Goal: Transaction & Acquisition: Purchase product/service

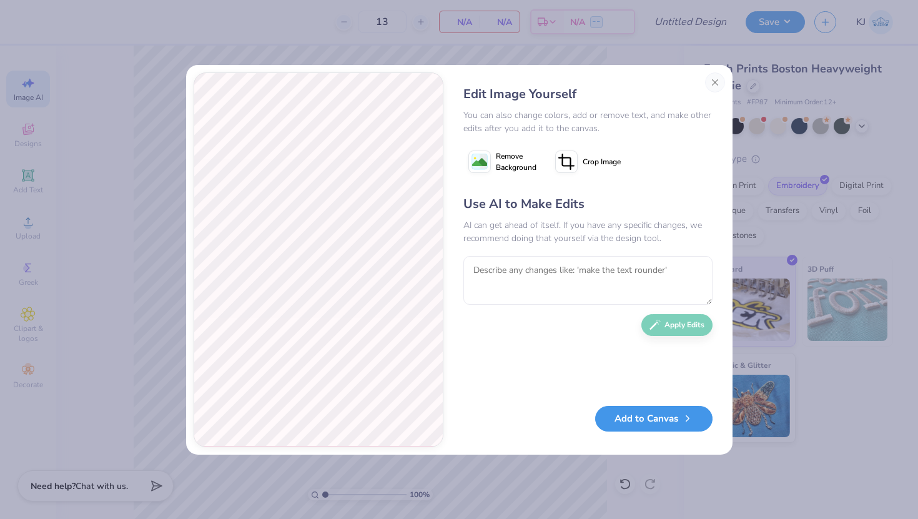
click at [641, 412] on button "Add to Canvas" at bounding box center [653, 419] width 117 height 26
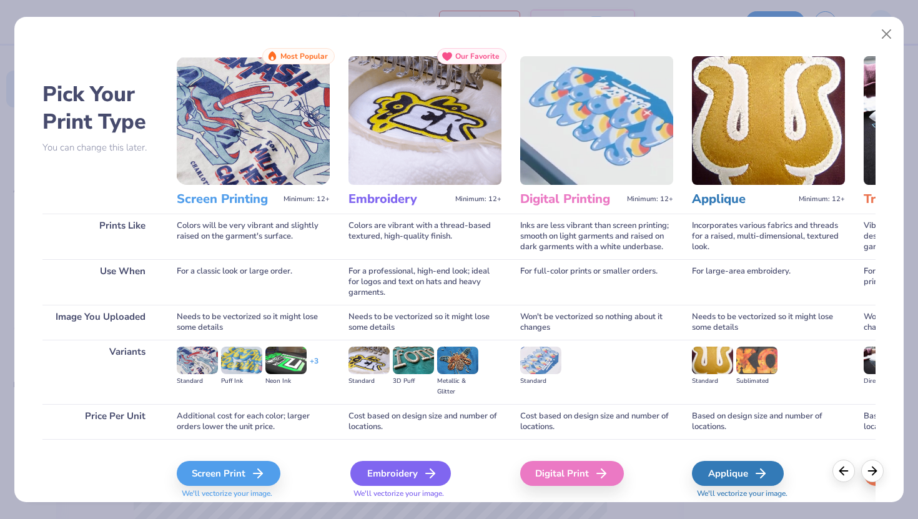
click at [400, 469] on div "Embroidery" at bounding box center [400, 473] width 101 height 25
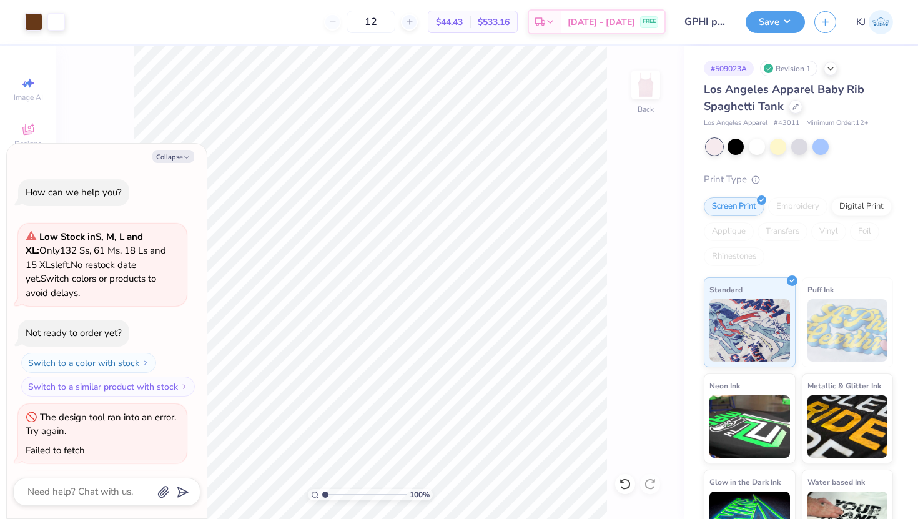
scroll to position [1138, 0]
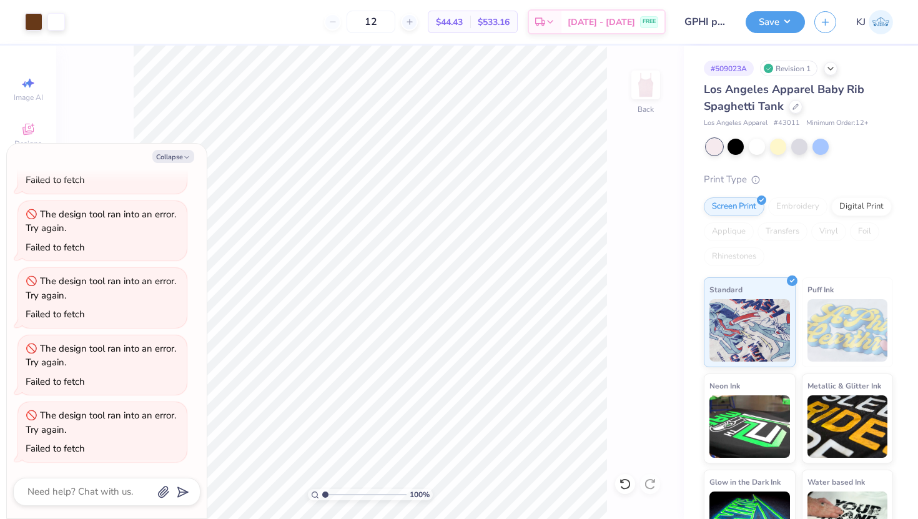
type textarea "x"
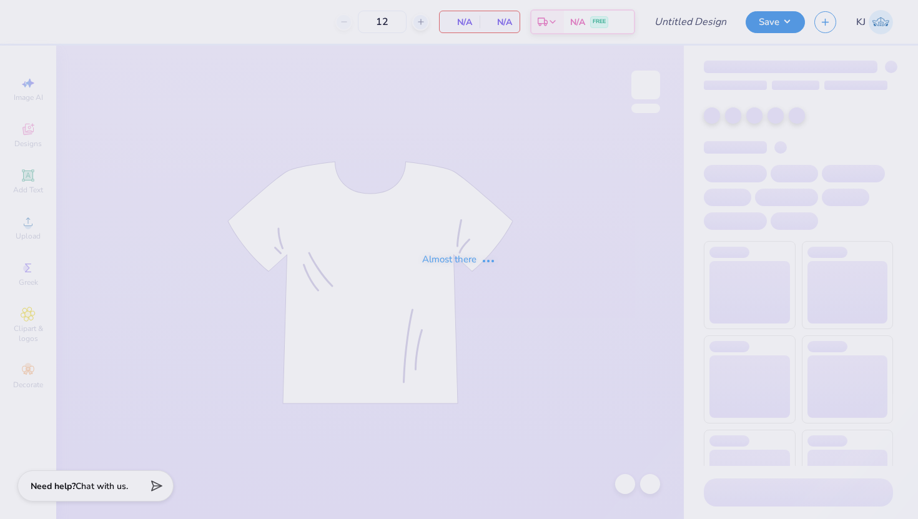
type input "GPHI philo"
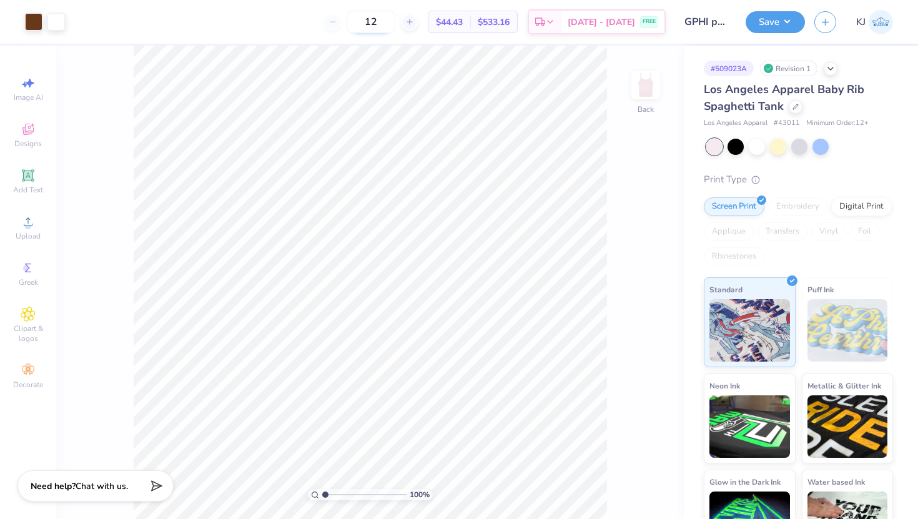
click at [395, 24] on input "12" at bounding box center [371, 22] width 49 height 22
type input "1"
click at [605, 22] on span "Sep 14 - 17" at bounding box center [601, 23] width 67 height 13
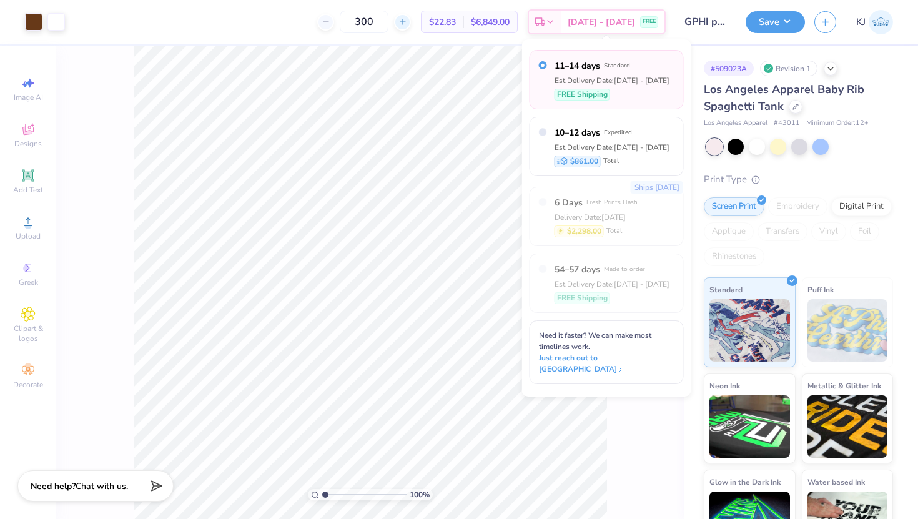
click at [407, 22] on icon at bounding box center [403, 21] width 9 height 9
click at [405, 22] on line at bounding box center [402, 22] width 5 height 0
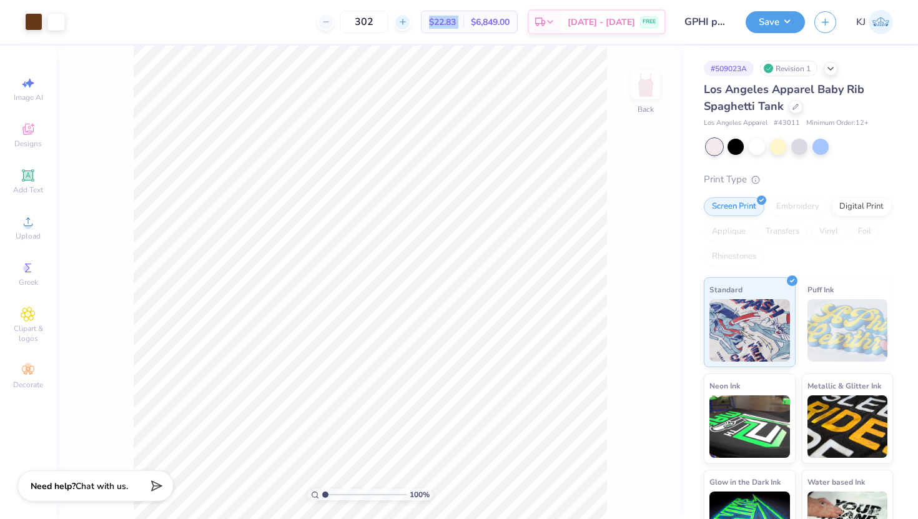
click at [405, 22] on line at bounding box center [402, 22] width 5 height 0
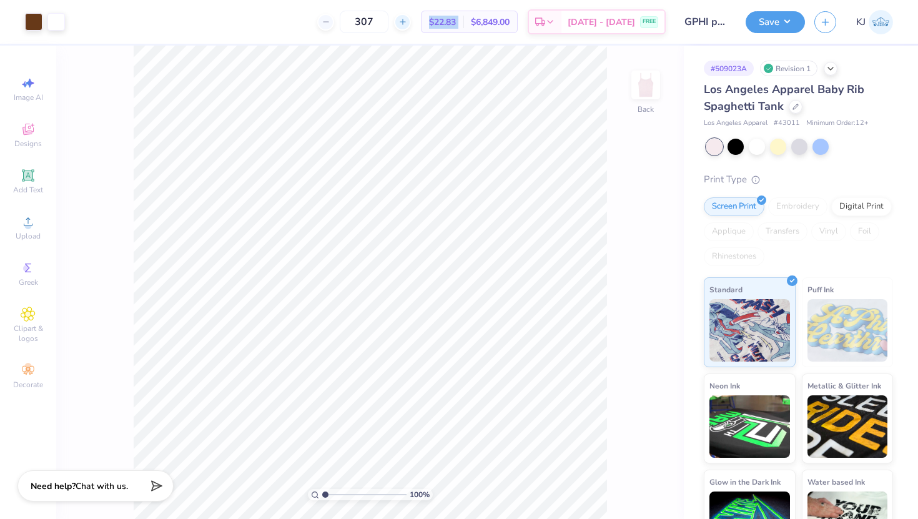
click at [405, 22] on line at bounding box center [402, 22] width 5 height 0
type input "308"
click at [428, 41] on div "308 $22.83 Per Item $6,849.00 Total Est. Delivery Sep 14 - 17 FREE" at bounding box center [370, 22] width 592 height 44
click at [562, 16] on div "Est. Delivery" at bounding box center [545, 23] width 32 height 22
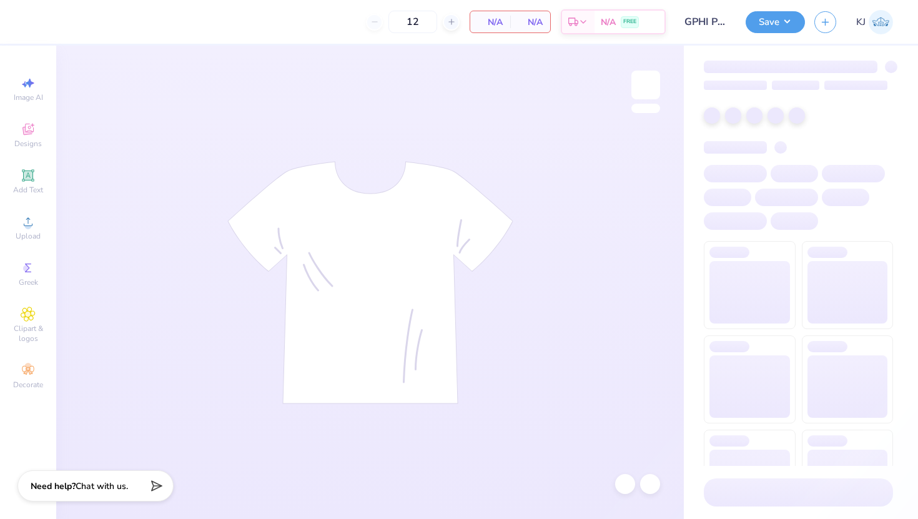
click at [425, 21] on input "12" at bounding box center [413, 22] width 49 height 22
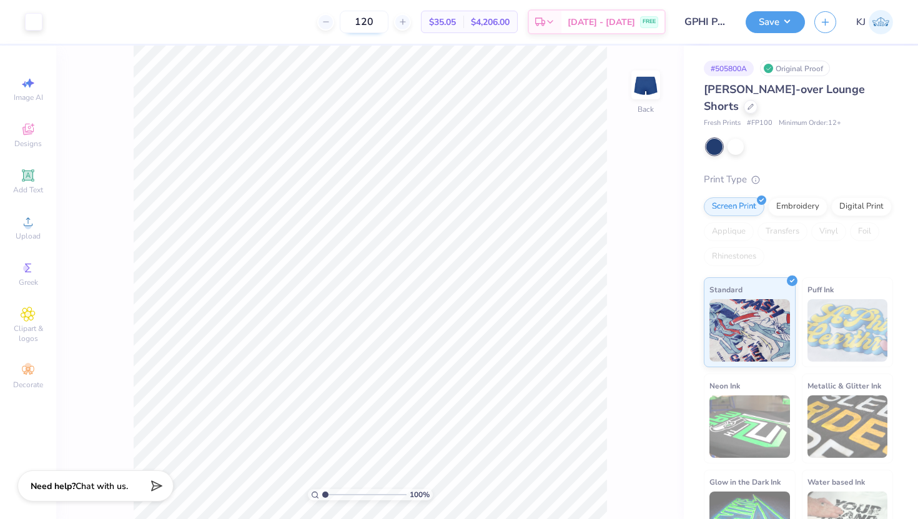
type input "120"
click at [748, 104] on icon at bounding box center [751, 105] width 6 height 6
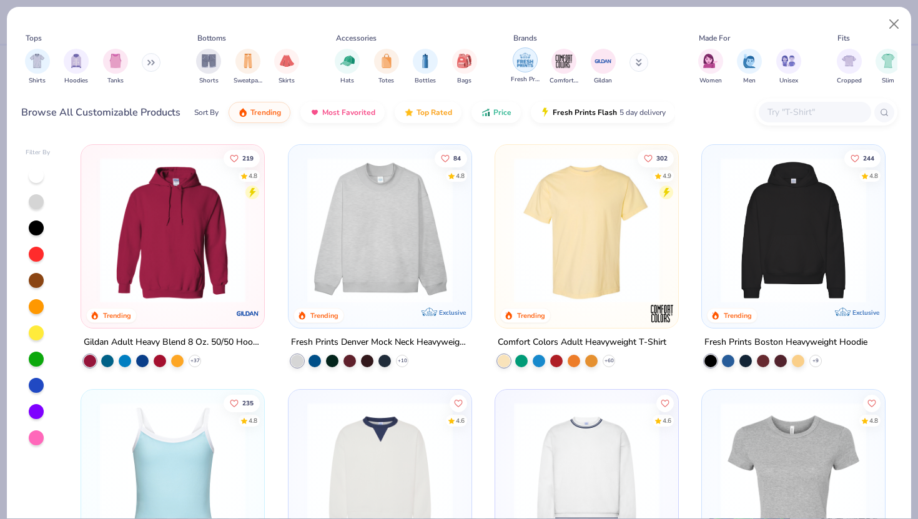
click at [527, 61] on img "filter for Fresh Prints" at bounding box center [525, 60] width 19 height 19
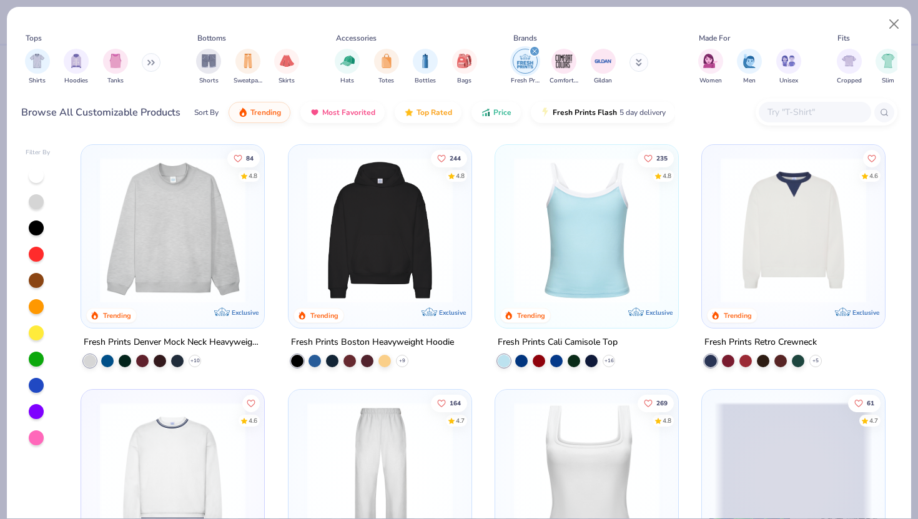
click at [804, 107] on input "text" at bounding box center [815, 112] width 96 height 14
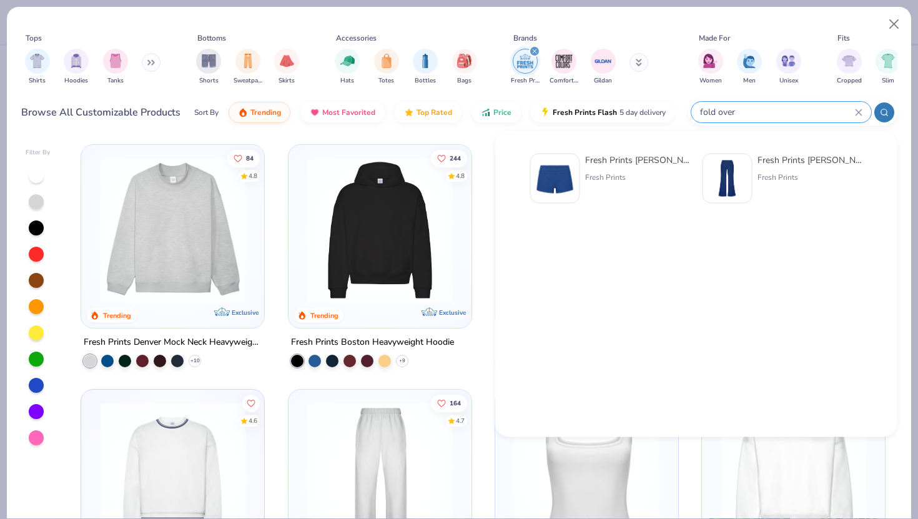
type input "fold over"
click at [628, 169] on div "Fresh Prints Lindsey Fold-over Lounge Shorts Fresh Prints" at bounding box center [637, 179] width 105 height 50
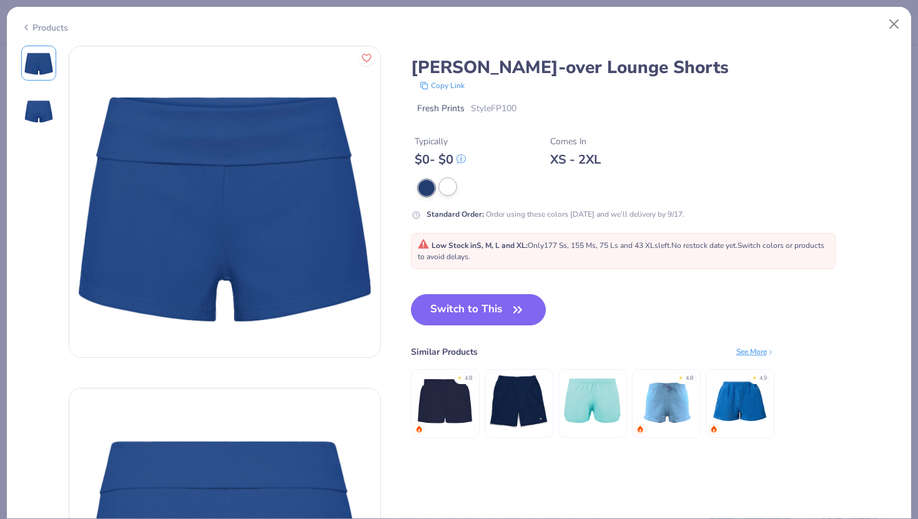
click at [451, 187] on div at bounding box center [448, 187] width 16 height 16
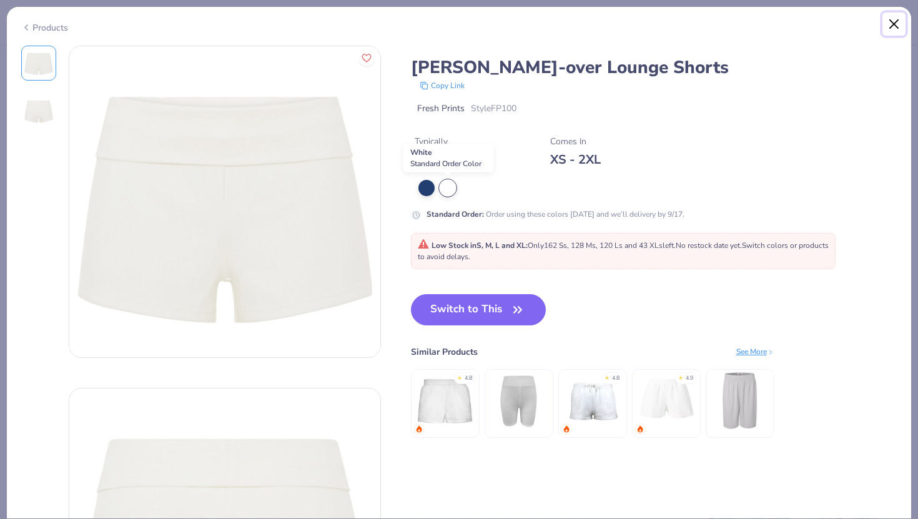
click at [898, 23] on button "Close" at bounding box center [895, 24] width 24 height 24
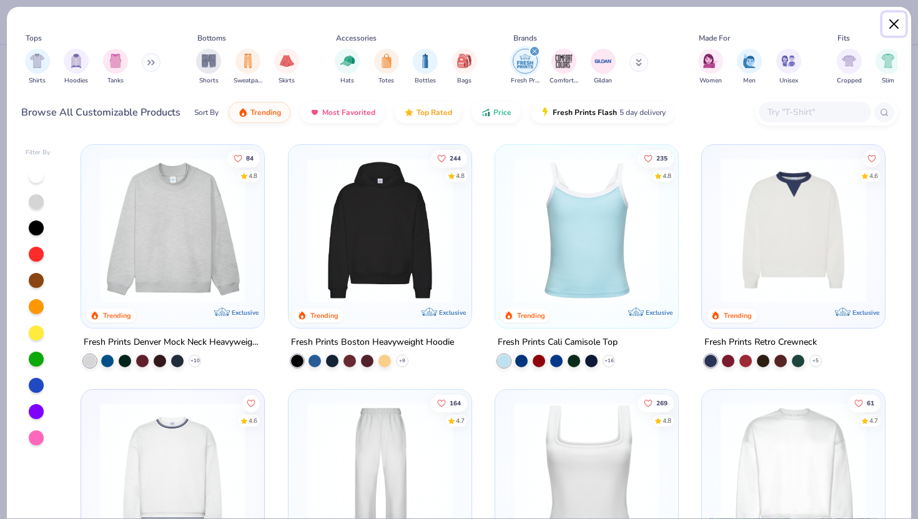
click at [890, 21] on button "Close" at bounding box center [895, 24] width 24 height 24
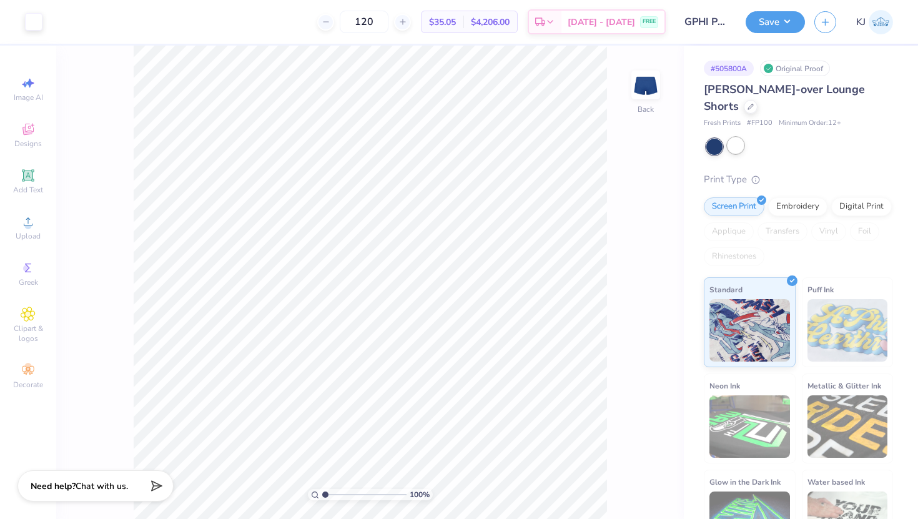
click at [738, 142] on div at bounding box center [736, 145] width 16 height 16
click at [389, 20] on input "120" at bounding box center [364, 22] width 49 height 22
click at [595, 22] on span "Sep 14 - 17" at bounding box center [601, 23] width 67 height 13
click at [37, 23] on div at bounding box center [33, 20] width 17 height 17
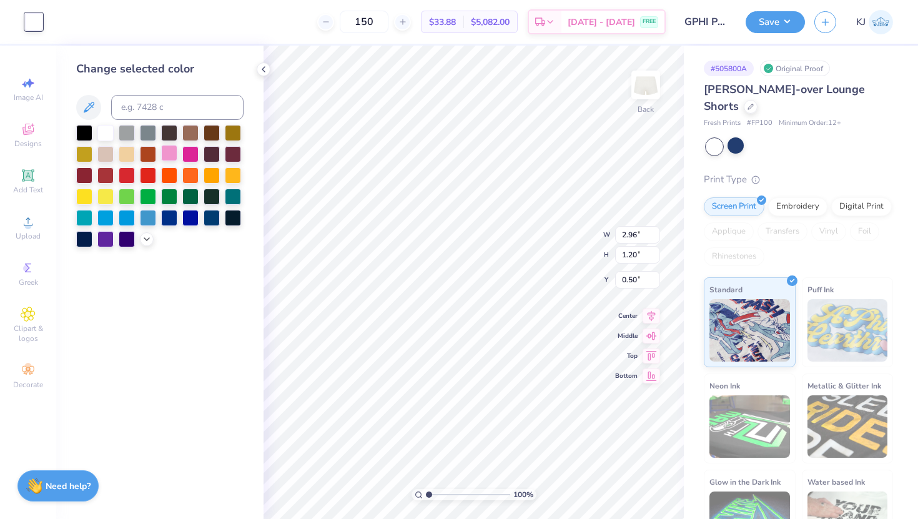
click at [168, 147] on div at bounding box center [169, 153] width 16 height 16
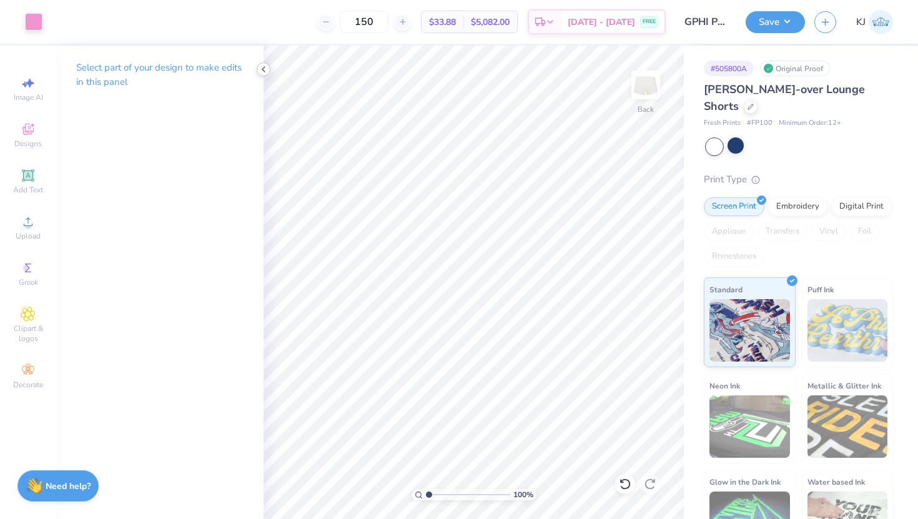
click at [259, 69] on icon at bounding box center [264, 69] width 10 height 10
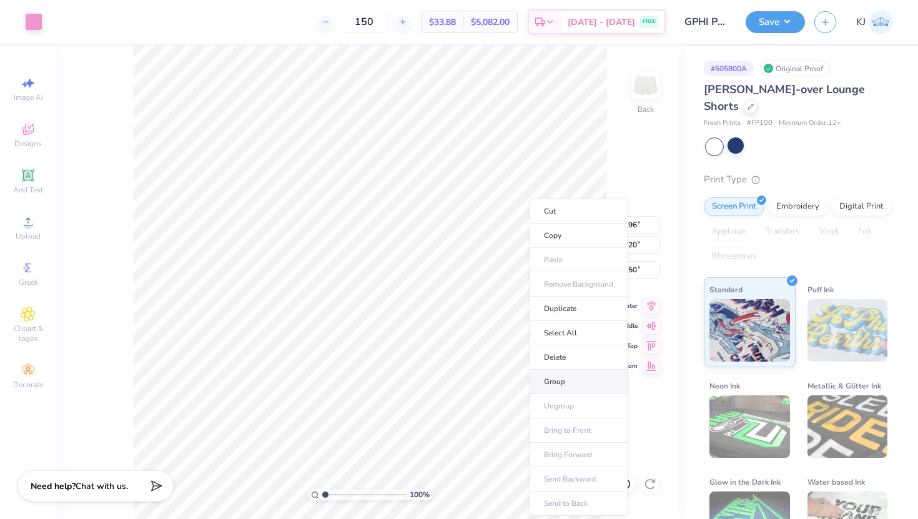
click at [557, 384] on li "Group" at bounding box center [579, 382] width 98 height 24
click at [555, 19] on icon at bounding box center [550, 24] width 10 height 10
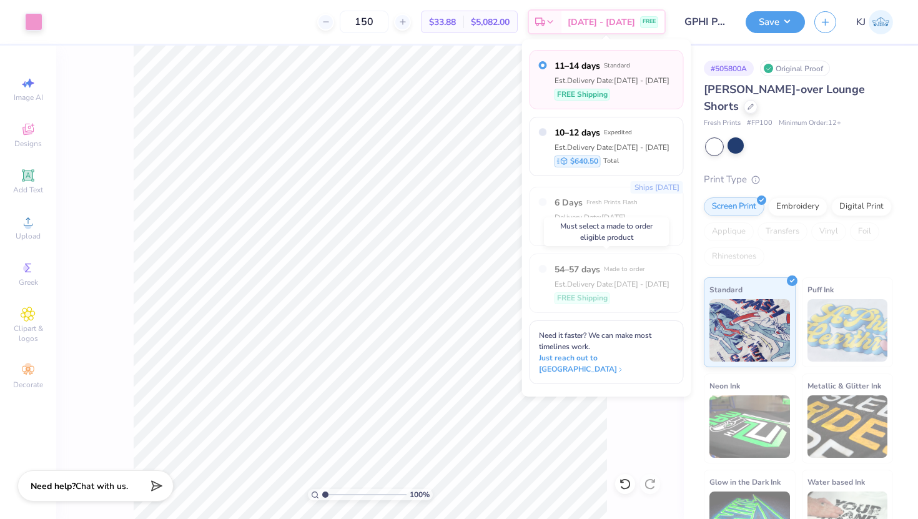
click at [544, 270] on div "54–57 days Made to order Est. Delivery Date: Oct 26 - 29 FREE Shipping" at bounding box center [607, 283] width 154 height 59
click at [580, 60] on span "11–14 days" at bounding box center [578, 65] width 46 height 13
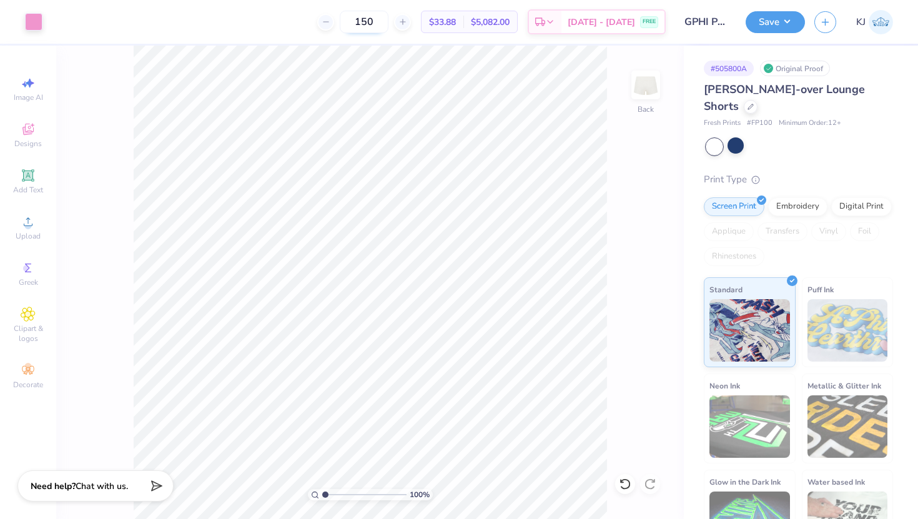
click at [389, 23] on input "150" at bounding box center [364, 22] width 49 height 22
type input "1"
type input "2"
type input "150"
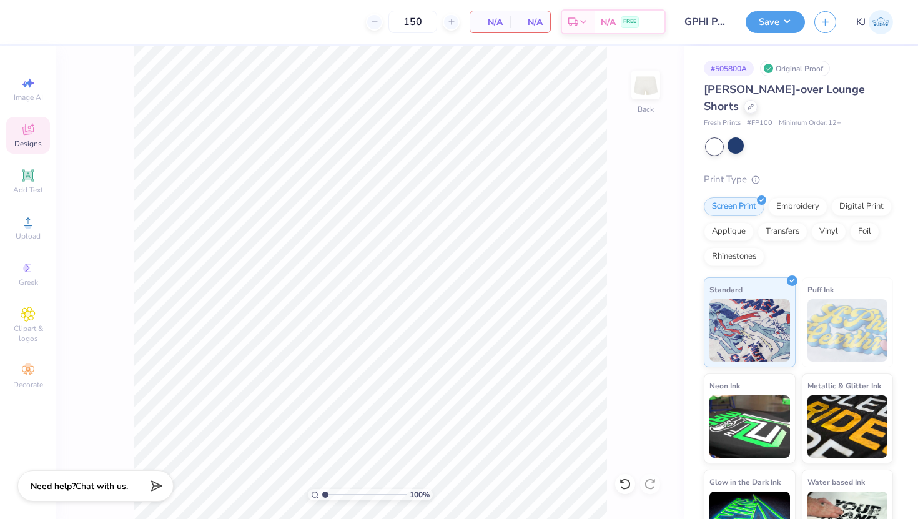
click at [35, 136] on icon at bounding box center [28, 129] width 15 height 15
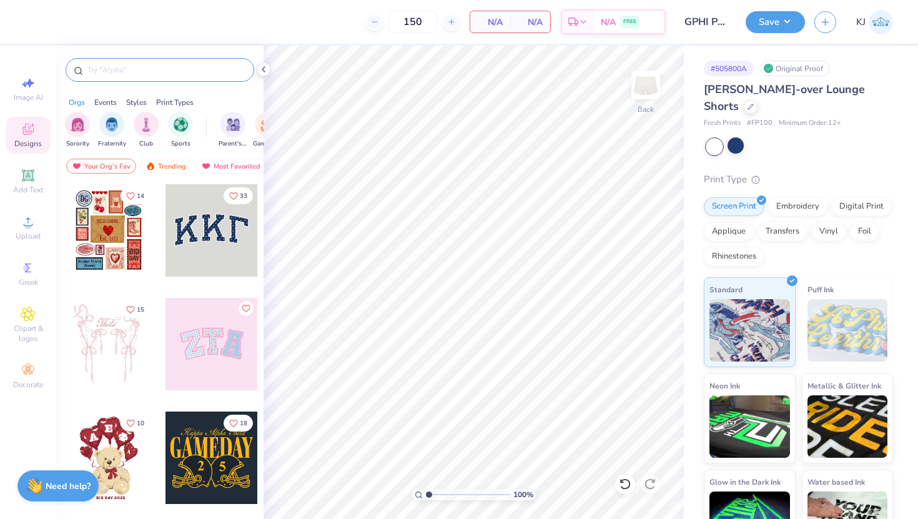
click at [167, 69] on input "text" at bounding box center [166, 70] width 160 height 12
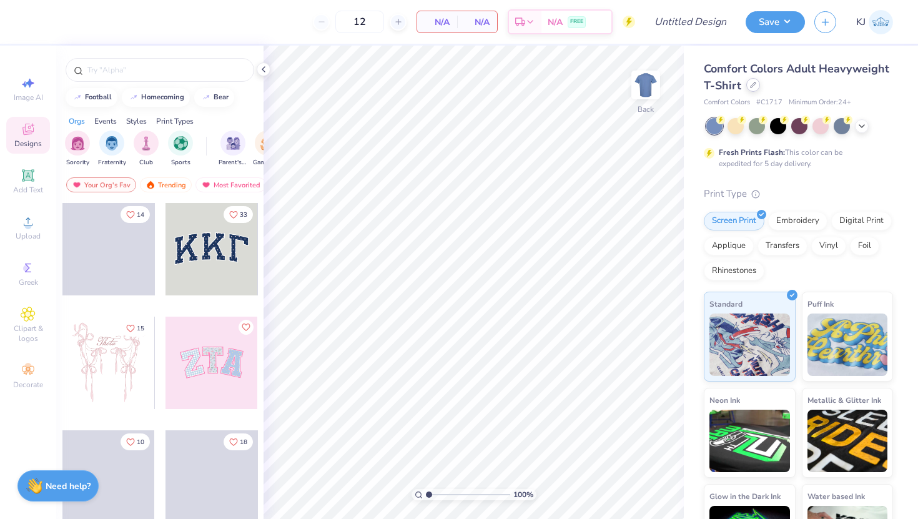
click at [753, 84] on icon at bounding box center [753, 85] width 6 height 6
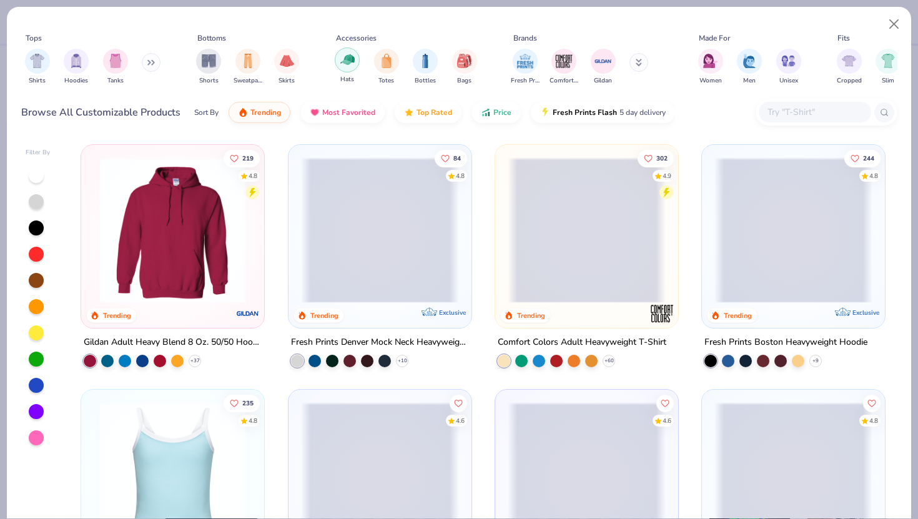
click at [349, 61] on img "filter for Hats" at bounding box center [347, 59] width 14 height 14
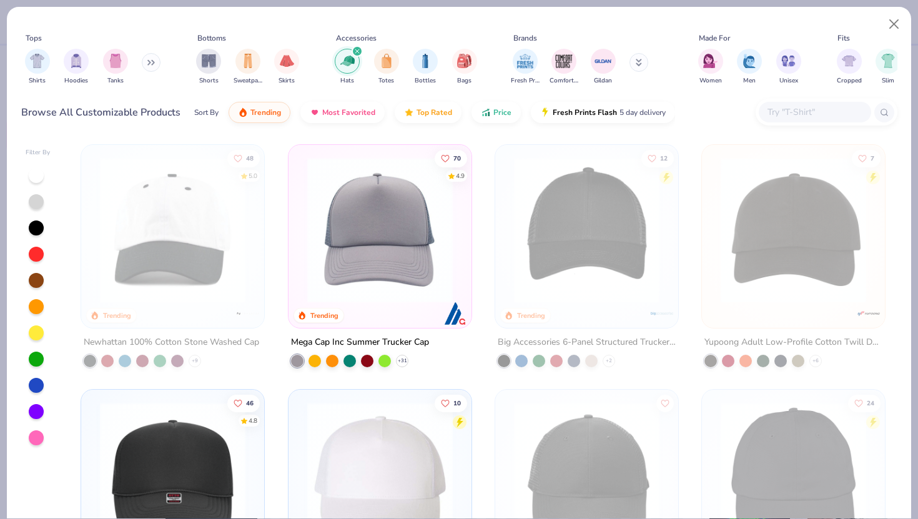
click at [207, 227] on img at bounding box center [173, 230] width 158 height 146
click at [192, 236] on img at bounding box center [173, 230] width 158 height 146
click at [894, 22] on button "Close" at bounding box center [895, 24] width 24 height 24
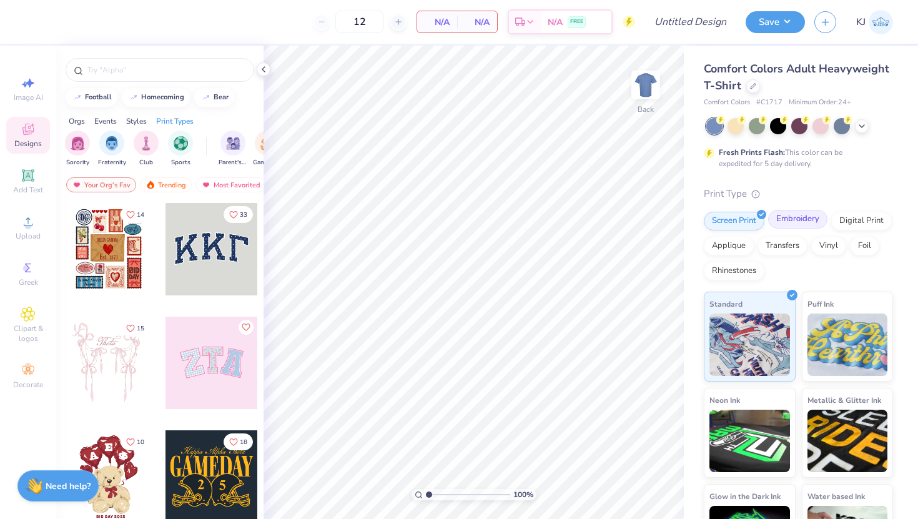
click at [787, 222] on div "Embroidery" at bounding box center [797, 219] width 59 height 19
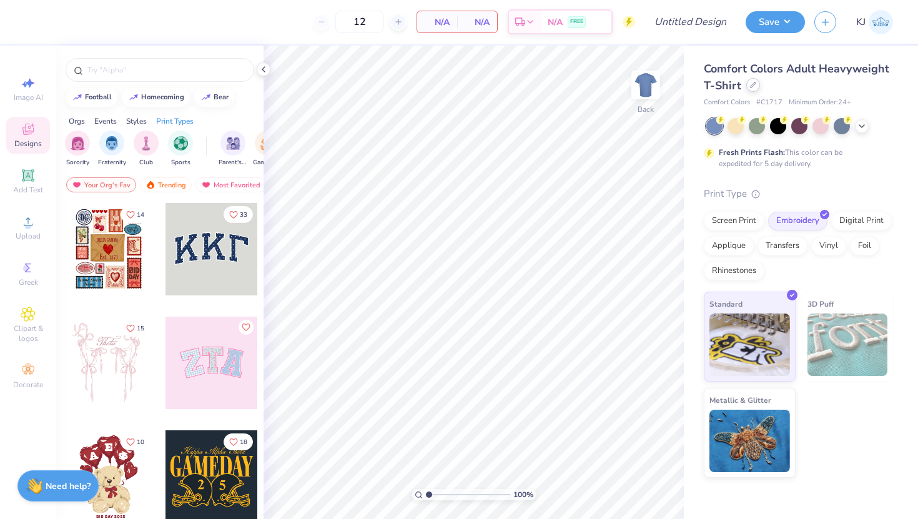
click at [752, 81] on div at bounding box center [754, 85] width 14 height 14
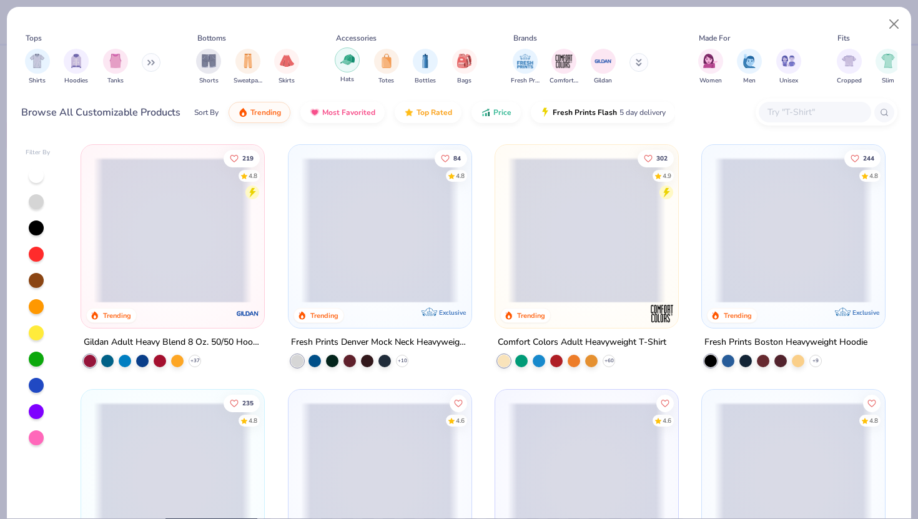
click at [350, 56] on img "filter for Hats" at bounding box center [347, 59] width 14 height 14
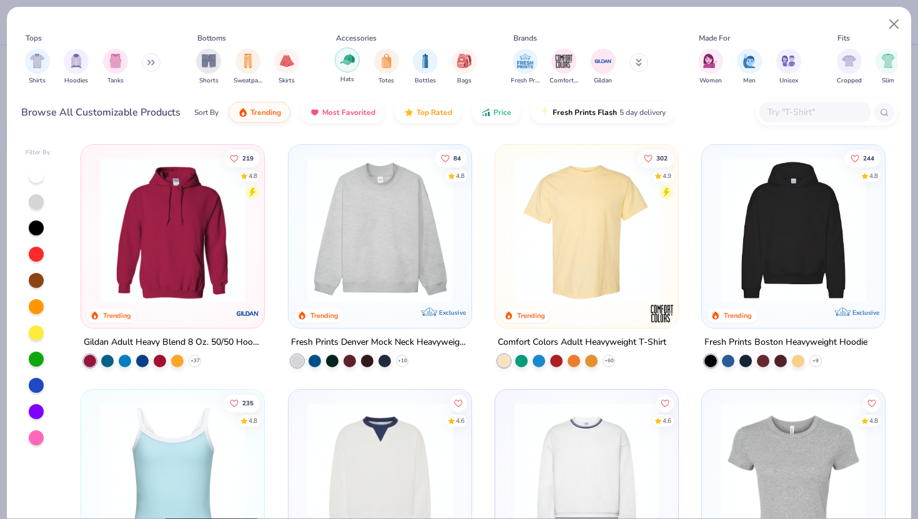
click at [350, 62] on img "filter for Hats" at bounding box center [347, 59] width 14 height 14
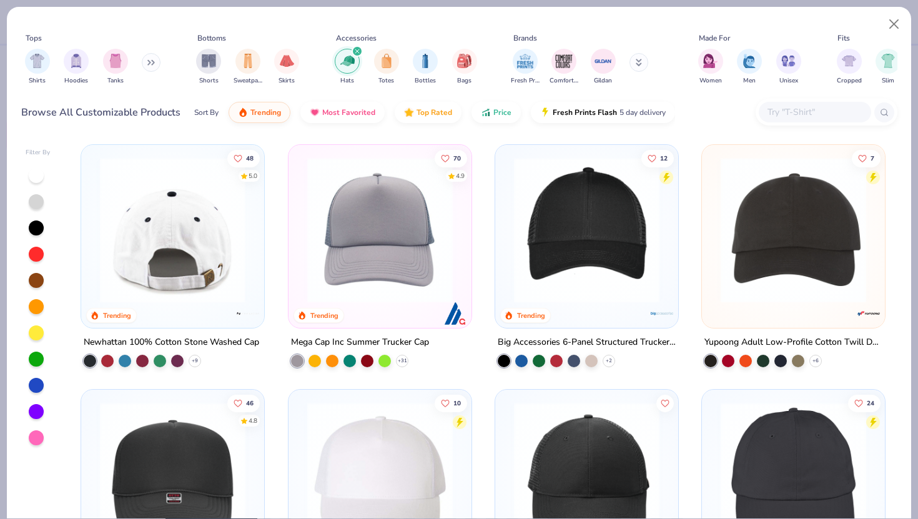
click at [94, 231] on img at bounding box center [15, 230] width 158 height 146
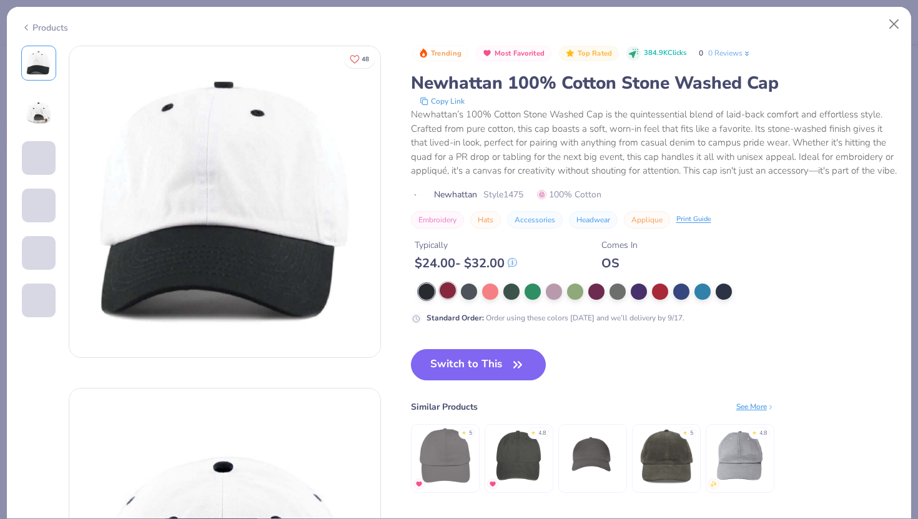
click at [449, 299] on div at bounding box center [448, 290] width 16 height 16
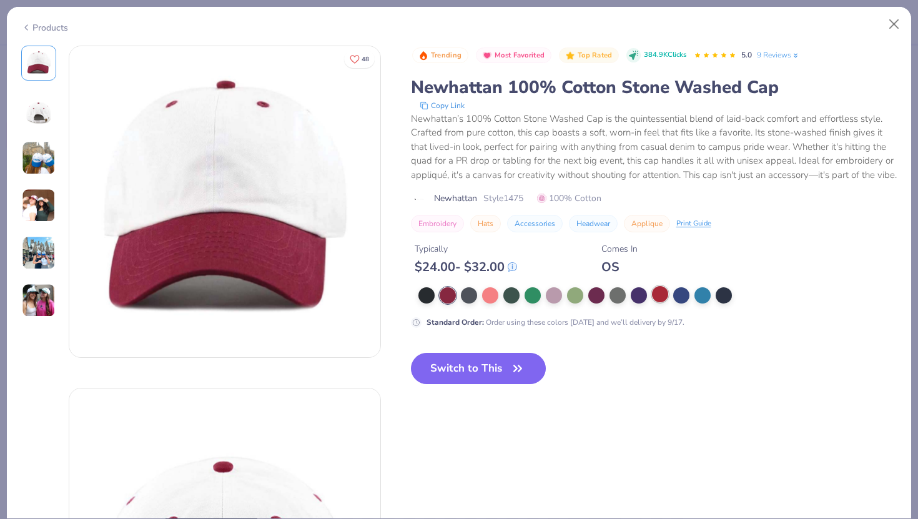
click at [660, 302] on div at bounding box center [660, 294] width 16 height 16
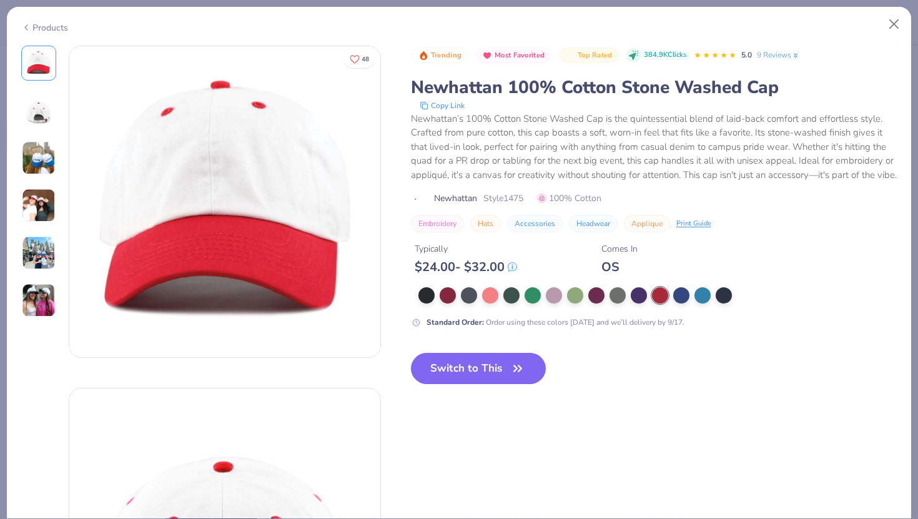
click at [41, 206] on img at bounding box center [39, 206] width 34 height 34
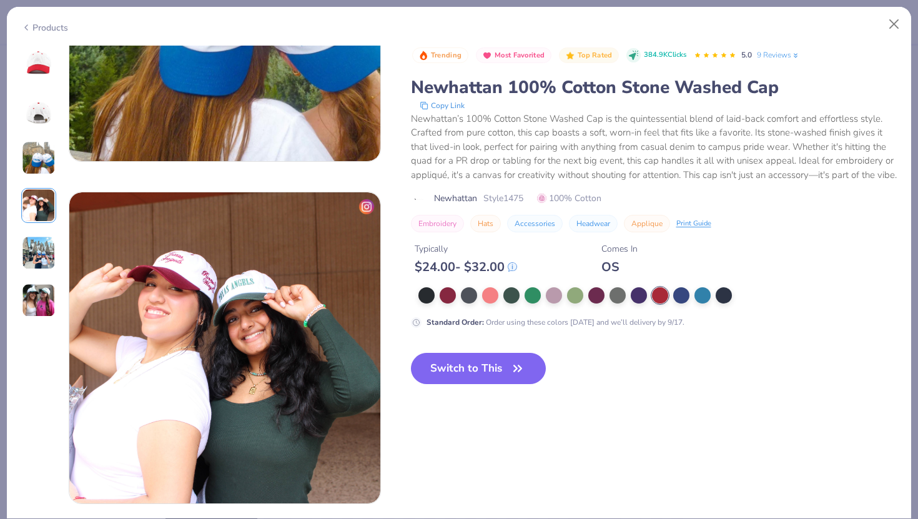
scroll to position [1027, 0]
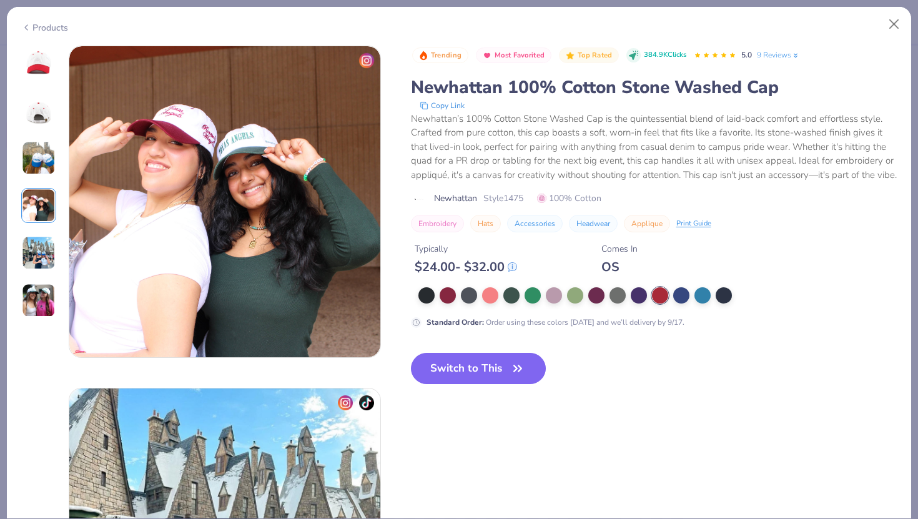
click at [32, 252] on img at bounding box center [39, 253] width 34 height 34
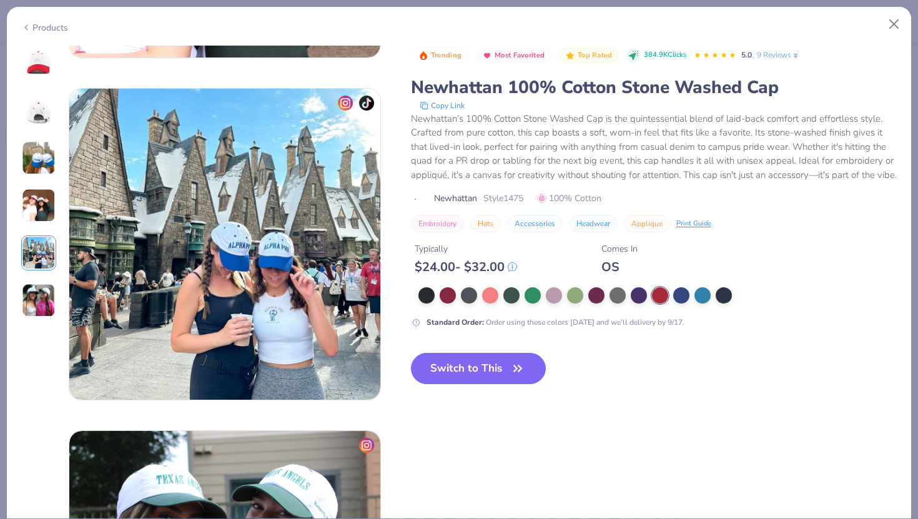
scroll to position [1369, 0]
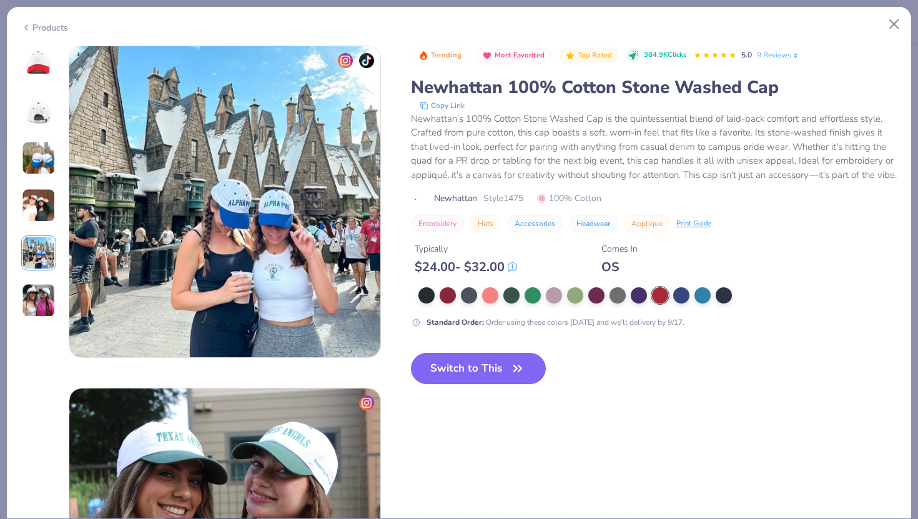
click at [663, 304] on div at bounding box center [660, 295] width 16 height 16
click at [494, 382] on button "Switch to This" at bounding box center [479, 368] width 136 height 31
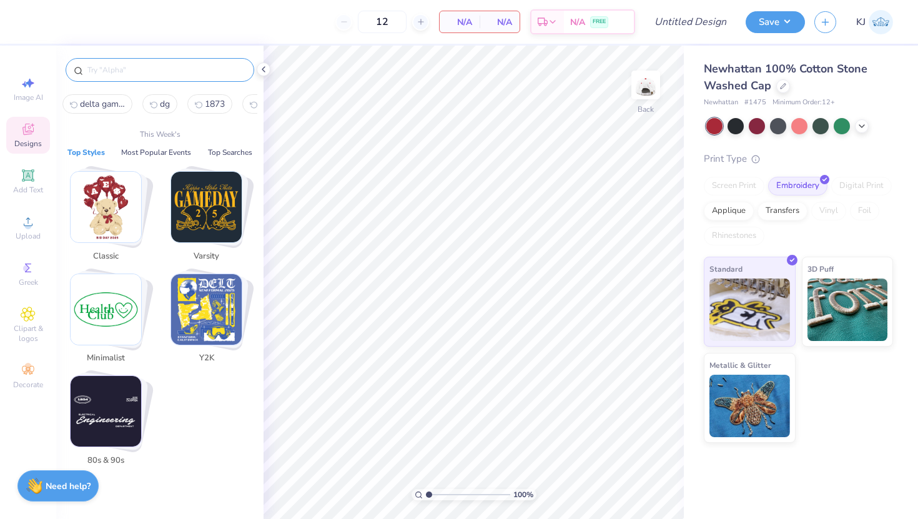
click at [144, 70] on input "text" at bounding box center [166, 70] width 160 height 12
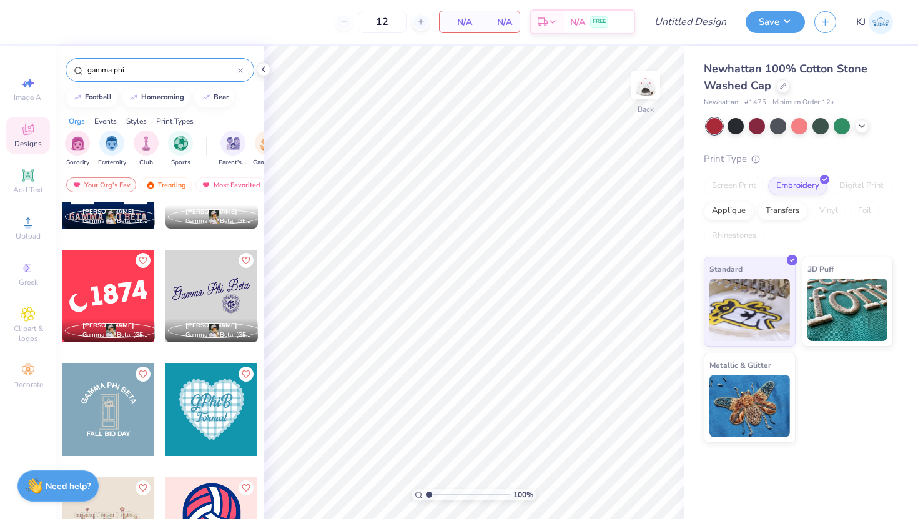
scroll to position [1774, 0]
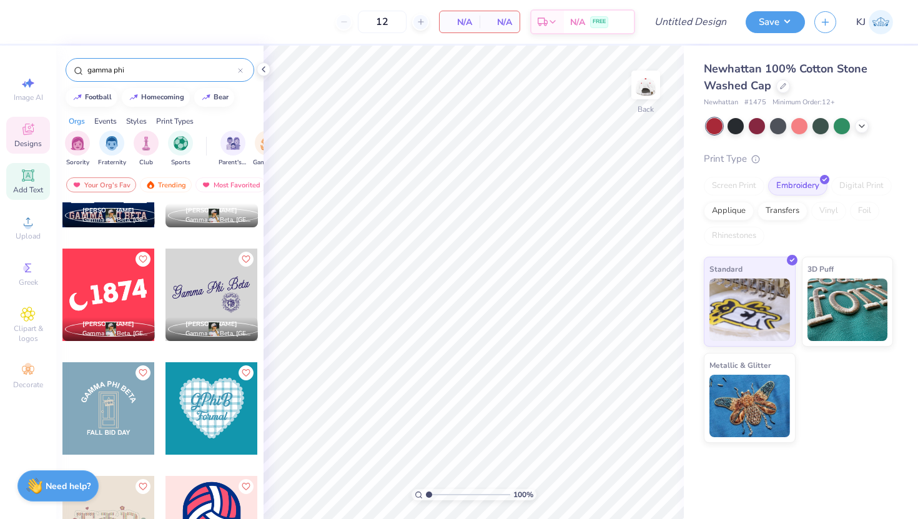
type input "gamma phi"
click at [27, 185] on span "Add Text" at bounding box center [28, 190] width 30 height 10
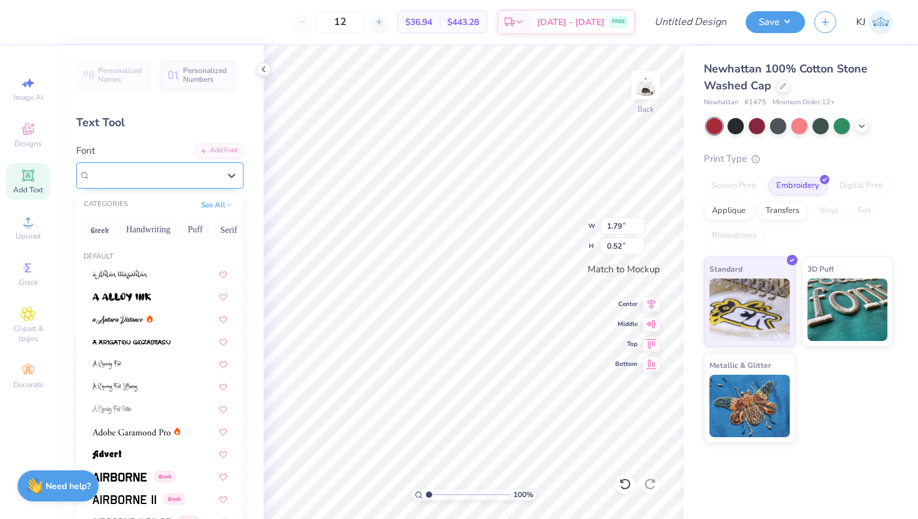
click at [155, 169] on div "Super Dream" at bounding box center [154, 175] width 131 height 19
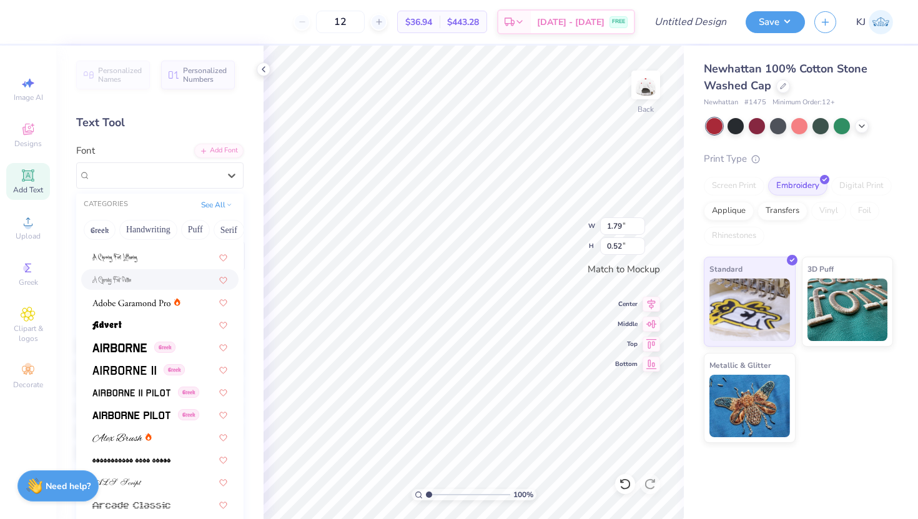
scroll to position [144, 0]
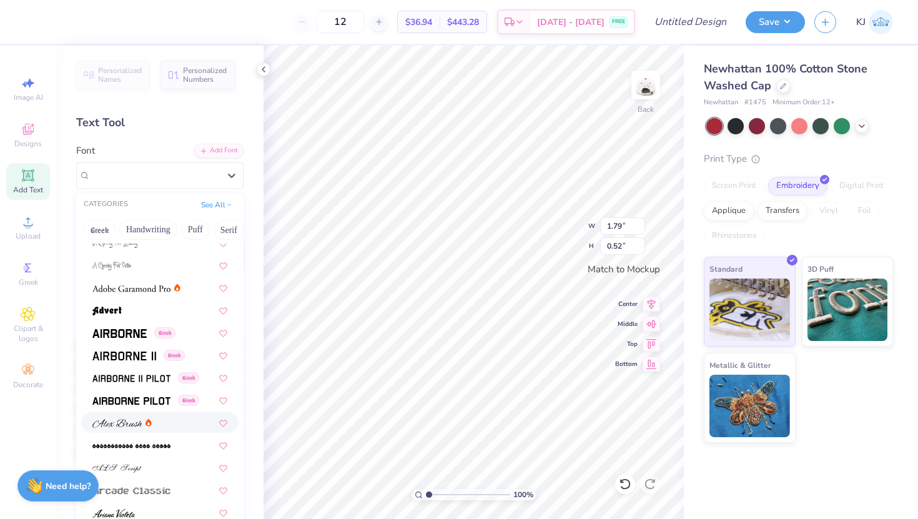
click at [130, 421] on img at bounding box center [117, 423] width 50 height 9
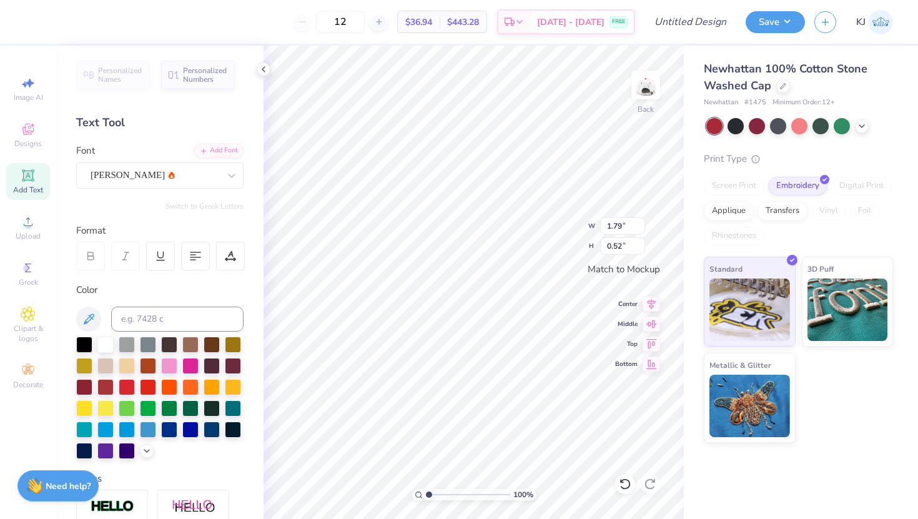
type input "2.26"
type input "0.60"
type textarea "P"
type textarea "G"
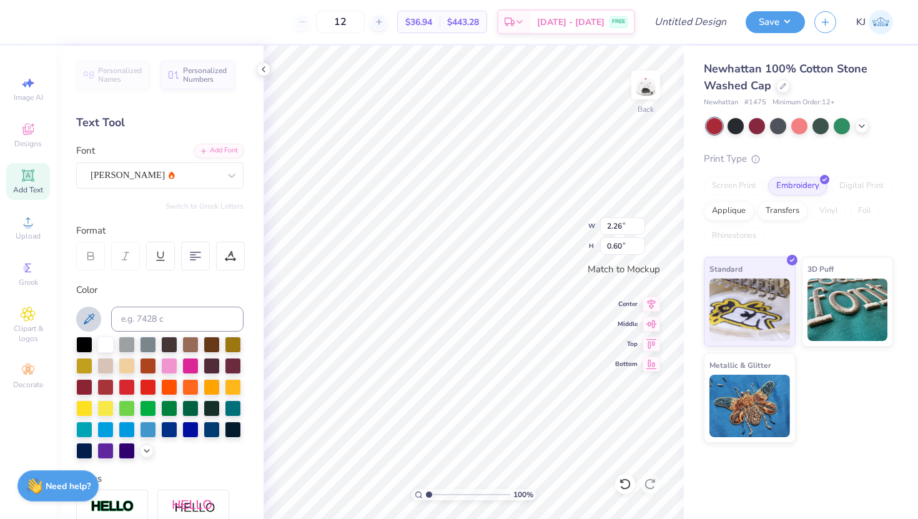
click at [91, 312] on icon at bounding box center [88, 319] width 15 height 15
click at [90, 307] on div at bounding box center [159, 319] width 167 height 25
click at [90, 315] on icon at bounding box center [88, 319] width 15 height 15
click at [150, 382] on div at bounding box center [148, 386] width 16 height 16
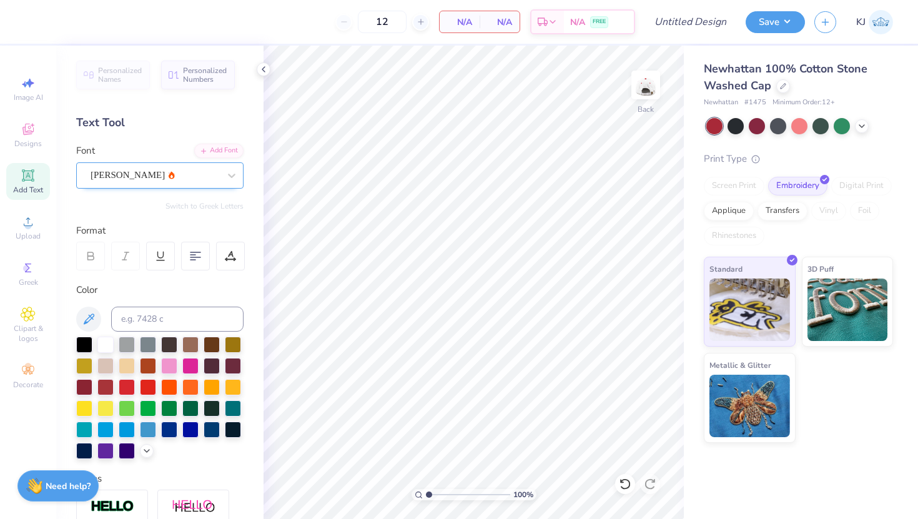
click at [140, 177] on div "Alex Brush" at bounding box center [154, 175] width 131 height 19
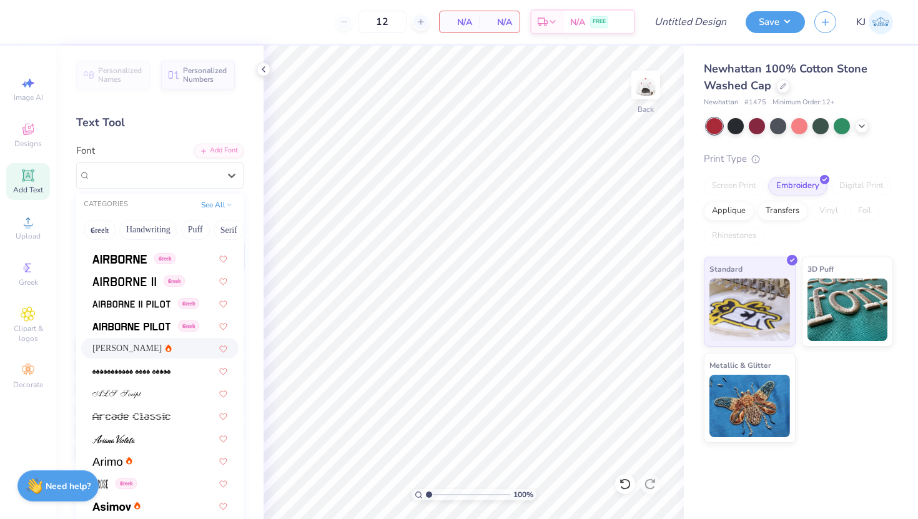
scroll to position [227, 0]
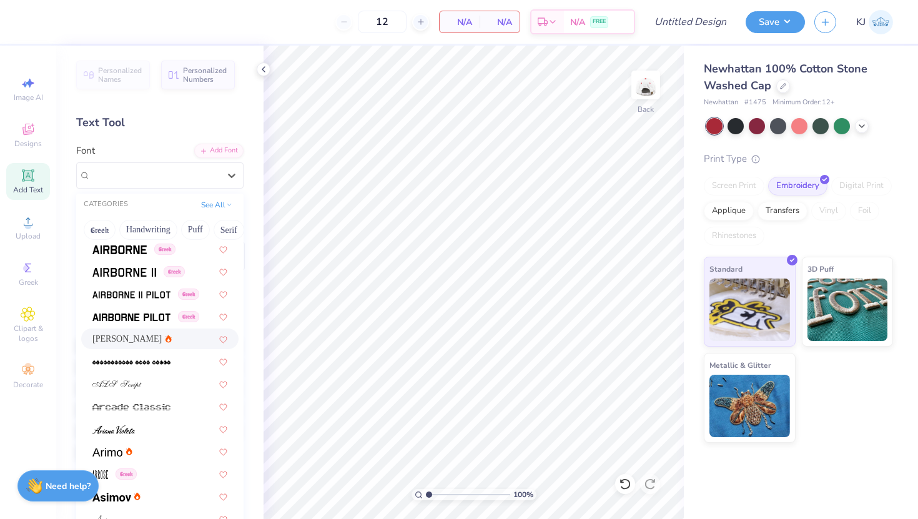
click at [164, 339] on div "Alex Brush" at bounding box center [159, 338] width 135 height 13
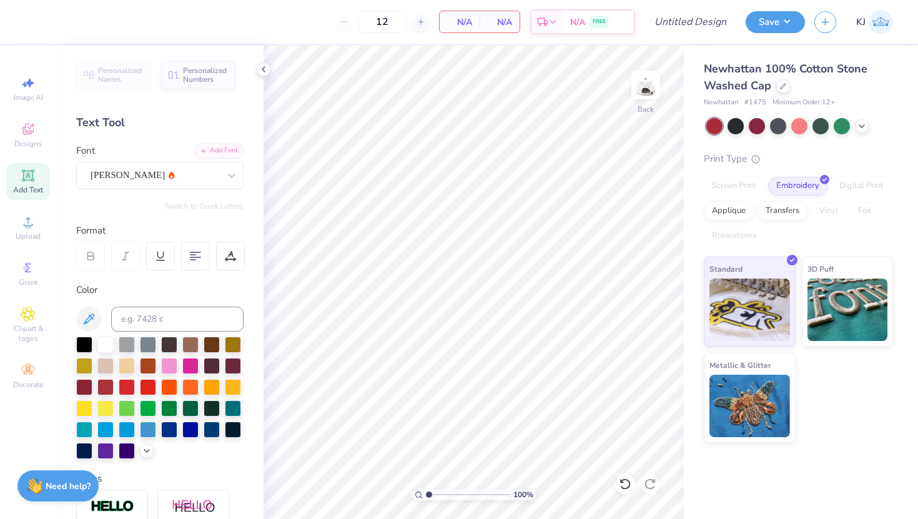
click at [31, 181] on icon at bounding box center [28, 175] width 15 height 15
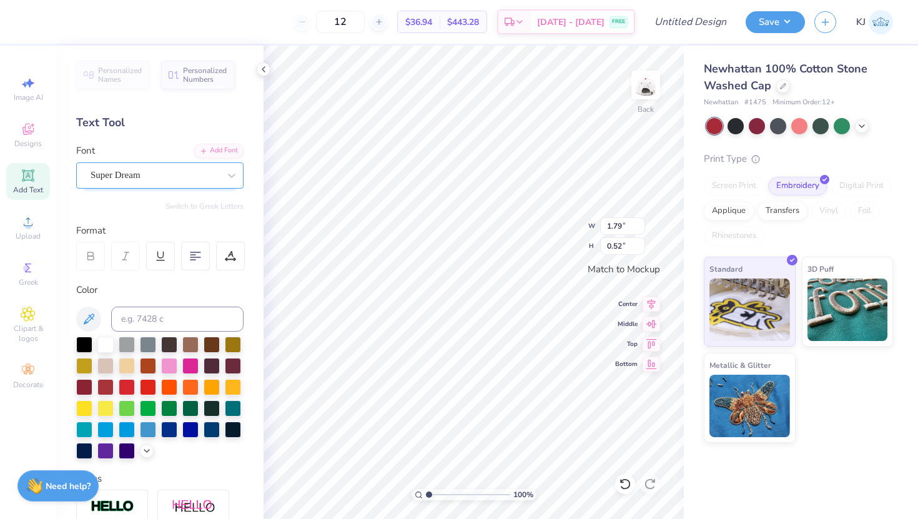
click at [191, 180] on div "Super Dream" at bounding box center [154, 175] width 131 height 19
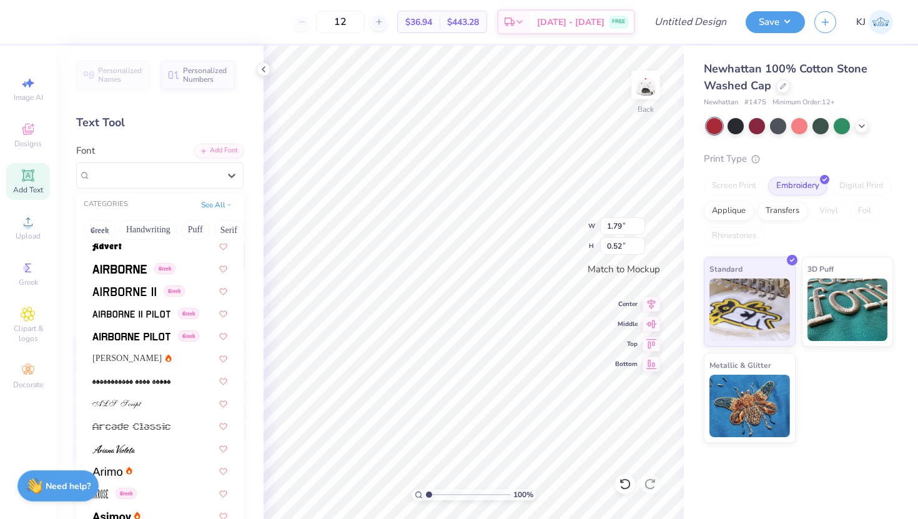
scroll to position [207, 0]
click at [164, 359] on div "Alex Brush" at bounding box center [159, 359] width 135 height 13
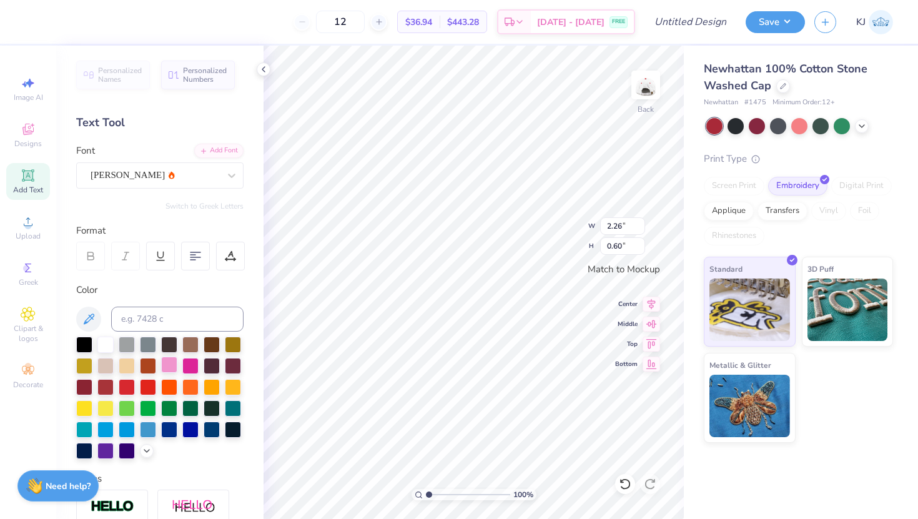
type input "2.26"
type input "0.60"
type textarea "T"
click at [145, 168] on div "Alex Brush" at bounding box center [154, 175] width 131 height 19
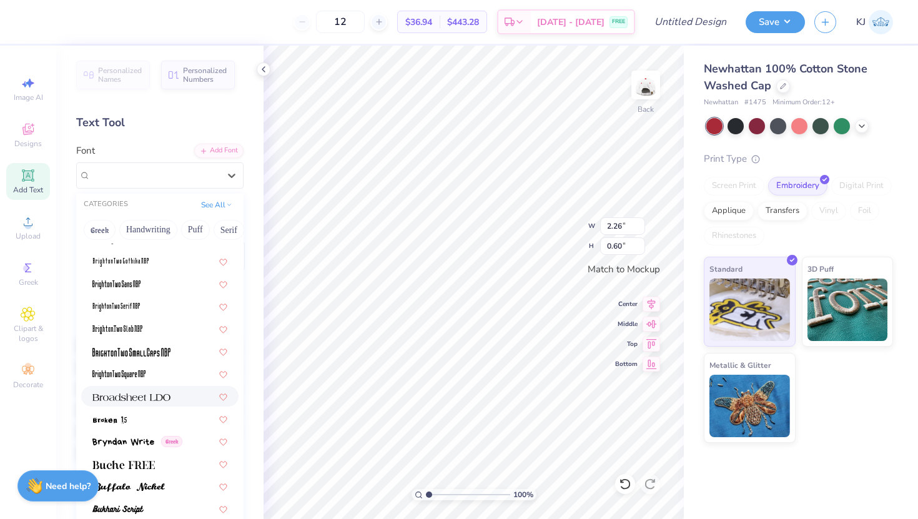
scroll to position [1000, 0]
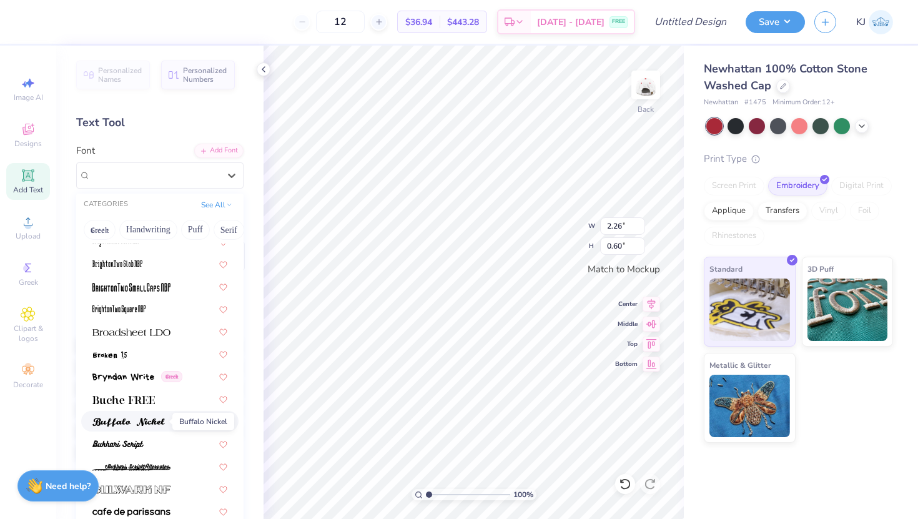
click at [149, 415] on span at bounding box center [128, 421] width 72 height 13
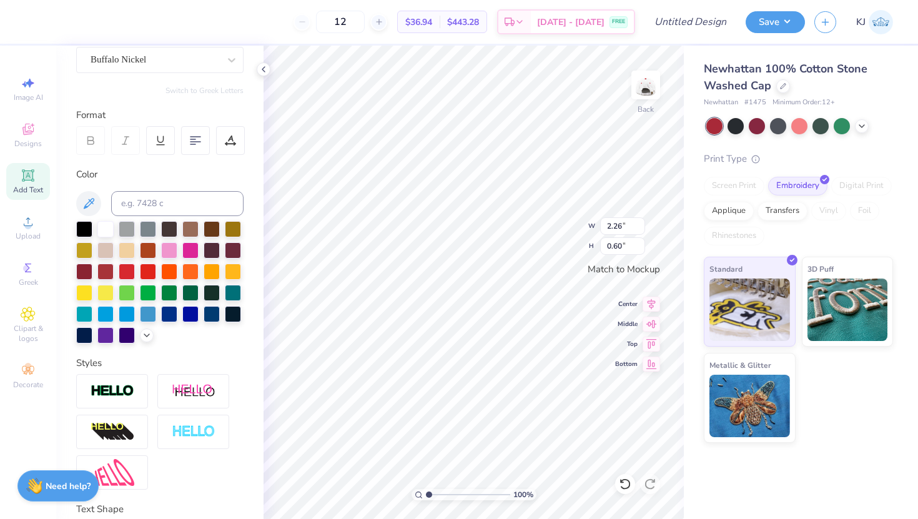
scroll to position [4, 0]
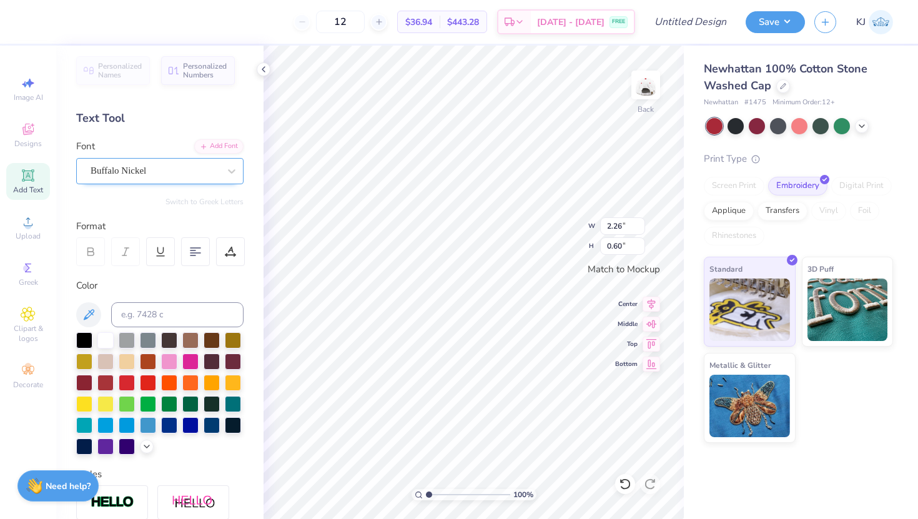
click at [153, 169] on div "Buffalo Nickel" at bounding box center [154, 170] width 131 height 19
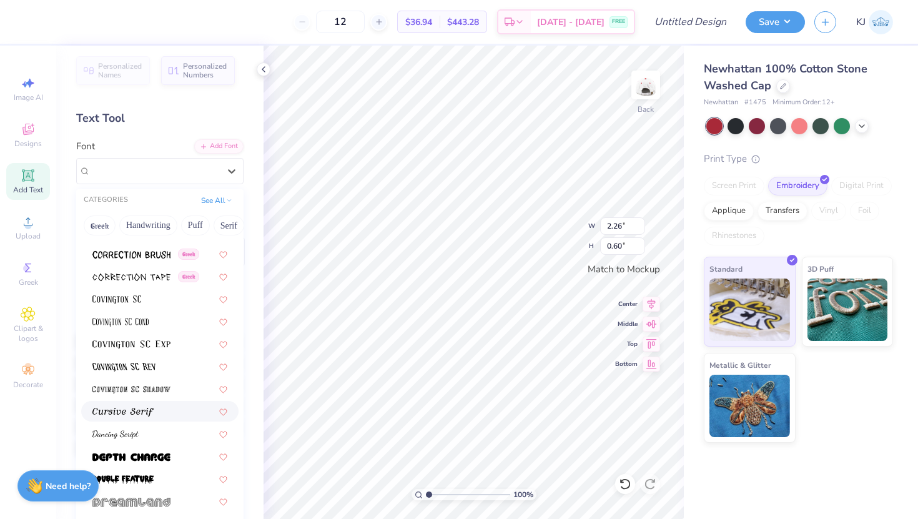
scroll to position [1967, 0]
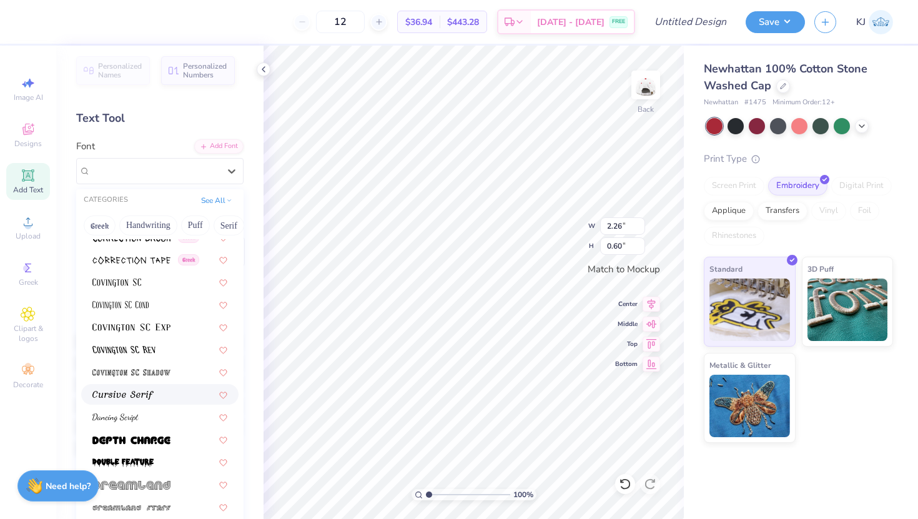
click at [145, 395] on img at bounding box center [122, 395] width 61 height 9
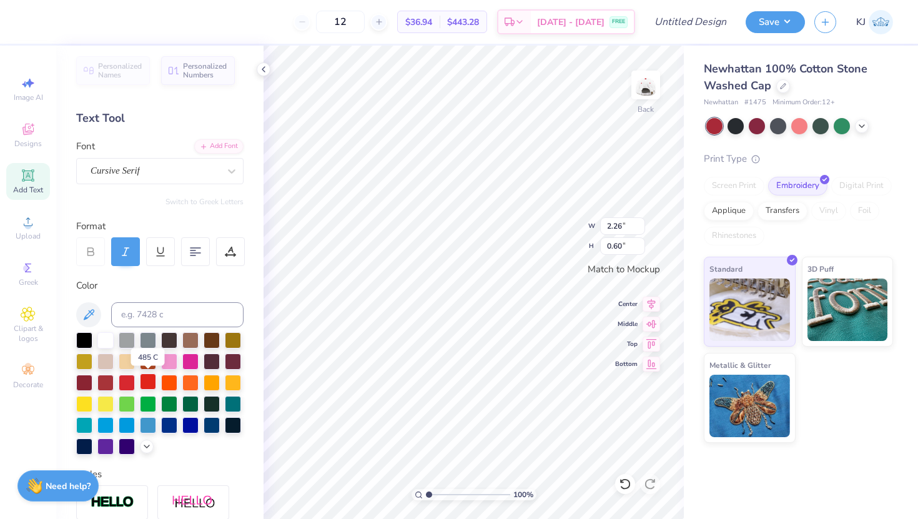
click at [147, 384] on div at bounding box center [148, 382] width 16 height 16
type textarea "GPHI Parents Weekend 2025"
type textarea "Parents Weekend 2025"
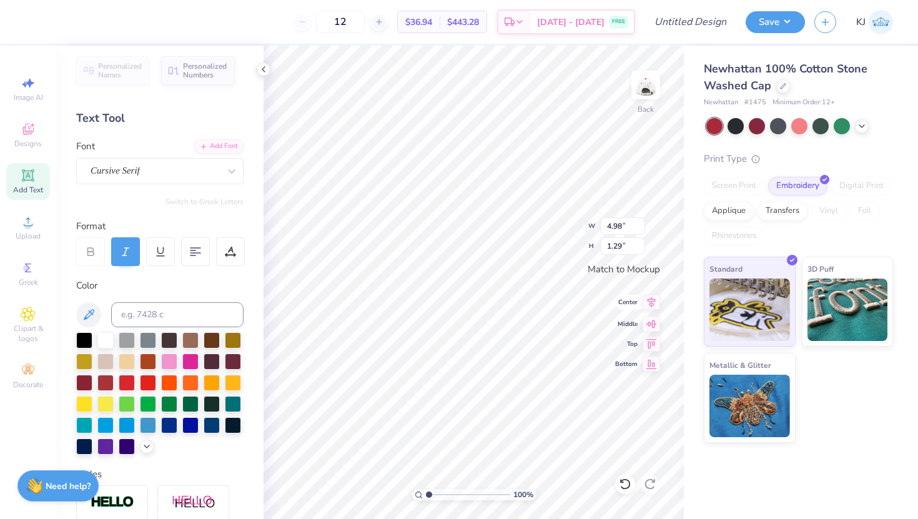
click at [656, 304] on icon at bounding box center [651, 302] width 17 height 15
click at [651, 298] on icon at bounding box center [652, 302] width 8 height 11
type input "4.97"
click at [654, 322] on icon at bounding box center [652, 322] width 11 height 8
click at [651, 302] on icon at bounding box center [651, 302] width 17 height 15
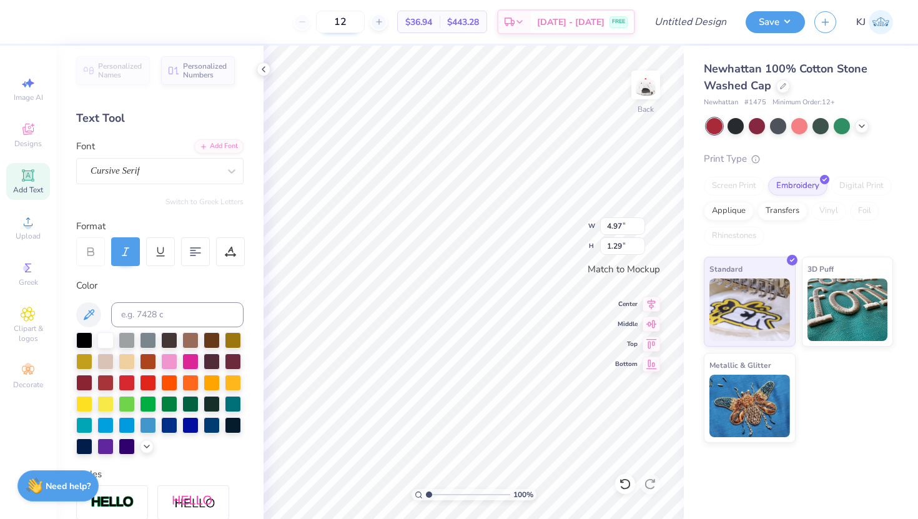
click at [364, 22] on input "12" at bounding box center [340, 22] width 49 height 22
type input "1"
type input "3"
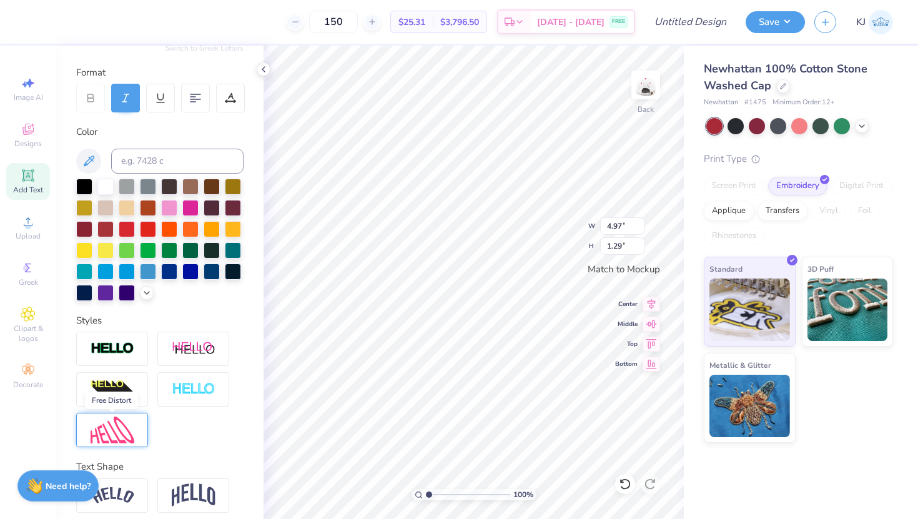
scroll to position [197, 0]
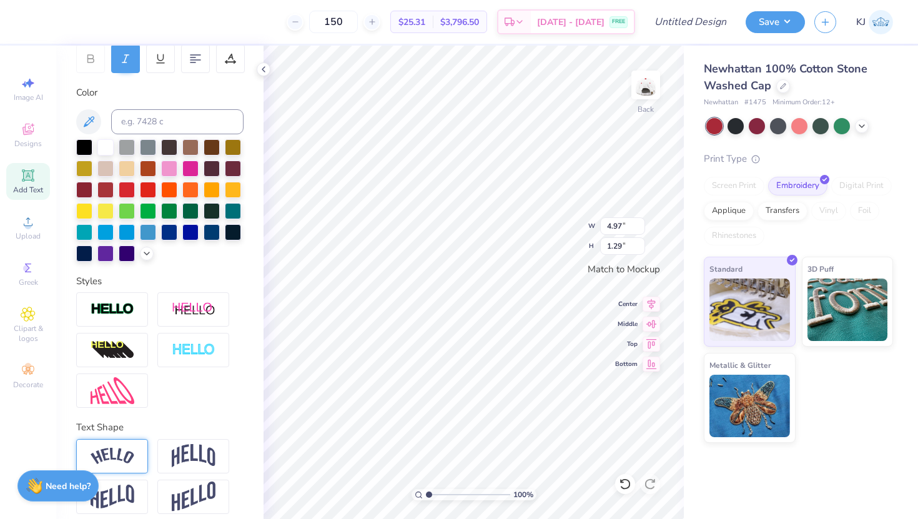
click at [129, 453] on img at bounding box center [113, 456] width 44 height 17
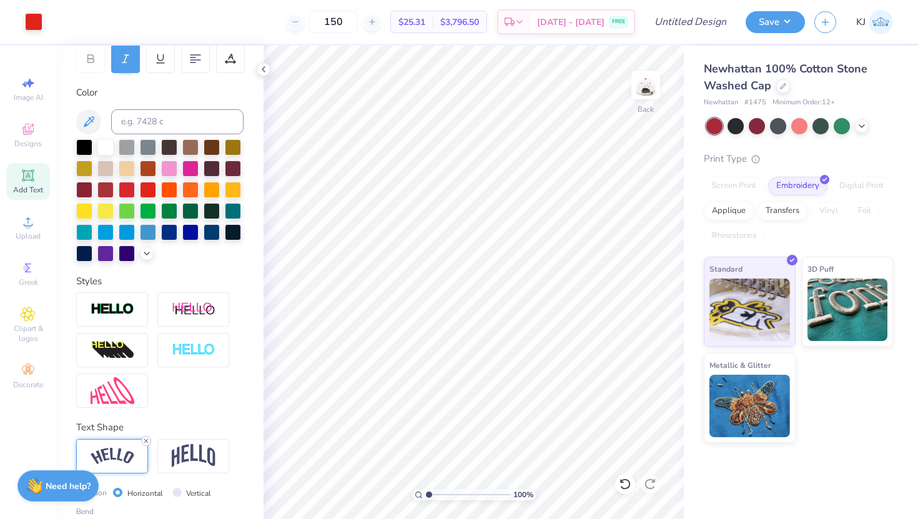
click at [144, 439] on icon at bounding box center [145, 440] width 7 height 7
click at [355, 22] on input "150" at bounding box center [333, 22] width 49 height 22
type input "1"
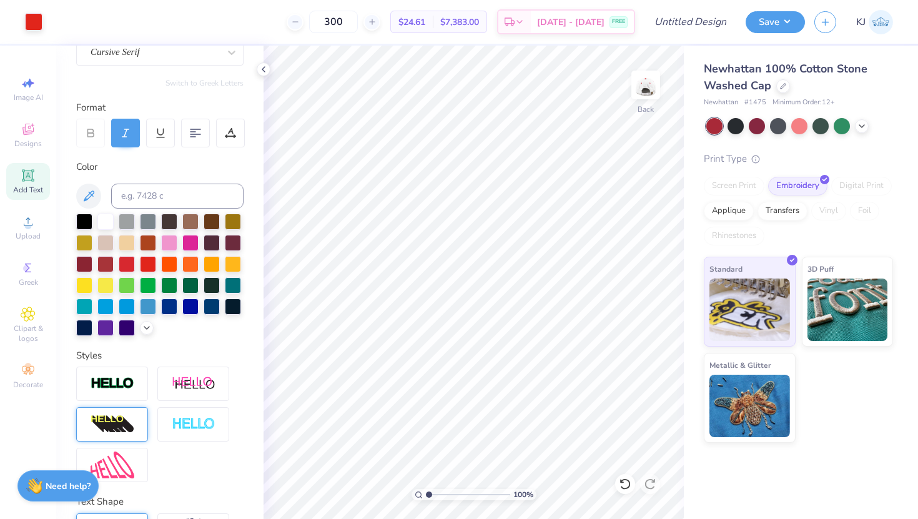
scroll to position [0, 0]
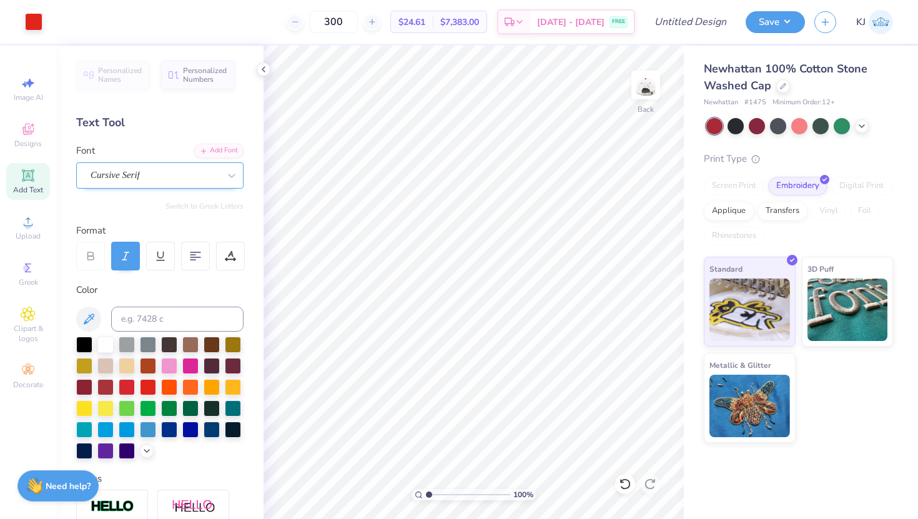
type input "300"
click at [161, 182] on div at bounding box center [155, 175] width 129 height 17
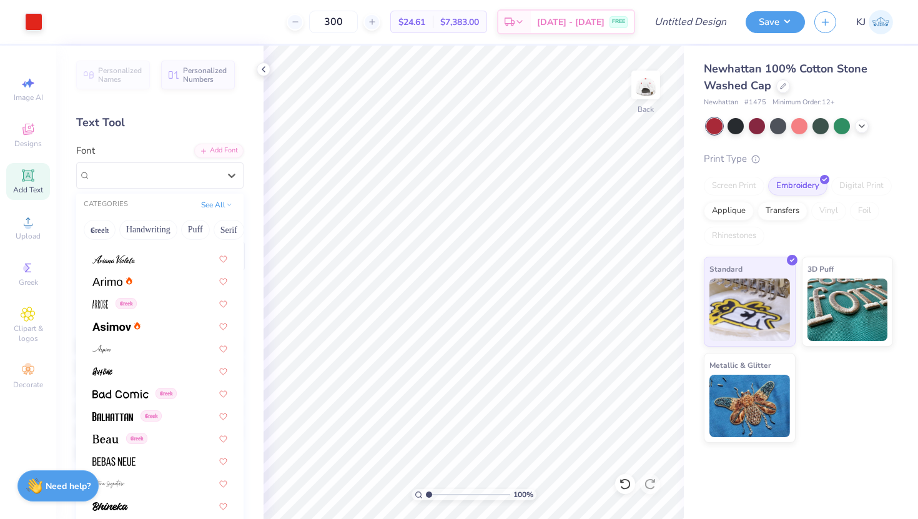
scroll to position [401, 0]
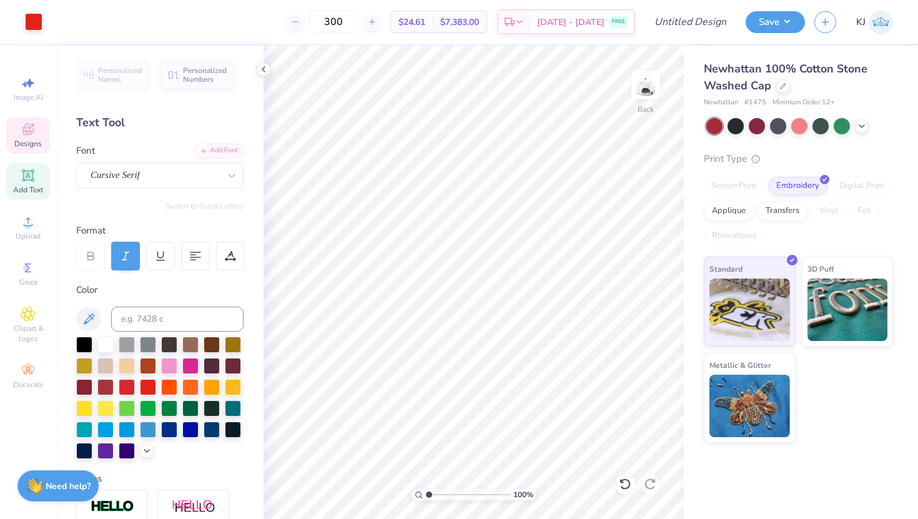
click at [33, 132] on icon at bounding box center [27, 129] width 11 height 11
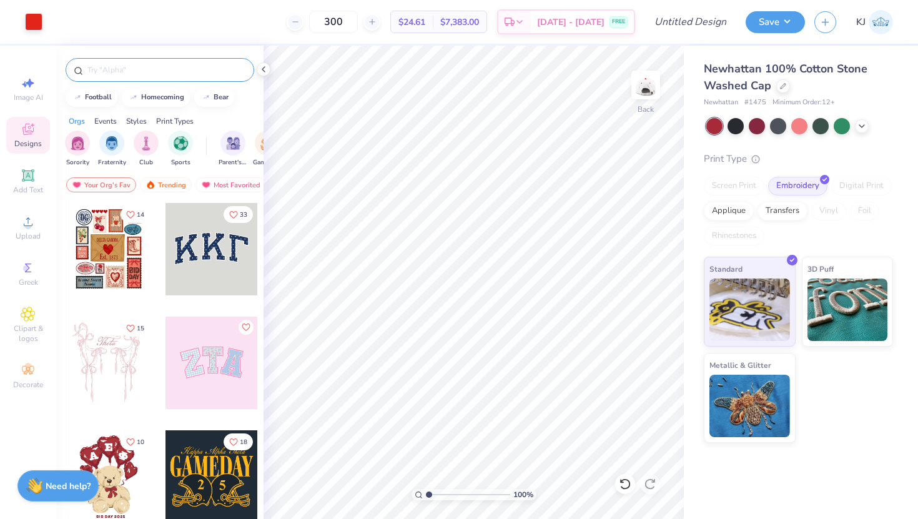
click at [157, 61] on div at bounding box center [160, 70] width 189 height 24
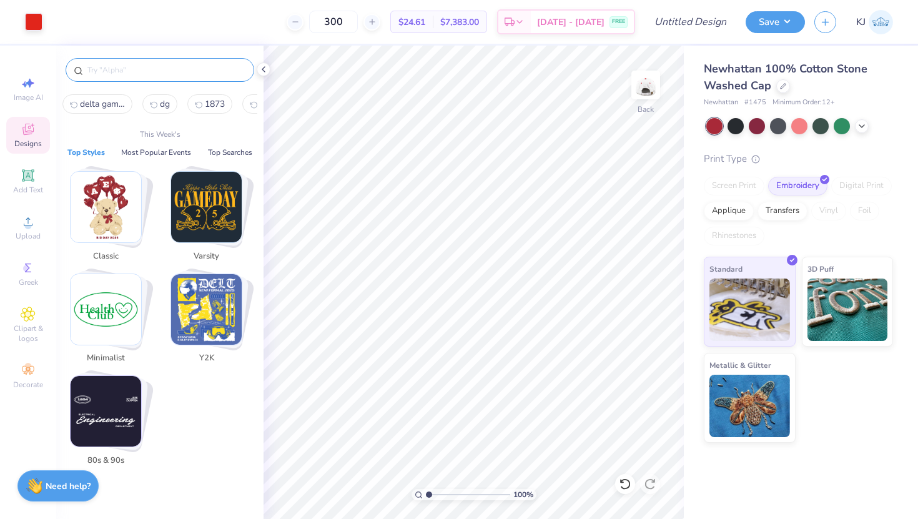
click at [161, 67] on input "text" at bounding box center [166, 70] width 160 height 12
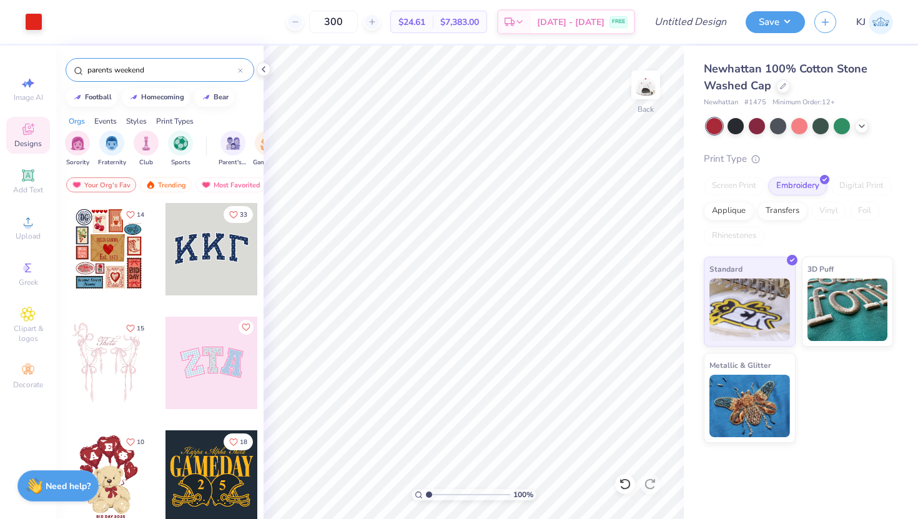
type input "parents weekend"
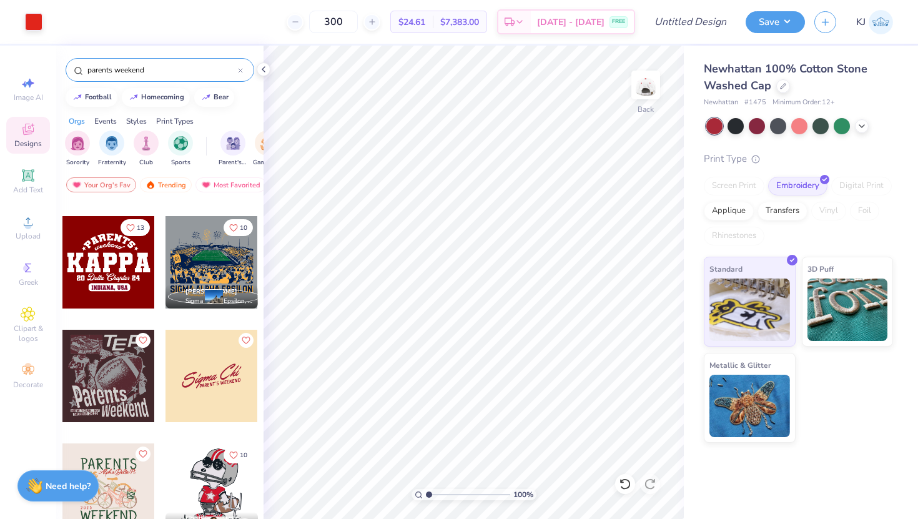
scroll to position [100, 0]
click at [77, 142] on img "filter for Sorority" at bounding box center [78, 142] width 14 height 14
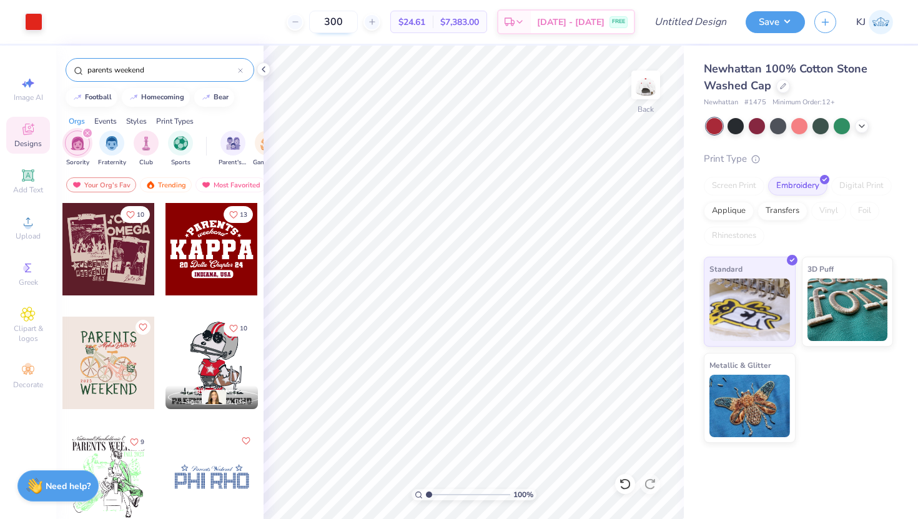
click at [345, 18] on input "300" at bounding box center [333, 22] width 49 height 22
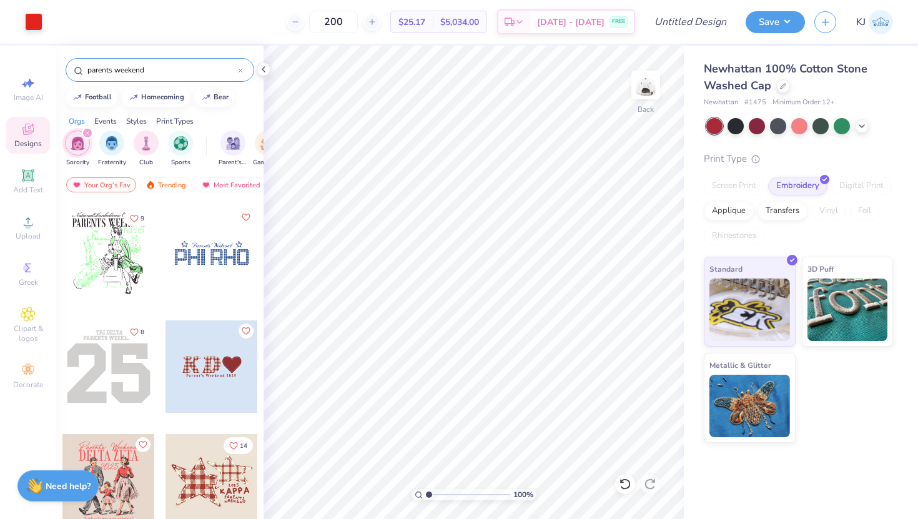
scroll to position [237, 0]
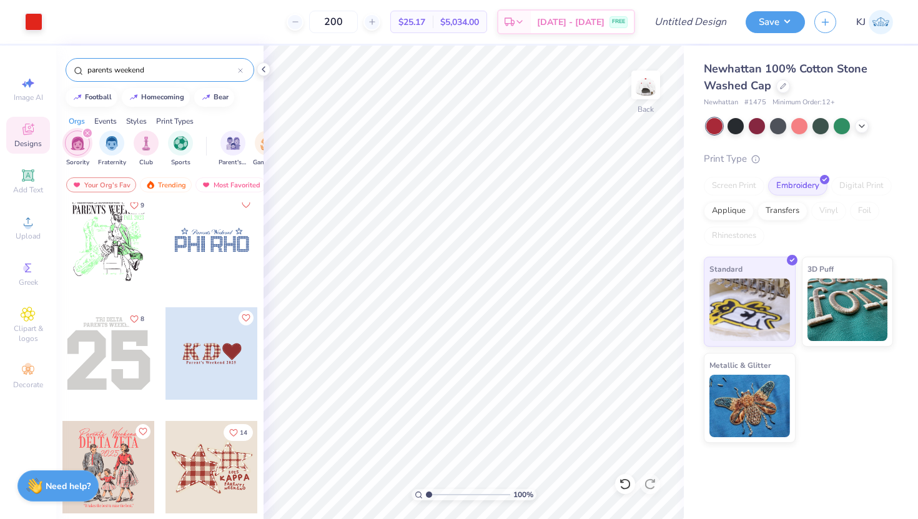
type input "200"
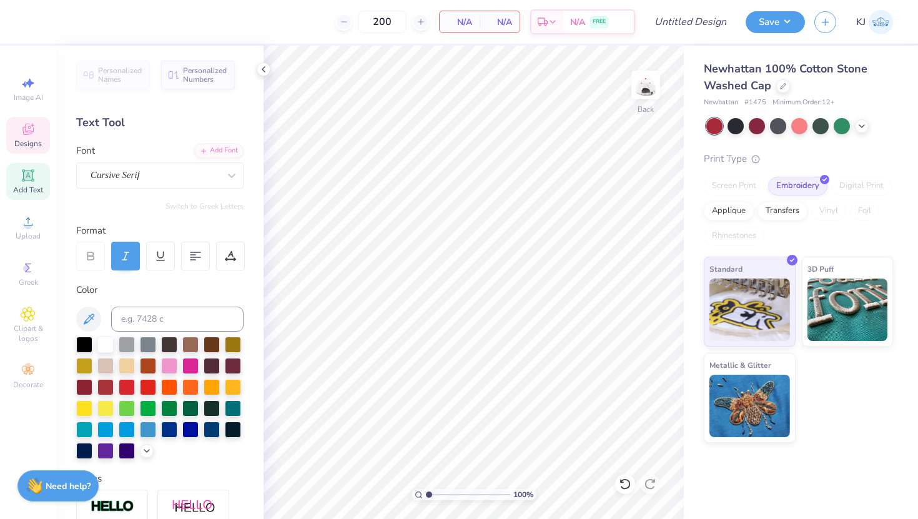
click at [22, 124] on icon at bounding box center [28, 129] width 15 height 15
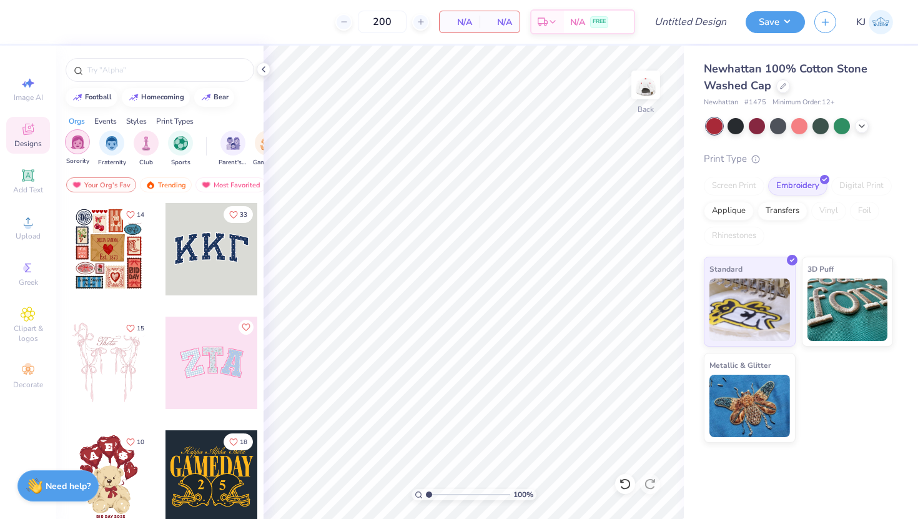
click at [80, 146] on img "filter for Sorority" at bounding box center [78, 142] width 14 height 14
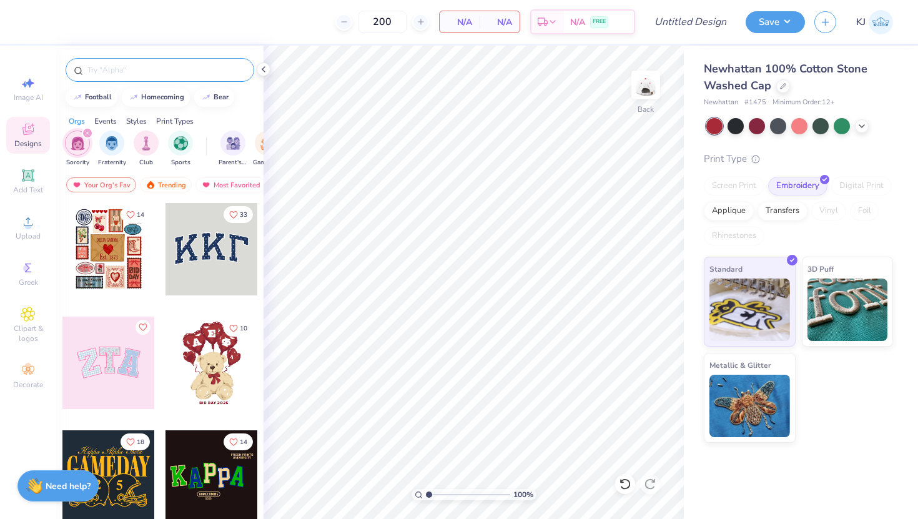
click at [153, 65] on input "text" at bounding box center [166, 70] width 160 height 12
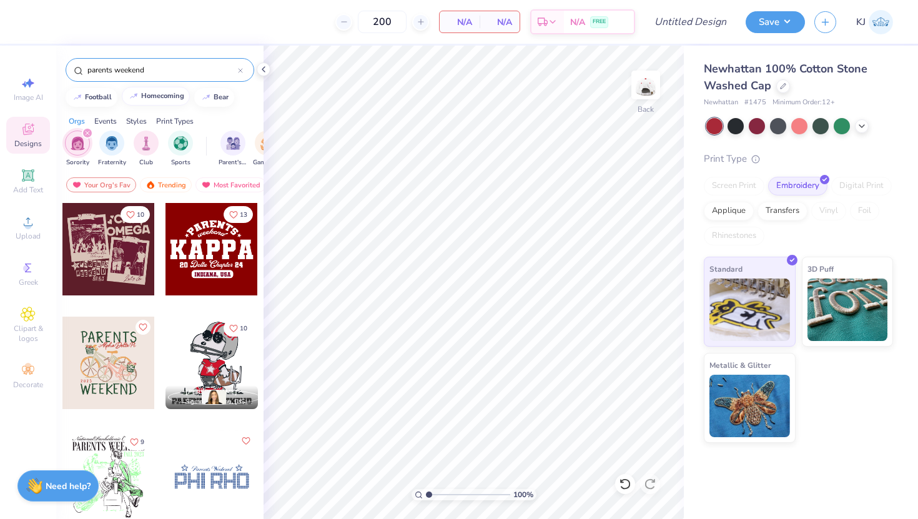
type input "parents weekend"
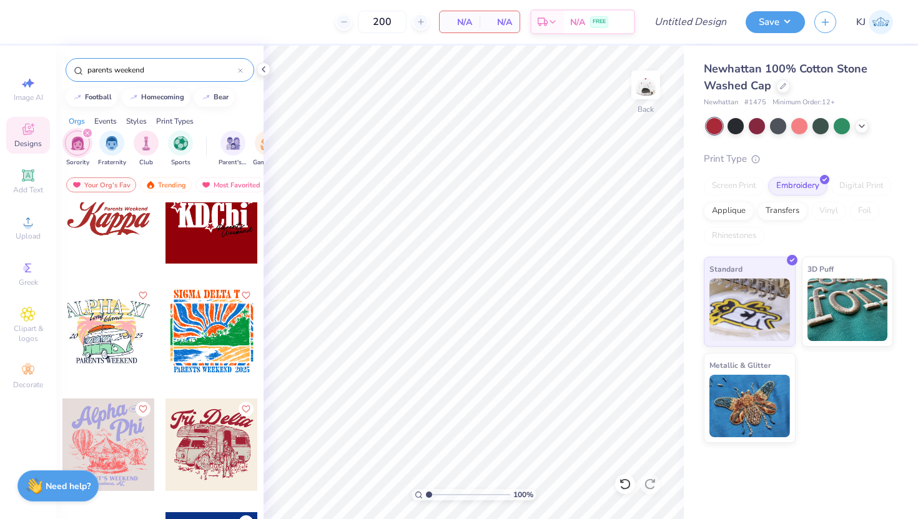
scroll to position [2880, 0]
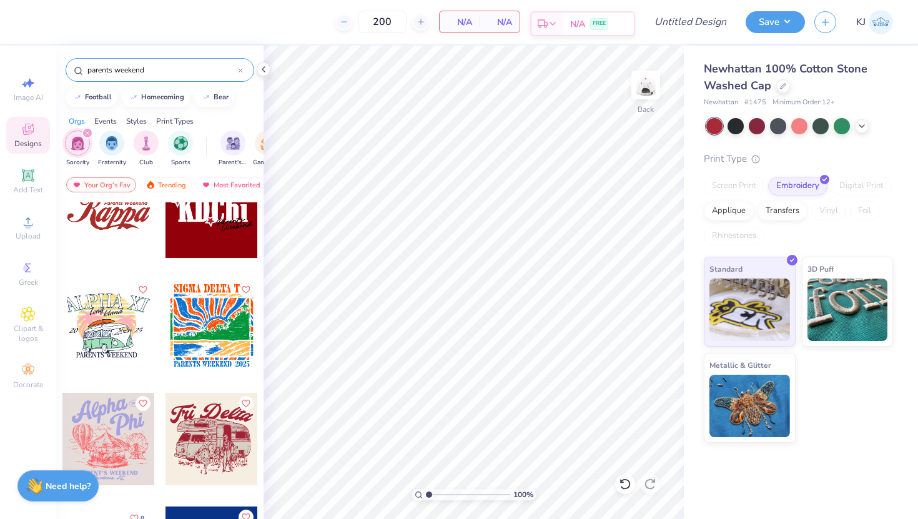
click at [564, 22] on div "Est. Delivery" at bounding box center [548, 23] width 32 height 22
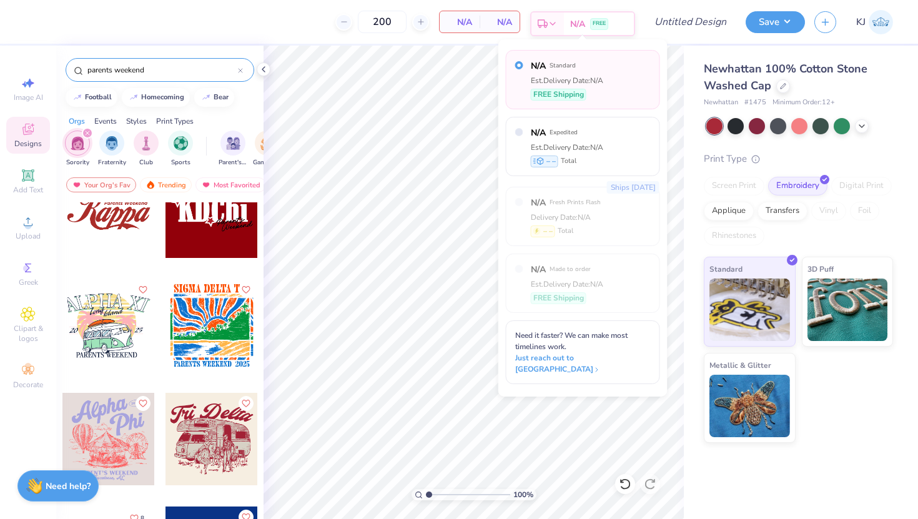
click at [564, 22] on div "Est. Delivery" at bounding box center [548, 23] width 32 height 22
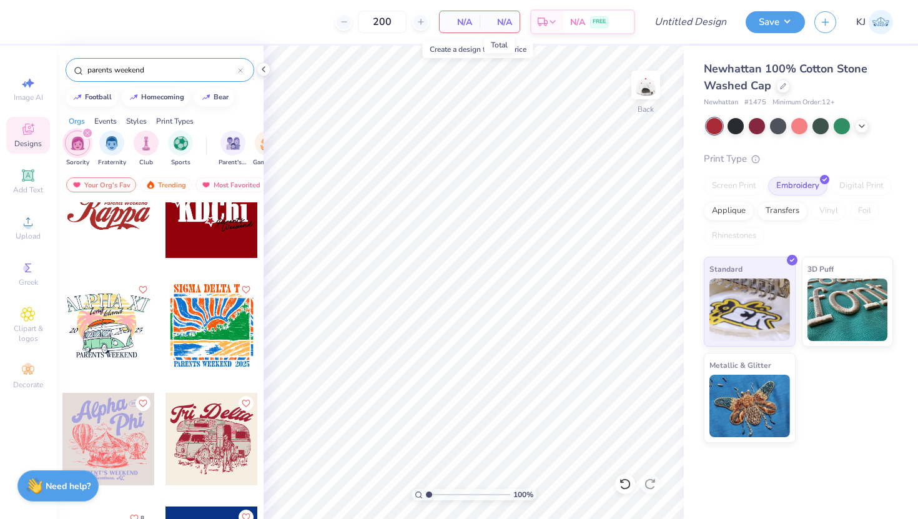
click at [502, 23] on span "N/A" at bounding box center [499, 22] width 25 height 13
click at [127, 211] on div at bounding box center [108, 212] width 92 height 92
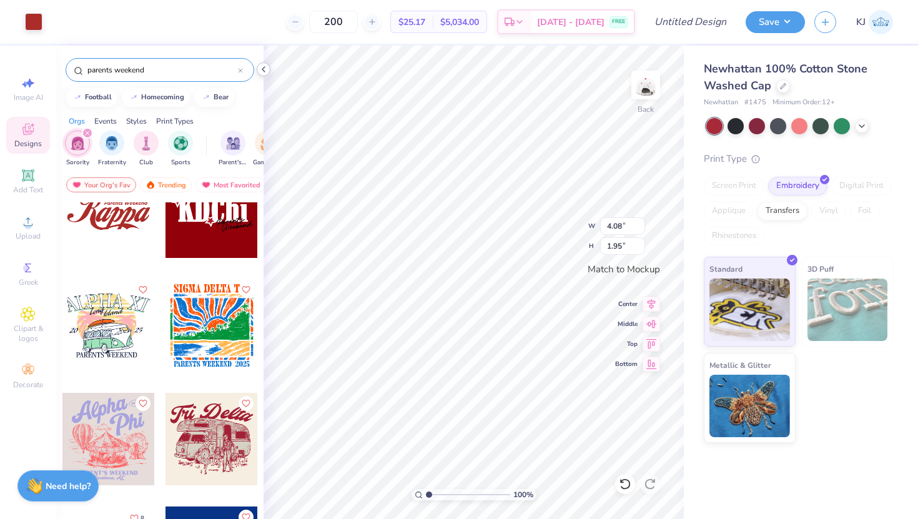
click at [266, 69] on icon at bounding box center [264, 69] width 10 height 10
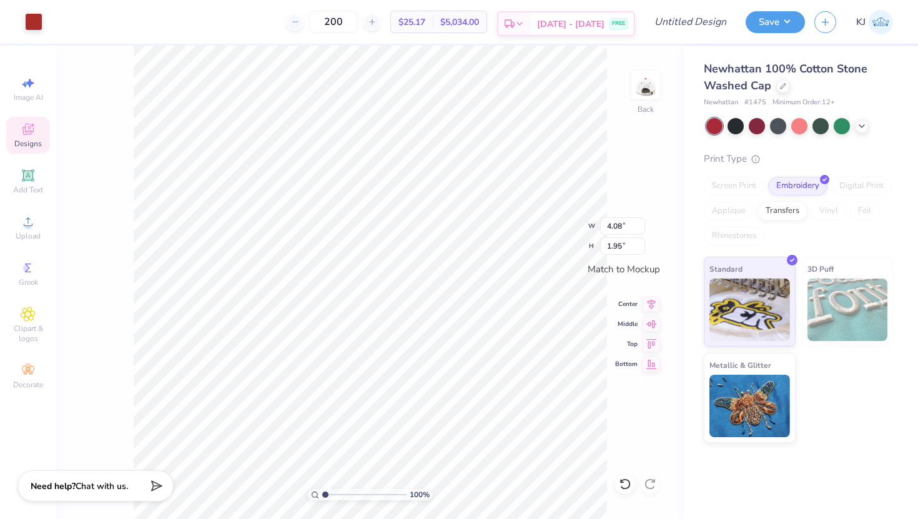
click at [550, 22] on div "Sep 14 - 17 FREE" at bounding box center [582, 23] width 103 height 22
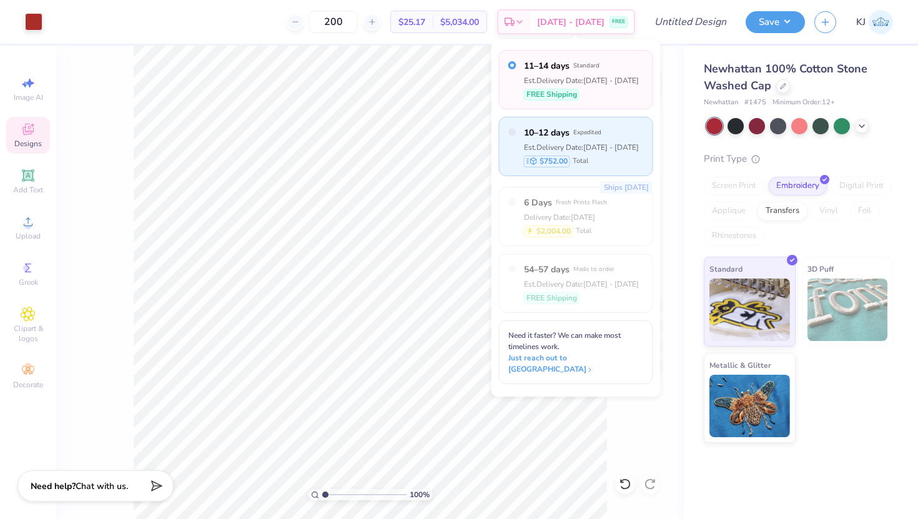
click at [601, 159] on div "$752.00 Total" at bounding box center [581, 162] width 115 height 12
radio input "false"
radio input "true"
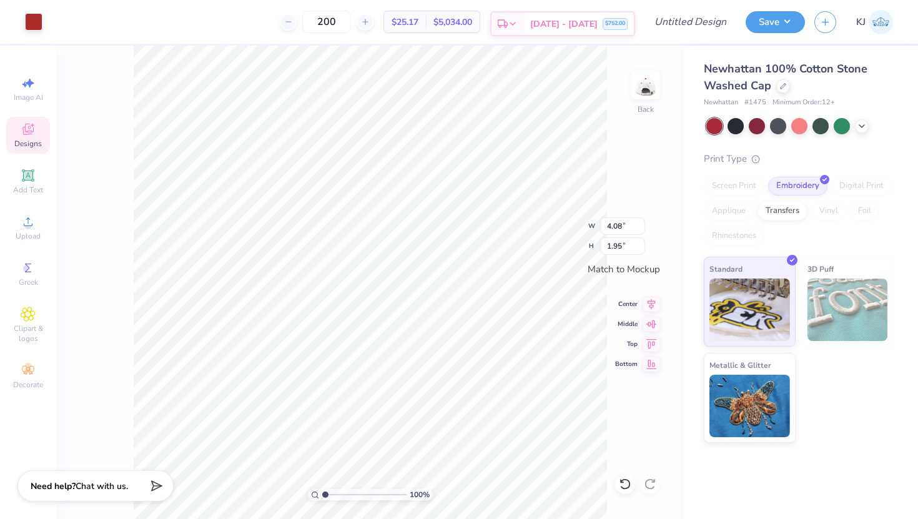
click at [555, 19] on span "Sep 12 - 14" at bounding box center [563, 23] width 67 height 13
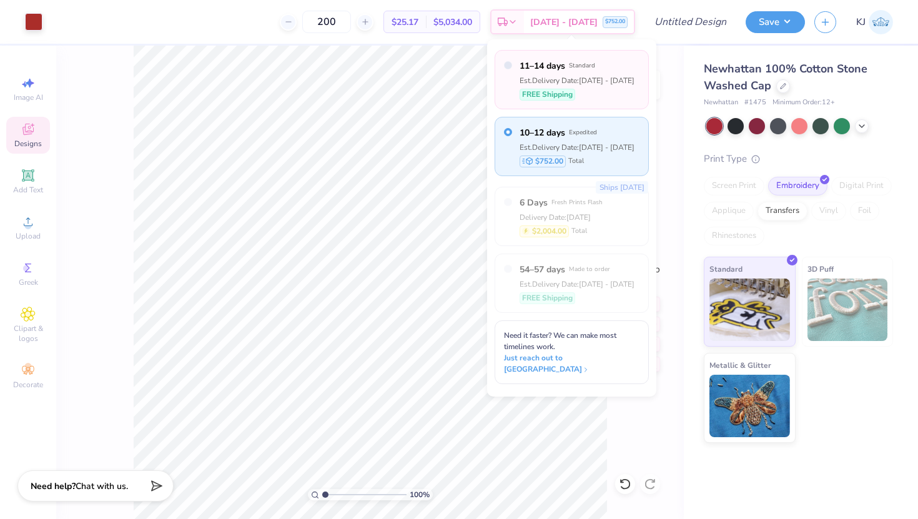
click at [580, 98] on div "FREE Shipping" at bounding box center [577, 95] width 115 height 12
radio input "true"
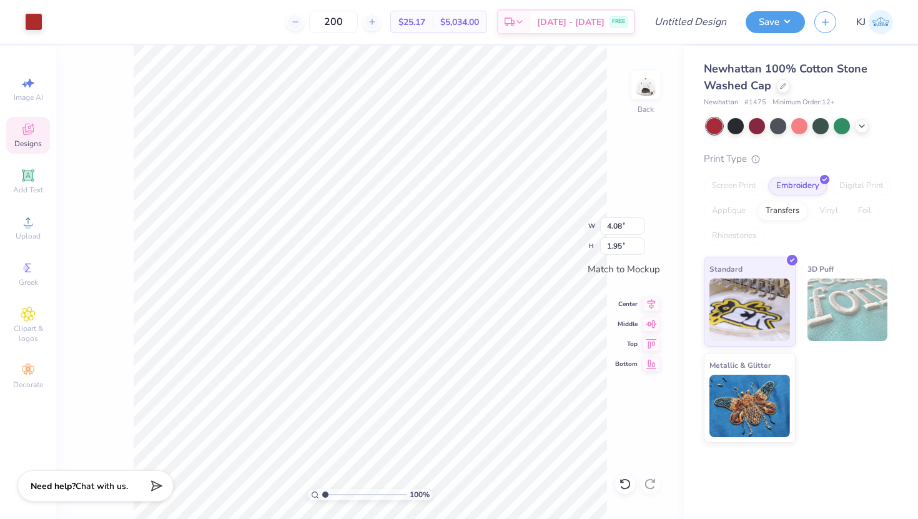
click at [22, 142] on span "Designs" at bounding box center [27, 144] width 27 height 10
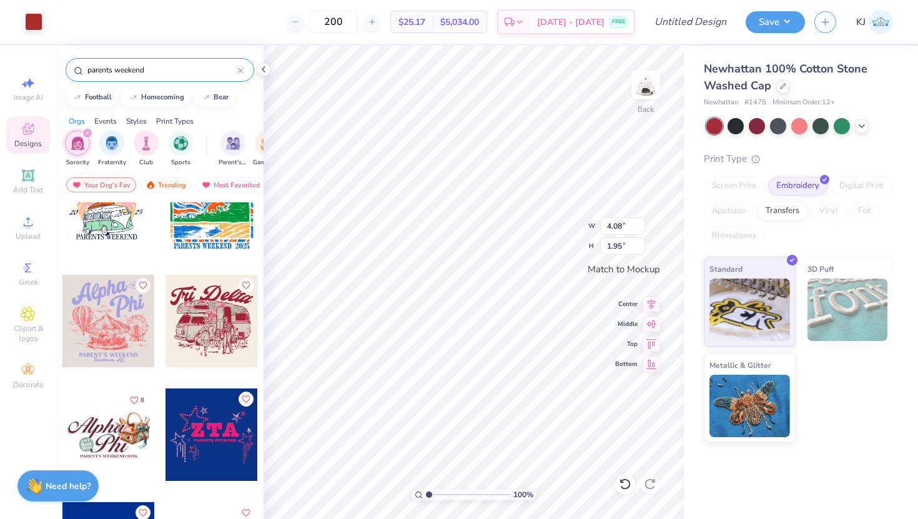
scroll to position [3001, 0]
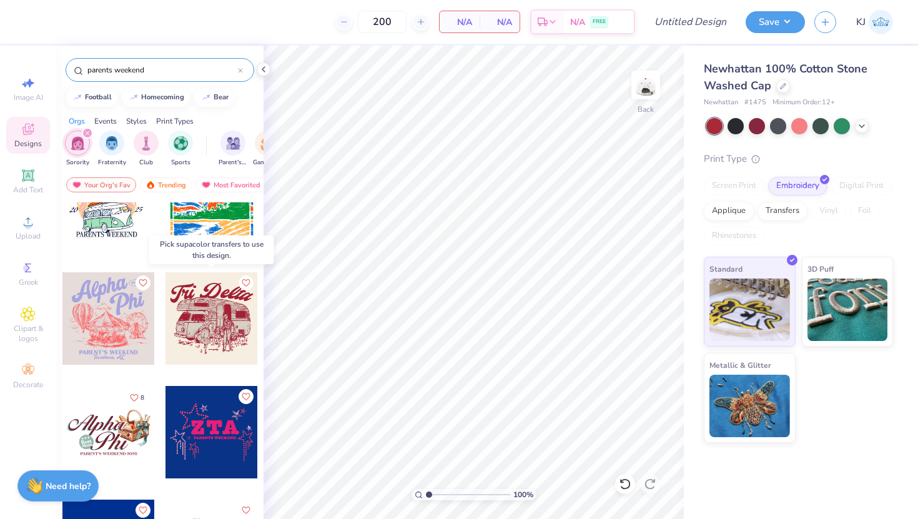
click at [214, 327] on div at bounding box center [212, 318] width 92 height 92
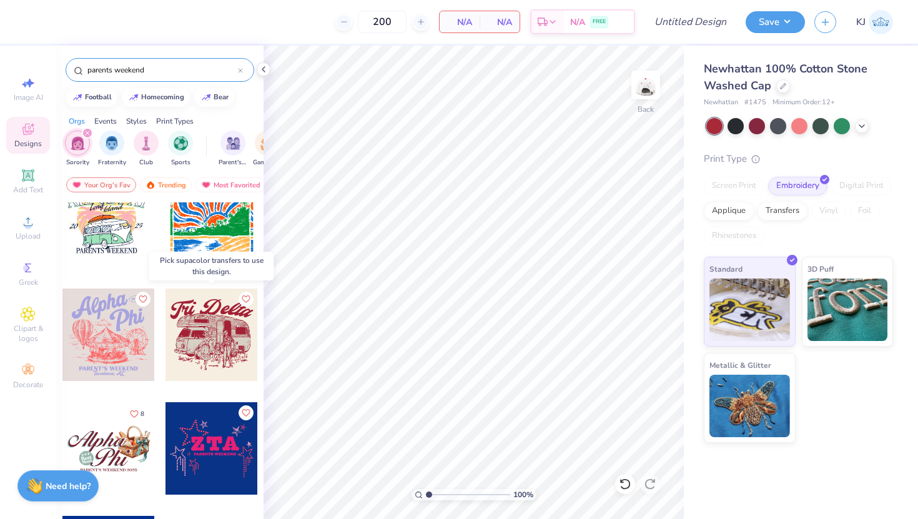
click at [214, 327] on div at bounding box center [212, 335] width 92 height 92
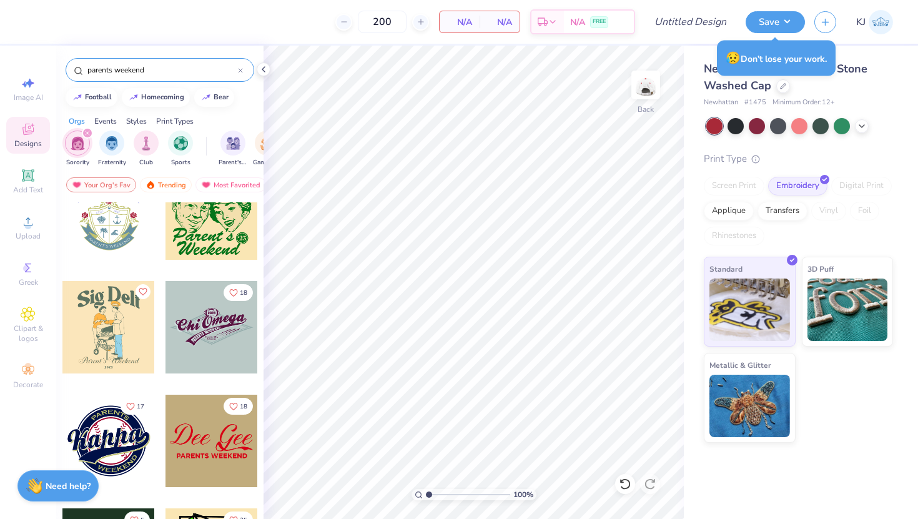
scroll to position [6293, 0]
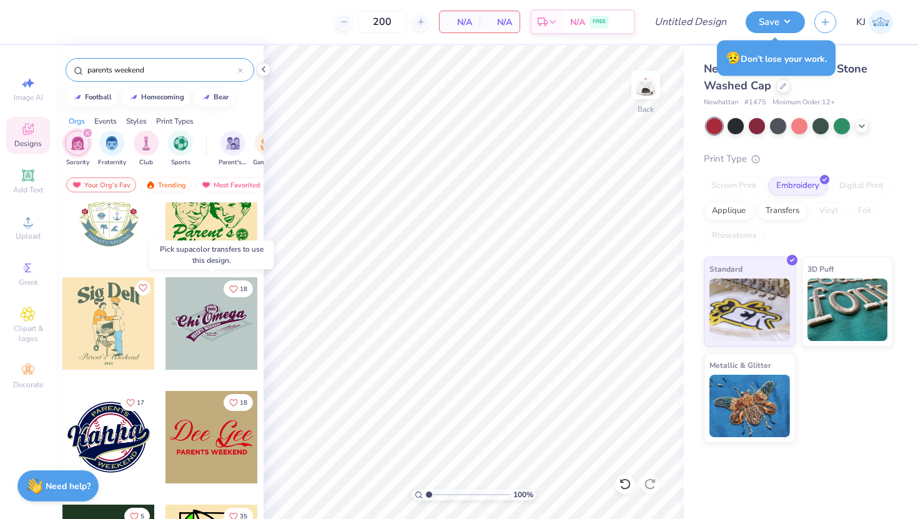
click at [209, 322] on div at bounding box center [212, 323] width 92 height 92
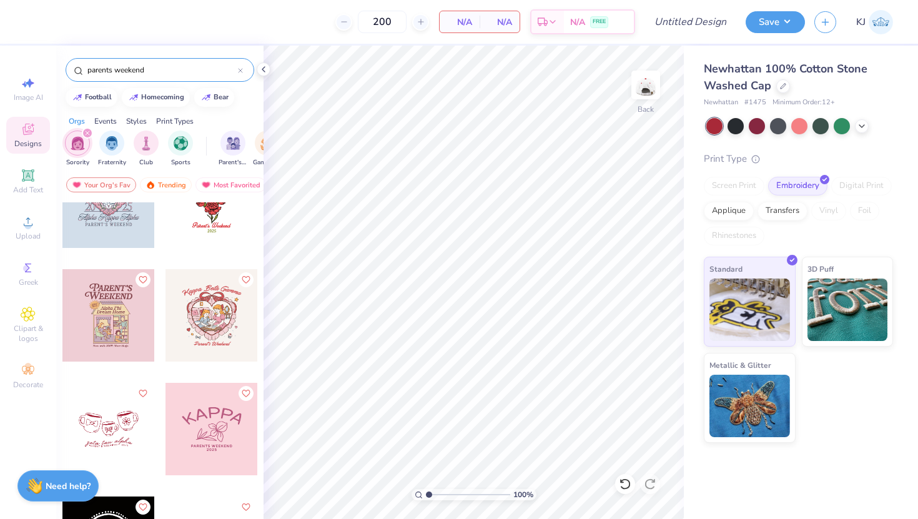
scroll to position [8121, 0]
click at [203, 296] on div at bounding box center [212, 315] width 92 height 92
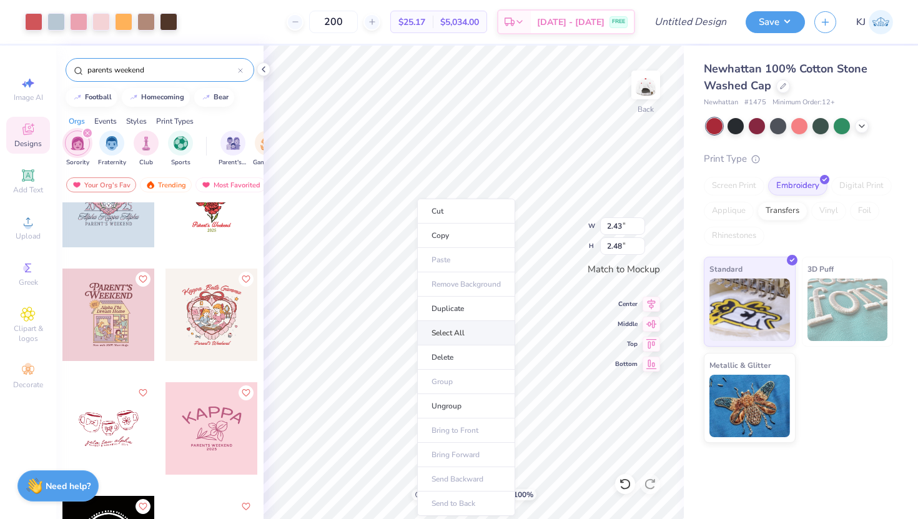
click at [470, 335] on li "Select All" at bounding box center [466, 333] width 98 height 24
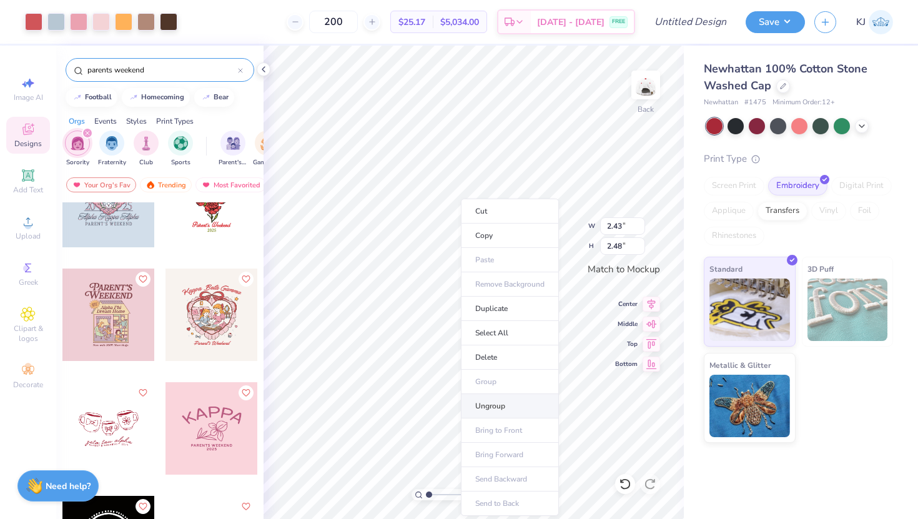
click at [502, 409] on li "Ungroup" at bounding box center [510, 406] width 98 height 24
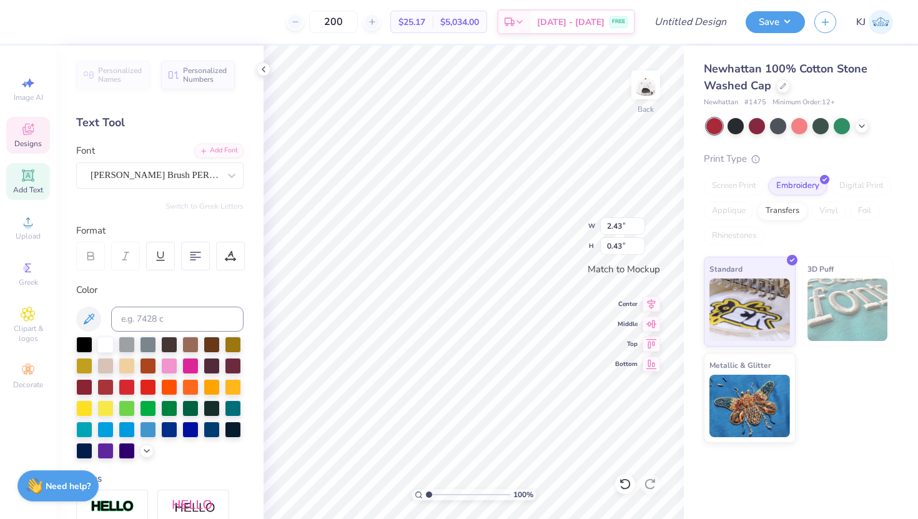
scroll to position [1, 5]
type textarea "Gamma Phi Beta Parents Weekend"
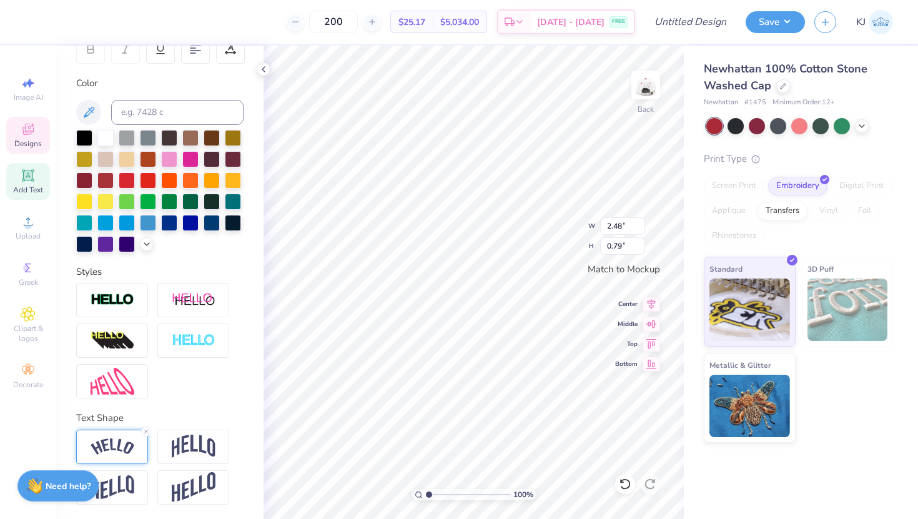
click at [122, 444] on img at bounding box center [113, 447] width 44 height 17
click at [144, 428] on icon at bounding box center [145, 431] width 7 height 7
type input "1.96"
type input "0.64"
type input "2.84"
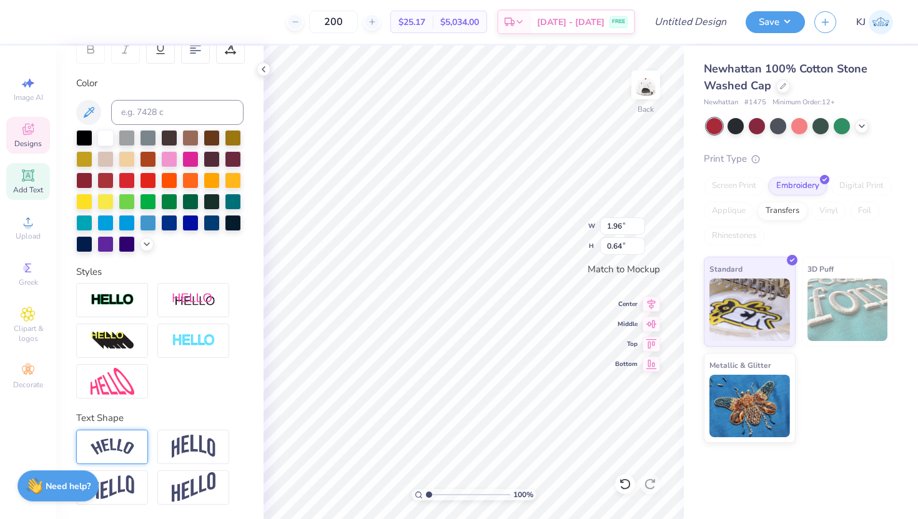
type input "0.92"
type input "3.58"
type input "1.16"
click at [655, 302] on icon at bounding box center [651, 302] width 17 height 15
click at [214, 363] on div at bounding box center [159, 341] width 167 height 116
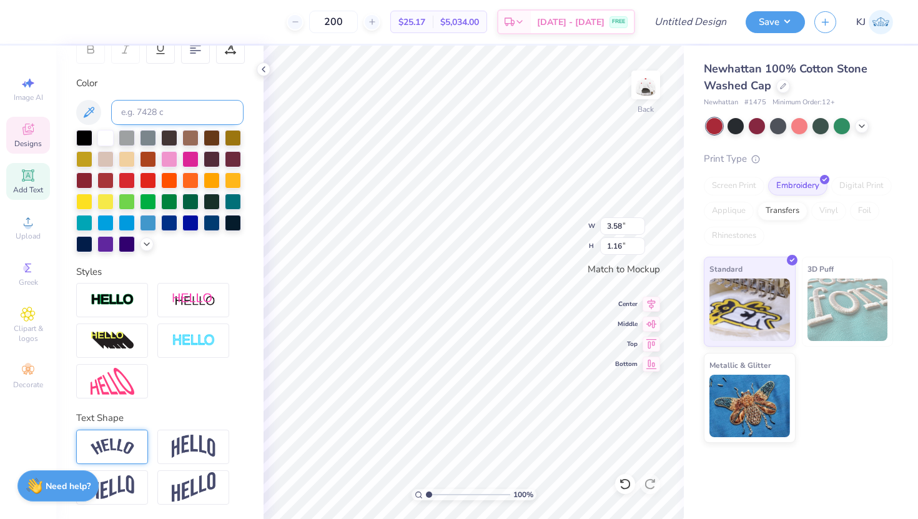
scroll to position [0, 0]
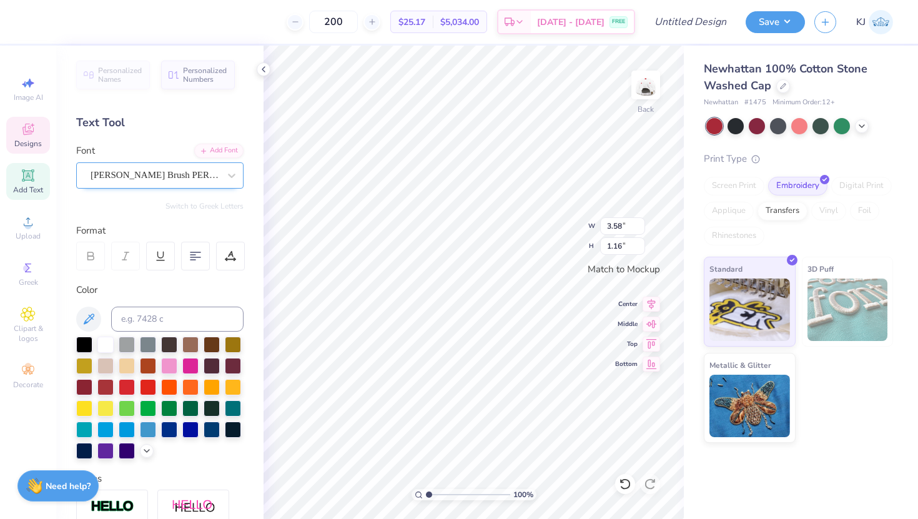
click at [200, 166] on div "Haydon Brush PERSONAL USE" at bounding box center [154, 175] width 131 height 19
click at [149, 142] on div "Personalized Names Personalized Numbers Text Tool Add Font Font Haydon Brush PE…" at bounding box center [159, 283] width 207 height 474
click at [77, 479] on strong "Need help?" at bounding box center [68, 485] width 45 height 12
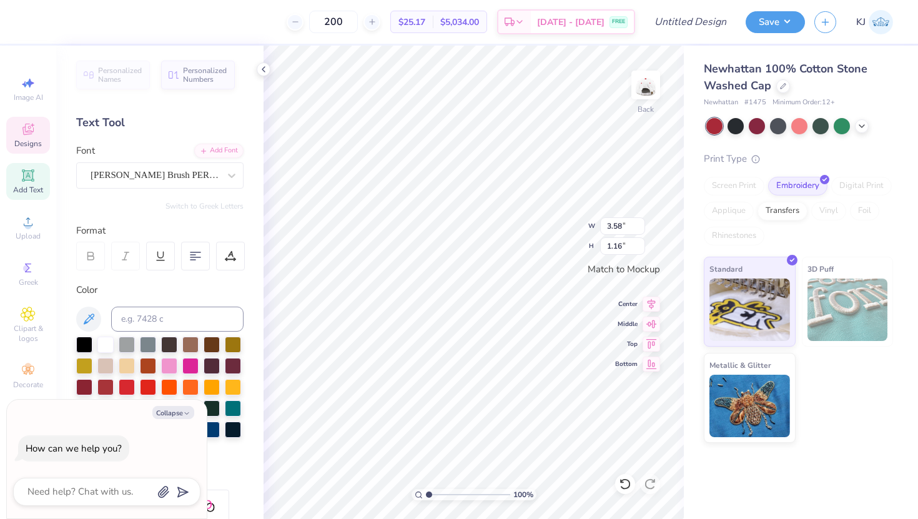
type textarea "x"
click at [90, 492] on textarea at bounding box center [89, 492] width 127 height 17
type textarea "w"
type textarea "x"
type textarea "wh"
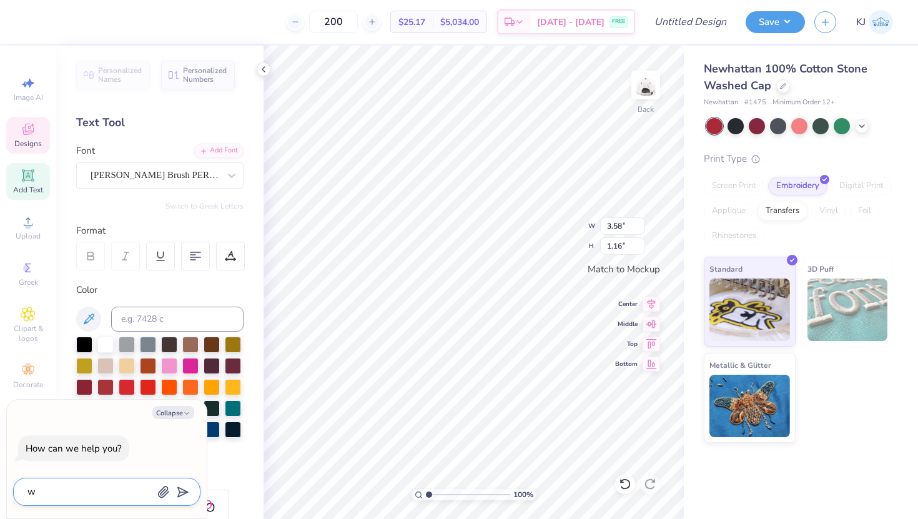
type textarea "x"
type textarea "why"
type textarea "x"
type textarea "why"
type textarea "x"
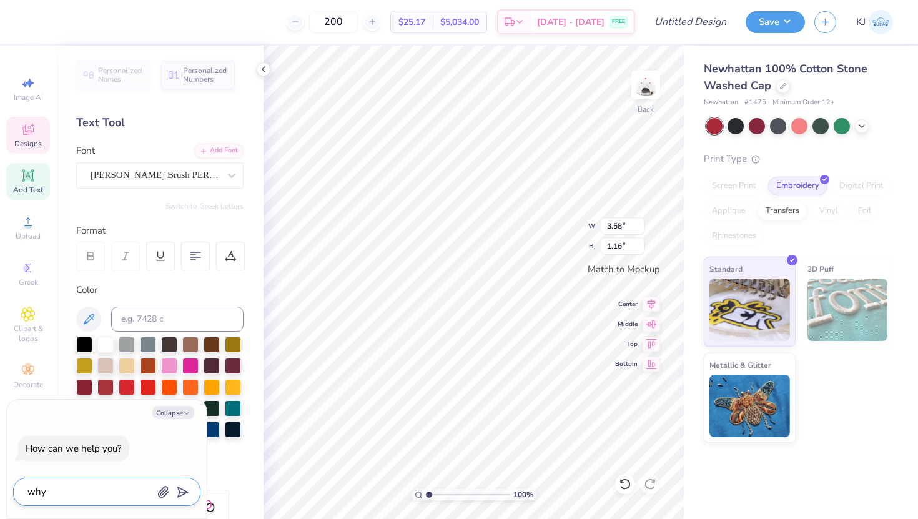
type textarea "why i"
type textarea "x"
type textarea "why is"
type textarea "x"
type textarea "why is"
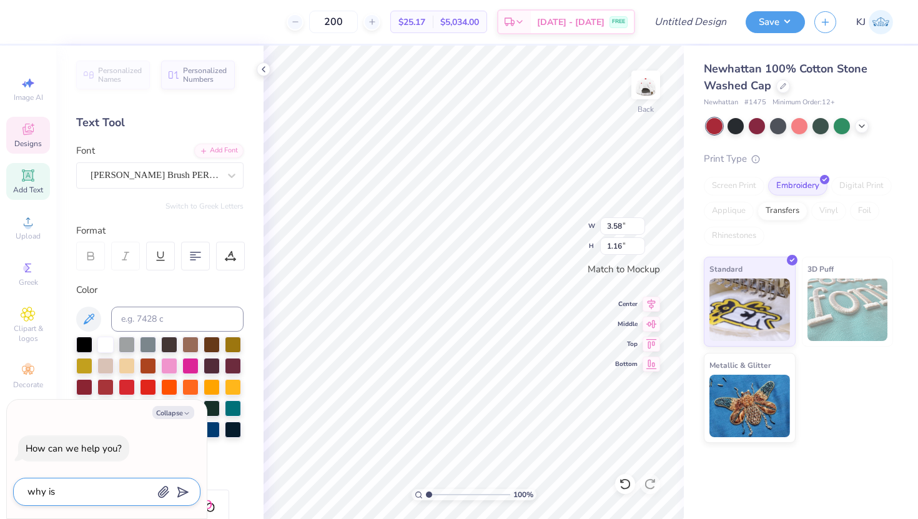
type textarea "x"
type textarea "why is i"
type textarea "x"
type textarea "why is it"
type textarea "x"
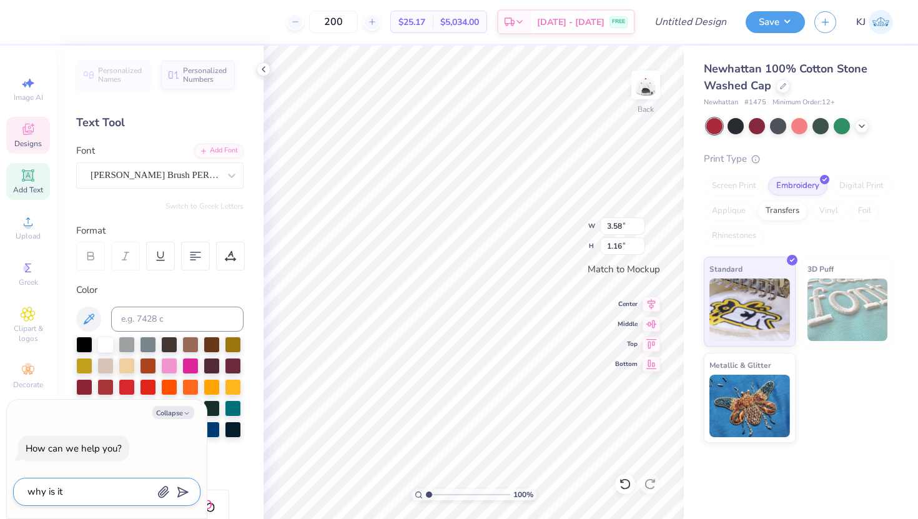
type textarea "why is it"
type textarea "x"
type textarea "why is it s"
type textarea "x"
type textarea "why is it sa"
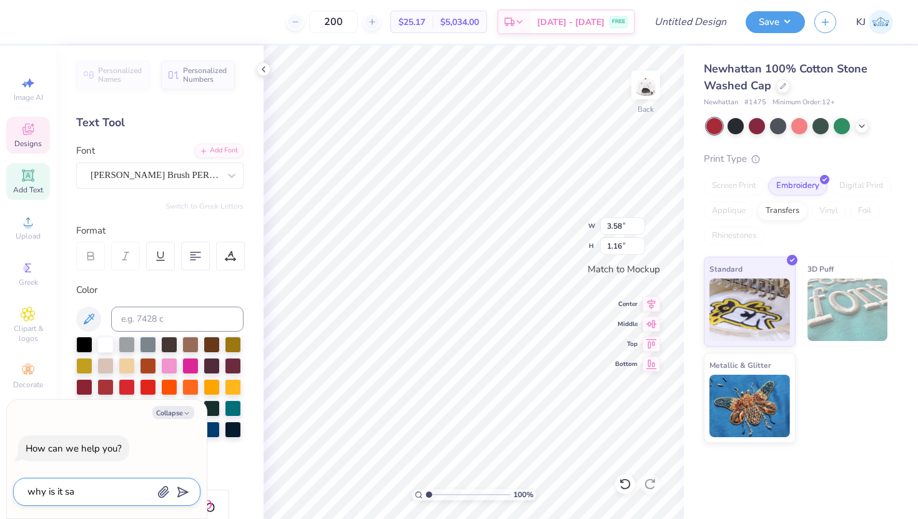
type textarea "x"
type textarea "why is it say"
type textarea "x"
type textarea "why is it sayi"
type textarea "x"
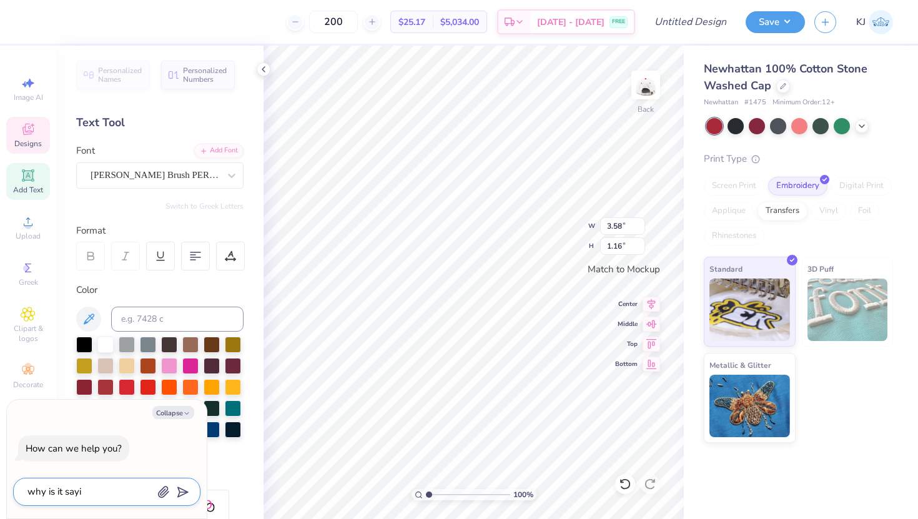
type textarea "why is it sayin"
type textarea "x"
type textarea "why is it saying"
type textarea "x"
type textarea "why is it saying"
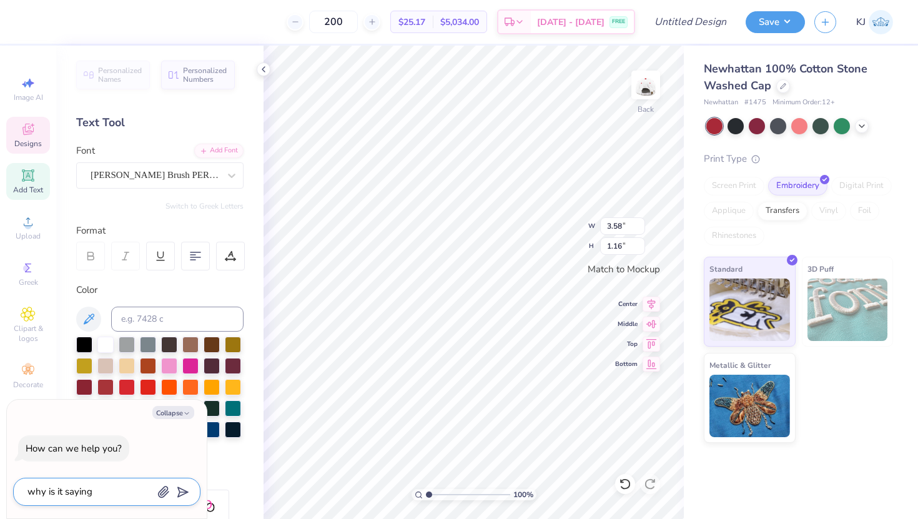
type textarea "x"
type textarea "why is it saying w"
type textarea "x"
type textarea "why is it saying wa"
type textarea "x"
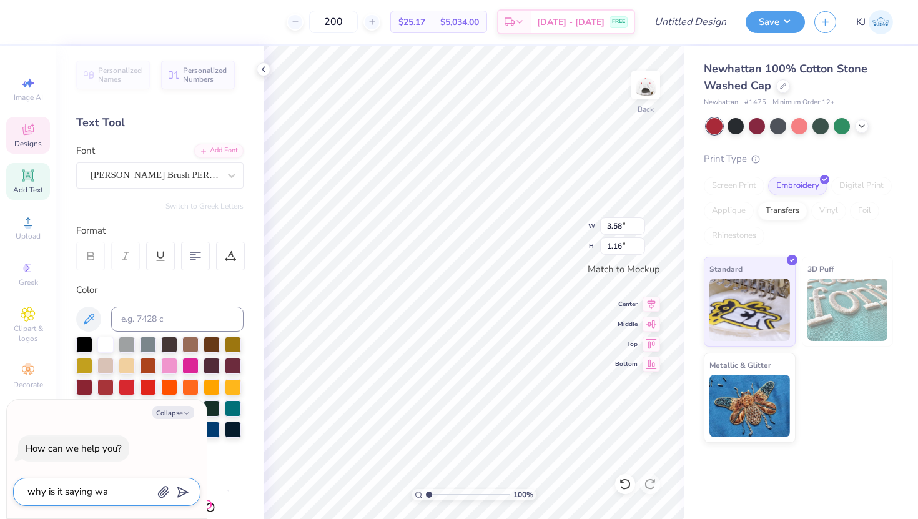
type textarea "why is it saying war"
type textarea "x"
type textarea "why is it saying warn"
type textarea "x"
type textarea "why is it saying warni"
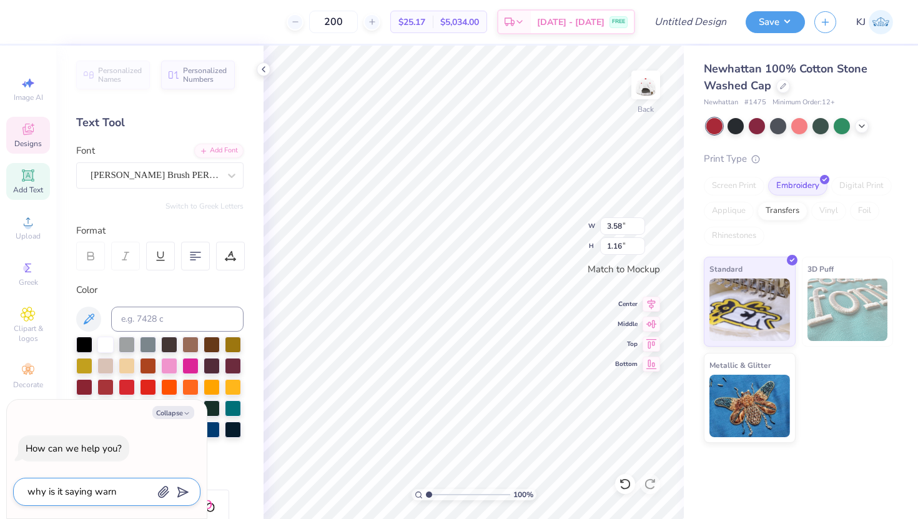
type textarea "x"
type textarea "why is it saying warnin"
type textarea "x"
type textarea "why is it saying warning"
type textarea "x"
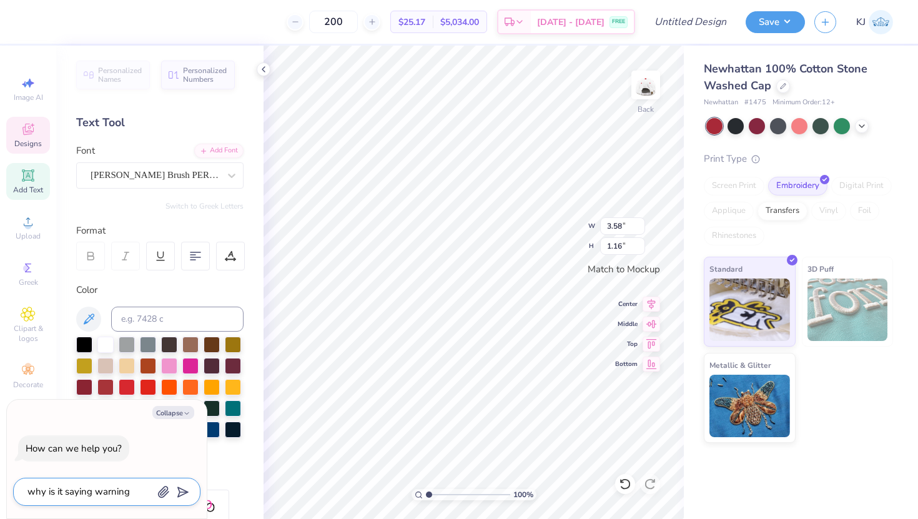
type textarea "why is it saying warning"
type textarea "x"
type textarea "why is it saying warning w"
type textarea "x"
type textarea "why is it saying warning wh"
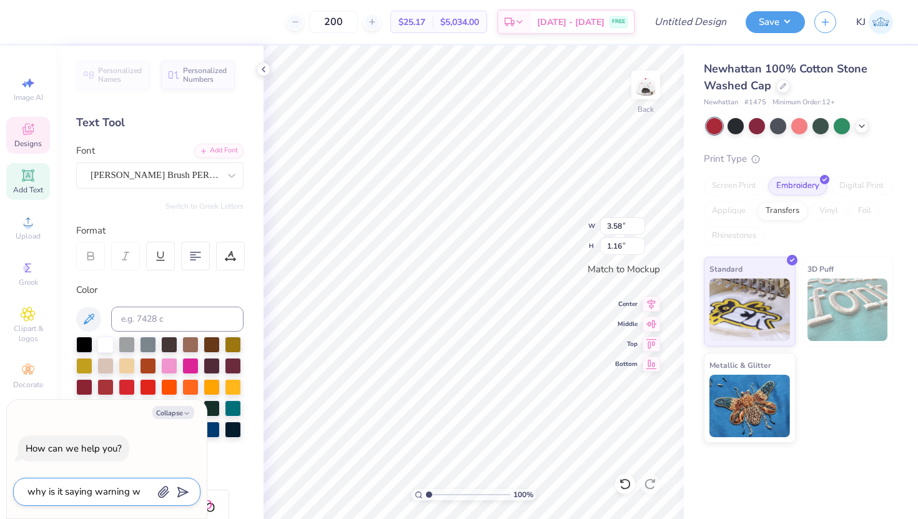
type textarea "x"
type textarea "why is it saying warning whe"
type textarea "x"
type textarea "why is it saying warning when"
type textarea "x"
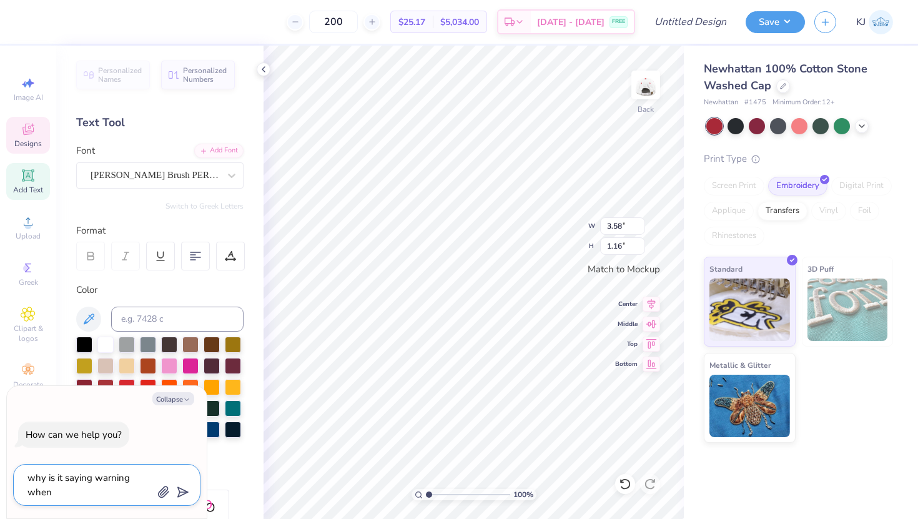
type textarea "why is it saying warning when"
type textarea "x"
type textarea "why is it saying warning when i"
type textarea "x"
type textarea "why is it saying warning when i"
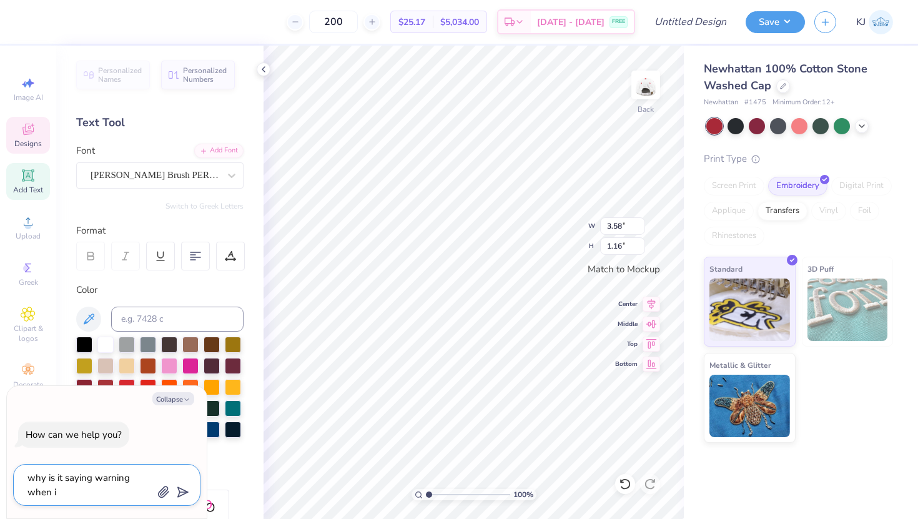
type textarea "x"
type textarea "why is it saying warning when i t"
type textarea "x"
type textarea "why is it saying warning when i tr"
type textarea "x"
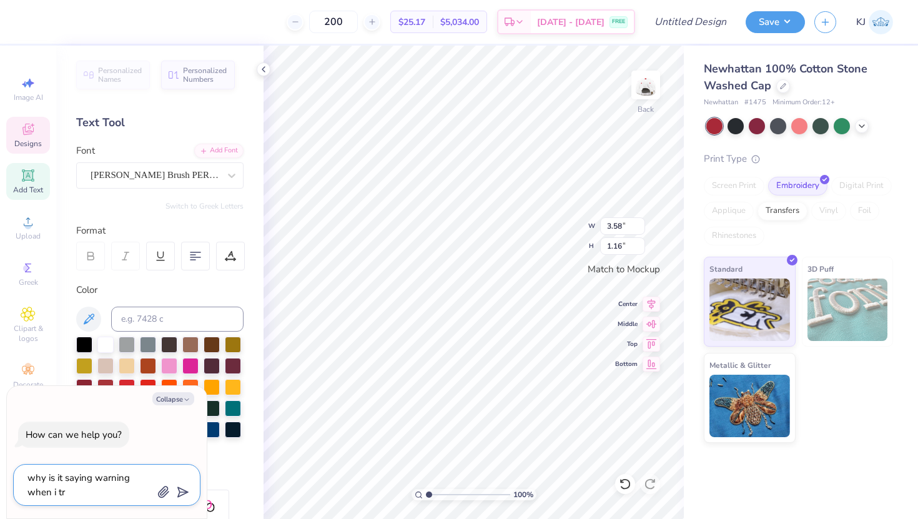
type textarea "why is it saying warning when i try"
type textarea "x"
type textarea "why is it saying warning when i try"
type textarea "x"
type textarea "why is it saying warning when i try a"
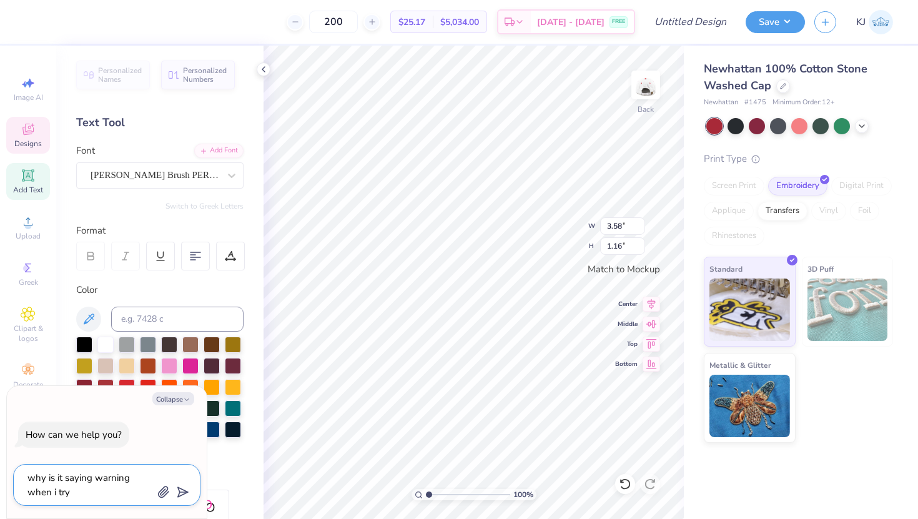
type textarea "x"
type textarea "why is it saying warning when i try an"
type textarea "x"
type textarea "why is it saying warning when i try and"
type textarea "x"
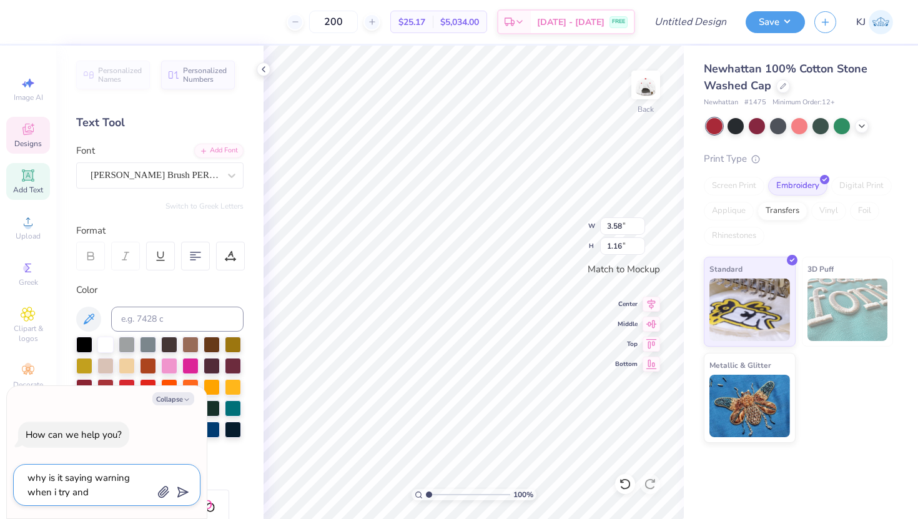
type textarea "why is it saying warning when i try and"
type textarea "x"
type textarea "why is it saying warning when i try and t"
type textarea "x"
type textarea "why is it saying warning when i try and ty"
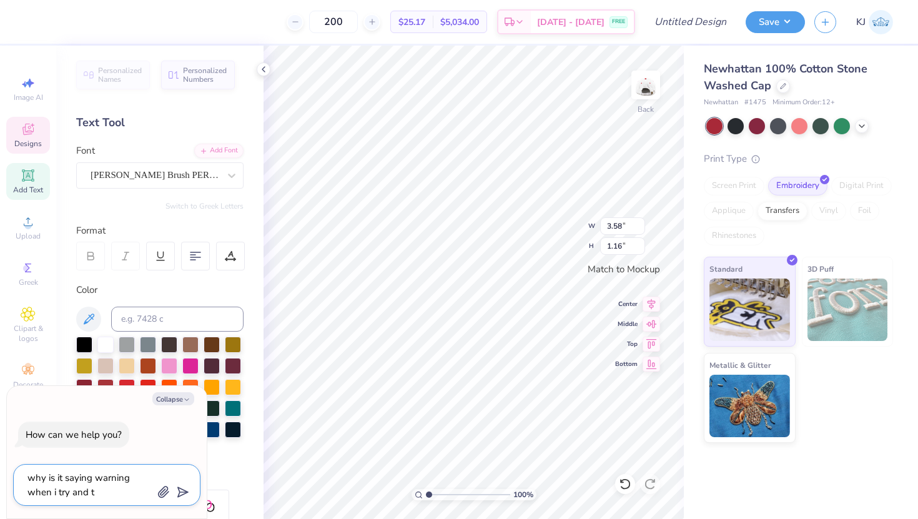
type textarea "x"
type textarea "why is it saying warning when i try and typ"
type textarea "x"
type textarea "why is it saying warning when i try and type"
type textarea "x"
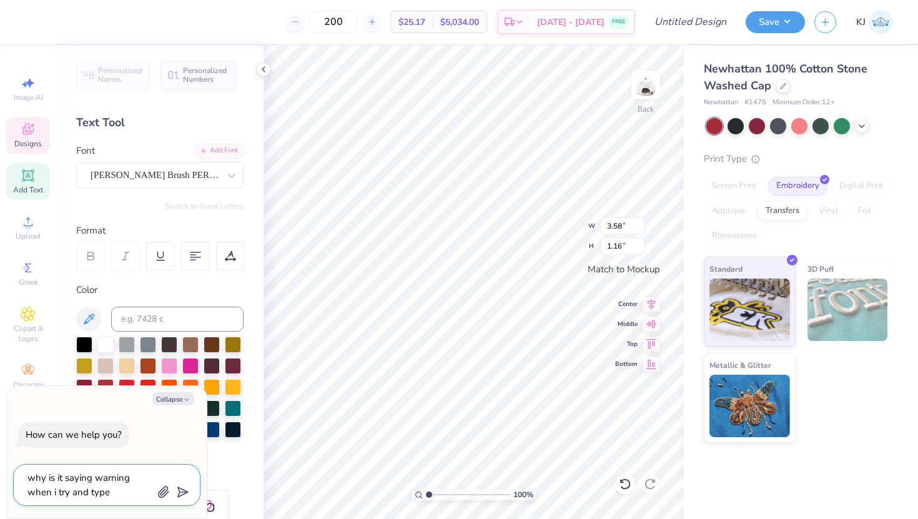
type textarea "why is it saying warning when i try and type"
type textarea "x"
type textarea "why is it saying warning when i try and type n"
type textarea "x"
type textarea "why is it saying warning when i try and type nu"
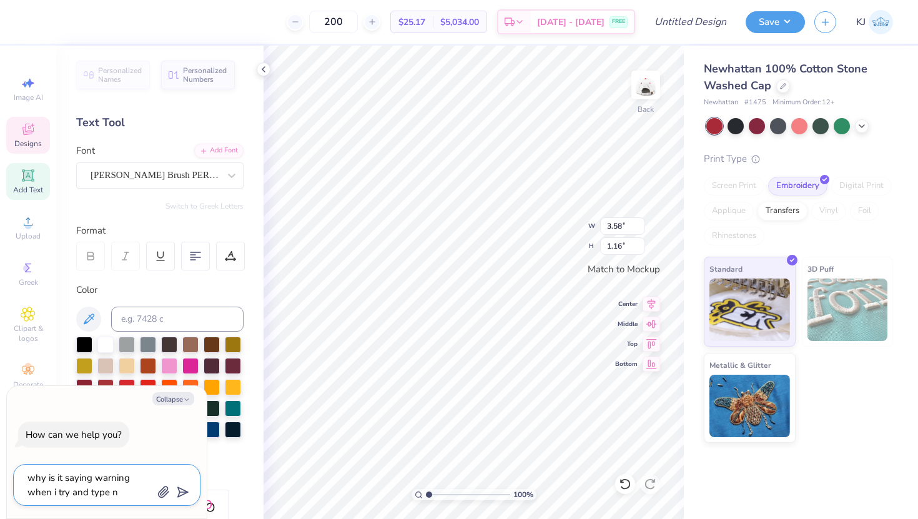
type textarea "x"
type textarea "why is it saying warning when i try and type num"
type textarea "x"
type textarea "why is it saying warning when i try and type numb"
type textarea "x"
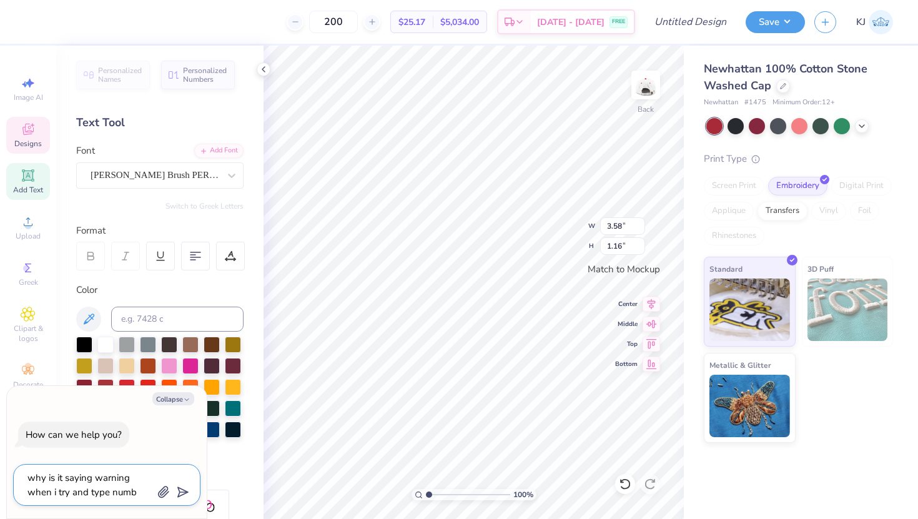
type textarea "why is it saying warning when i try and type numbe"
type textarea "x"
type textarea "why is it saying warning when i try and type number"
type textarea "x"
type textarea "why is it saying warning when i try and type numbers"
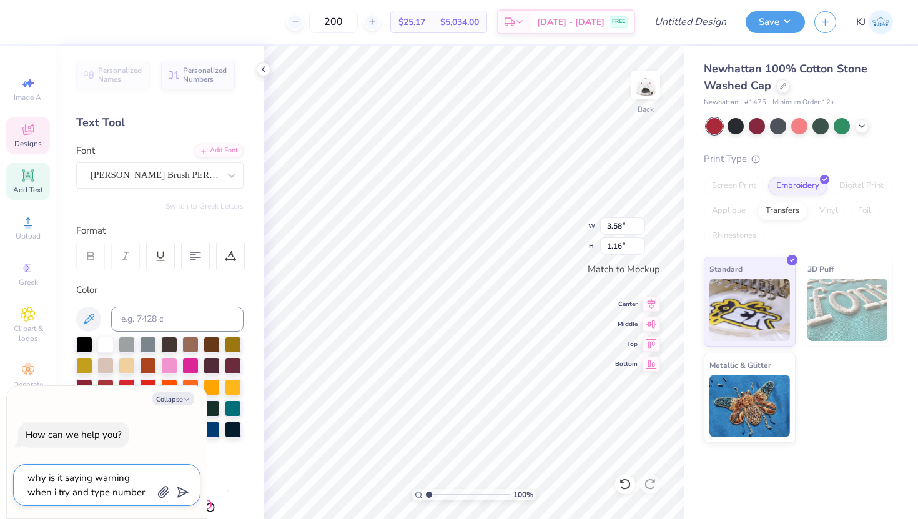
type textarea "x"
type textarea "why is it saying warning when i try and type numbers"
type textarea "x"
type textarea "why is it saying warning when i try and type numbers o"
type textarea "x"
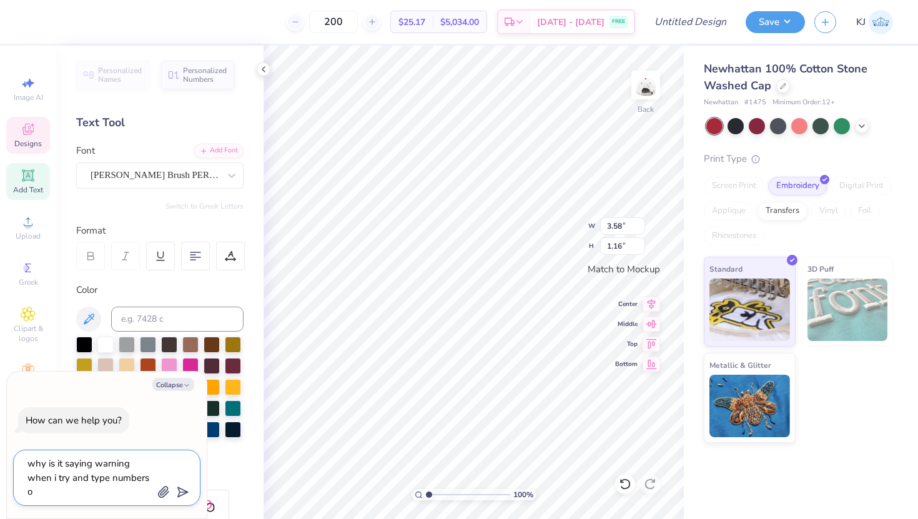
type textarea "why is it saying warning when i try and type numbers on"
type textarea "x"
type textarea "why is it saying warning when i try and type numbers on"
type textarea "x"
type textarea "why is it saying warning when i try and type numbers on t"
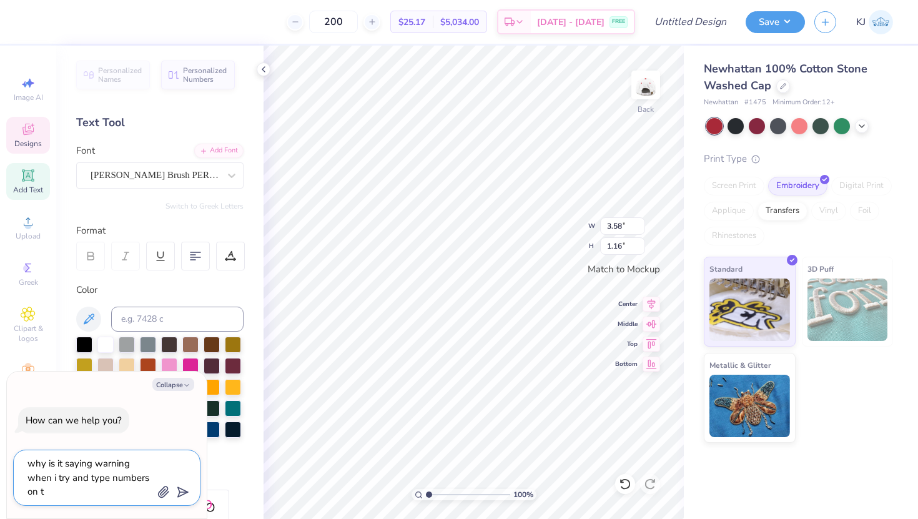
type textarea "x"
type textarea "why is it saying warning when i try and type numbers on th"
type textarea "x"
type textarea "why is it saying warning when i try and type numbers on the"
type textarea "x"
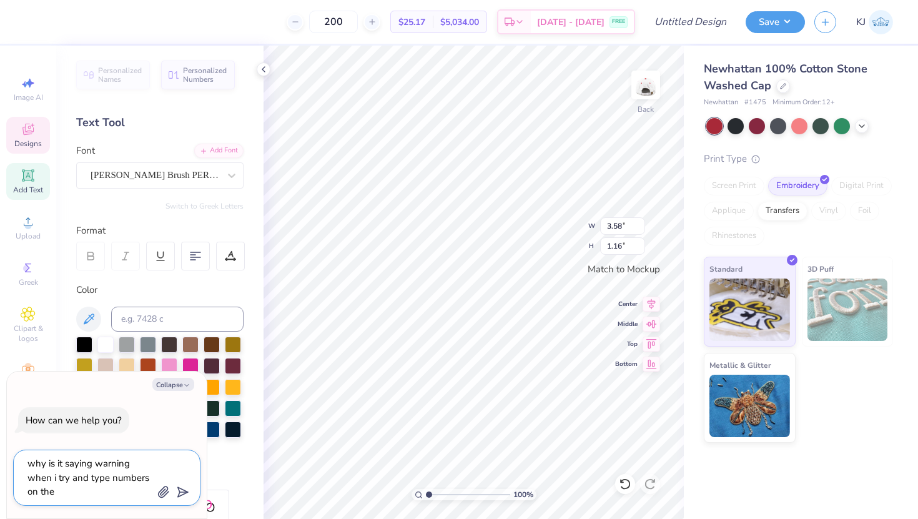
type textarea "why is it saying warning when i try and type numbers on the"
type textarea "x"
type textarea "why is it saying warning when i try and type numbers on the o"
type textarea "x"
type textarea "why is it saying warning when i try and type numbers on the"
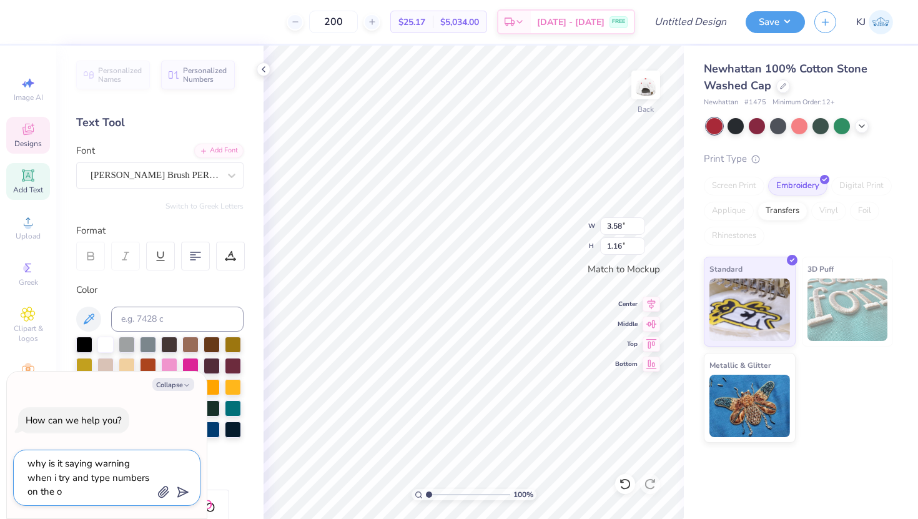
type textarea "x"
type textarea "why is it saying warning when i try and type numbers on the f"
type textarea "x"
type textarea "why is it saying warning when i try and type numbers on the fo"
type textarea "x"
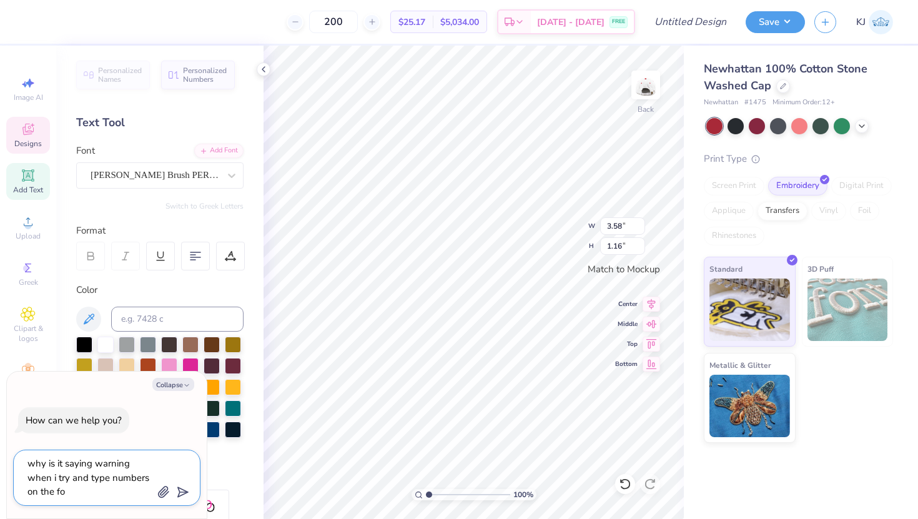
type textarea "why is it saying warning when i try and type numbers on the fon"
type textarea "x"
type textarea "why is it saying warning when i try and type numbers on the font"
type textarea "x"
type textarea "why is it saying warning when i try and type numbers on the font"
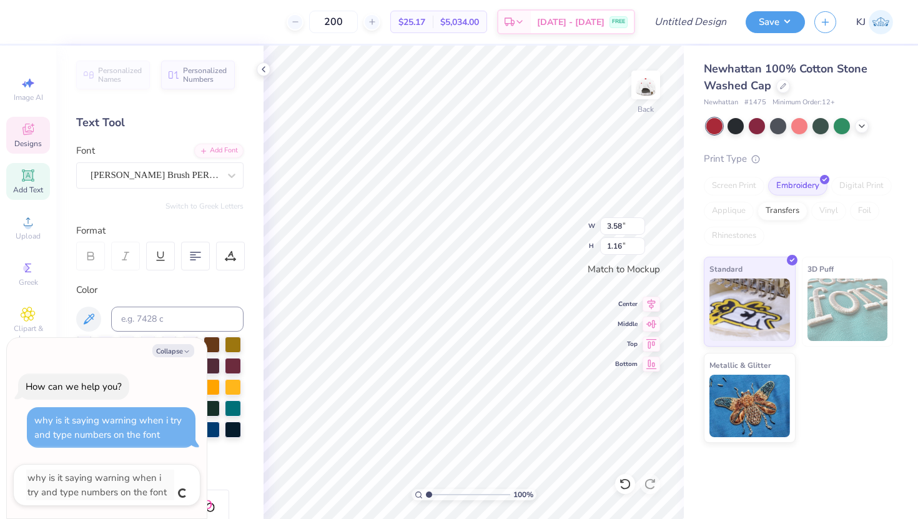
type textarea "x"
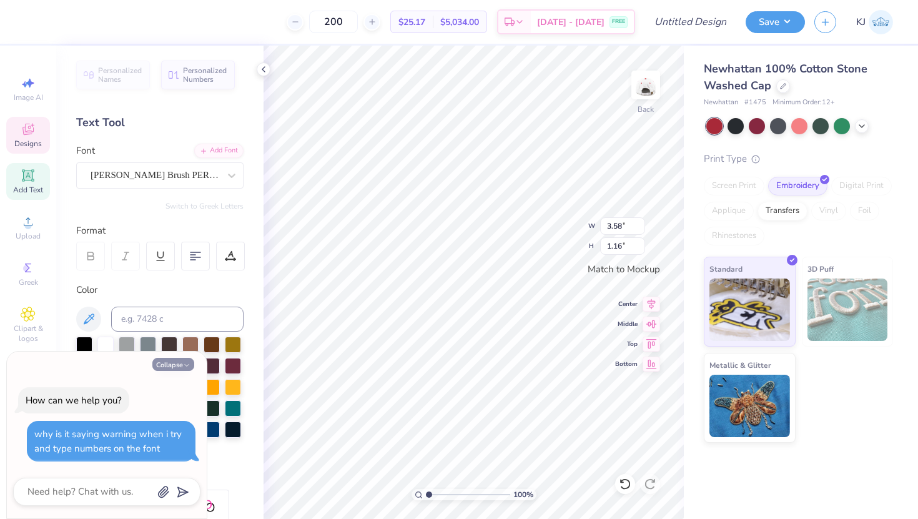
click at [183, 362] on icon "button" at bounding box center [186, 365] width 7 height 7
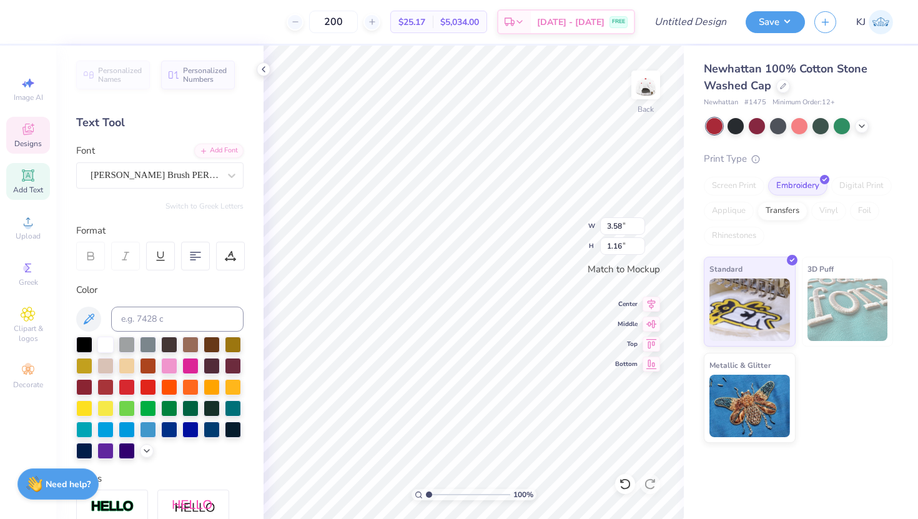
click at [77, 480] on strong "Need help?" at bounding box center [68, 485] width 45 height 12
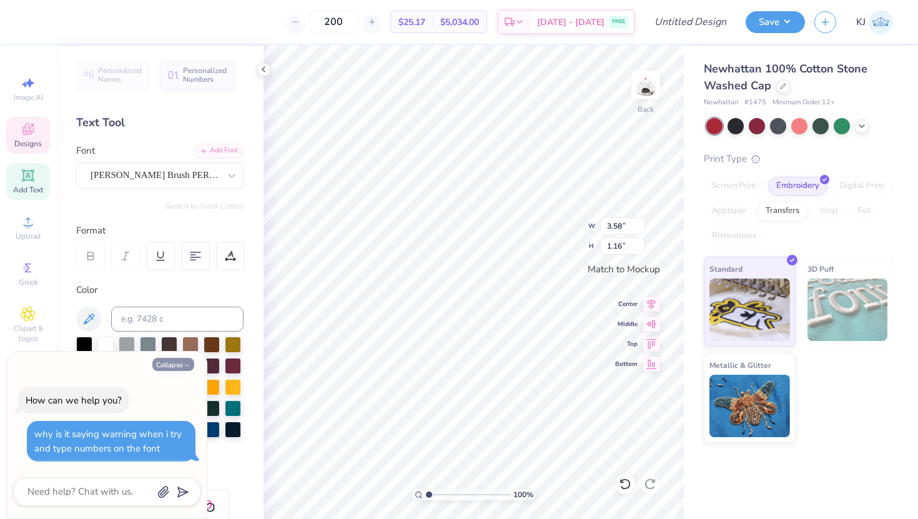
click at [166, 364] on button "Collapse" at bounding box center [173, 364] width 42 height 13
type textarea "x"
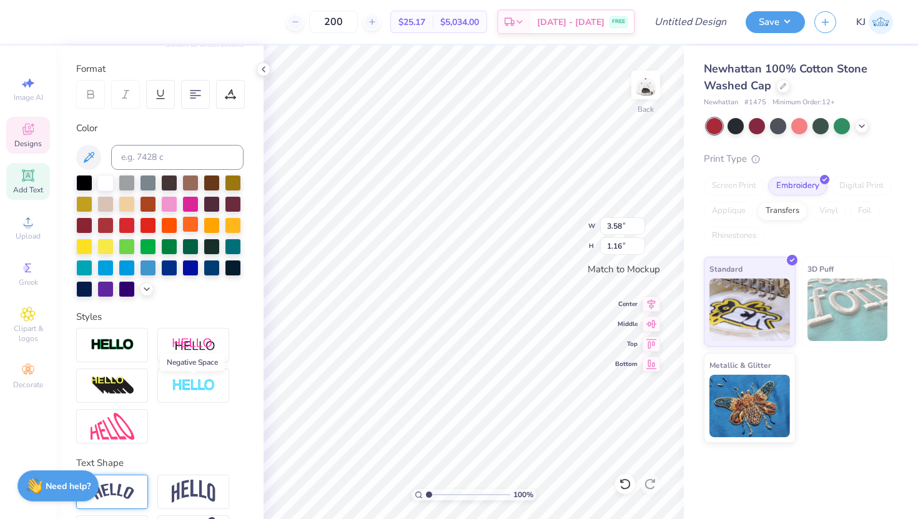
scroll to position [207, 0]
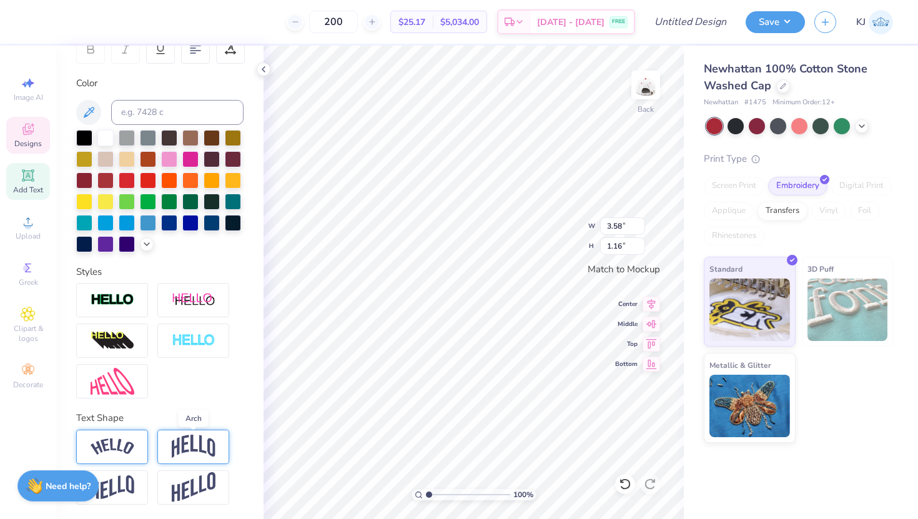
click at [194, 436] on img at bounding box center [194, 447] width 44 height 24
type input "3.57"
type input "1.82"
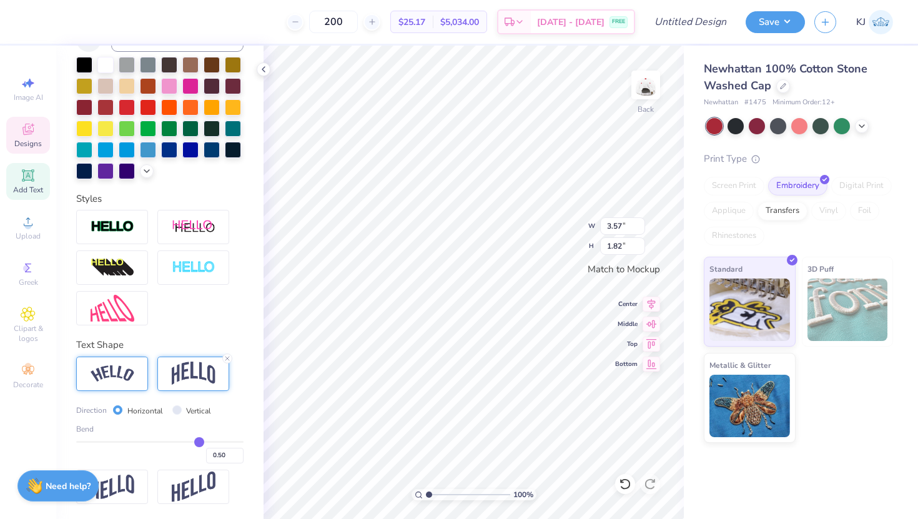
click at [134, 380] on div at bounding box center [112, 374] width 72 height 34
type input "4.79"
type input "1.63"
type input "0.52"
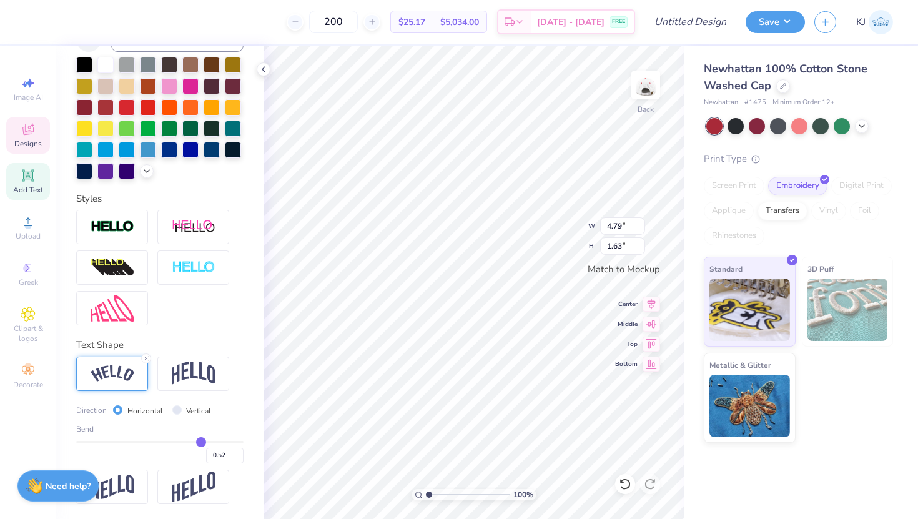
type input "0.51"
type input "0.5"
type input "0.50"
type input "0.49"
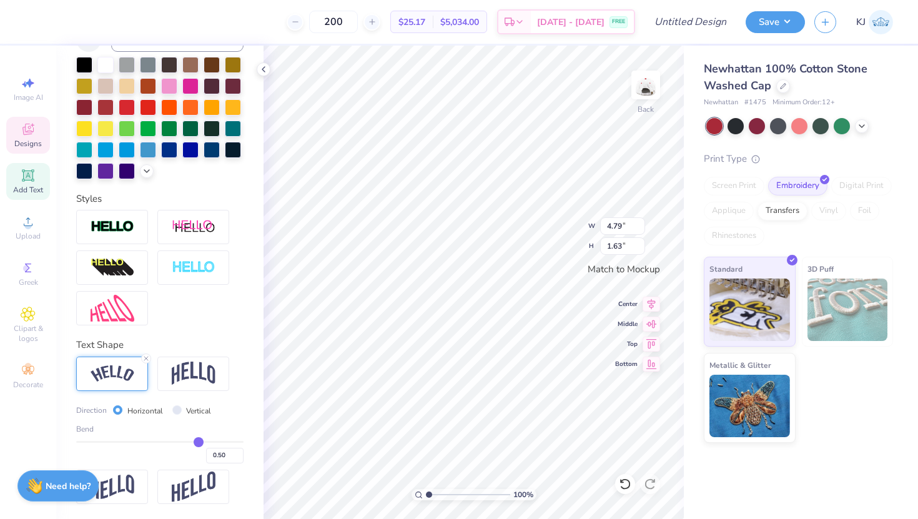
type input "0.49"
type input "0.48"
type input "0.47"
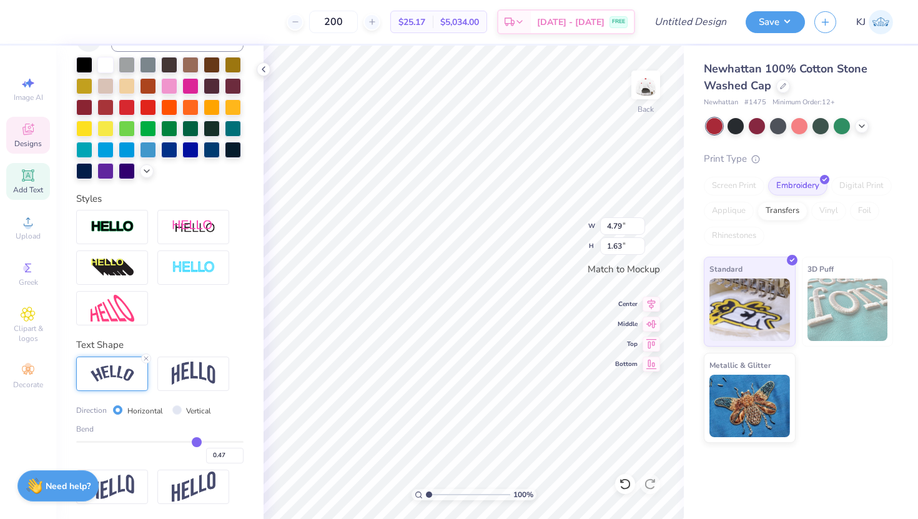
type input "0.46"
click at [196, 441] on input "range" at bounding box center [159, 442] width 167 height 2
type input "4.70"
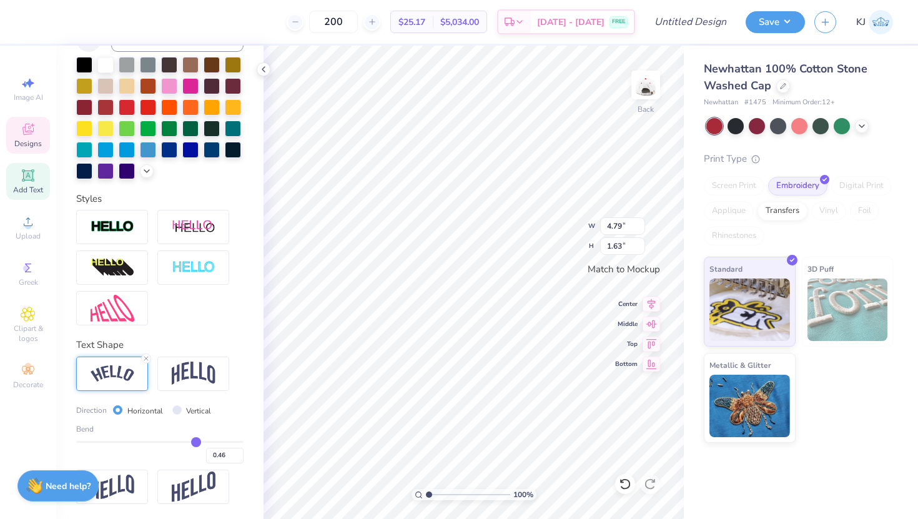
type input "1.56"
click at [146, 354] on div at bounding box center [146, 359] width 10 height 10
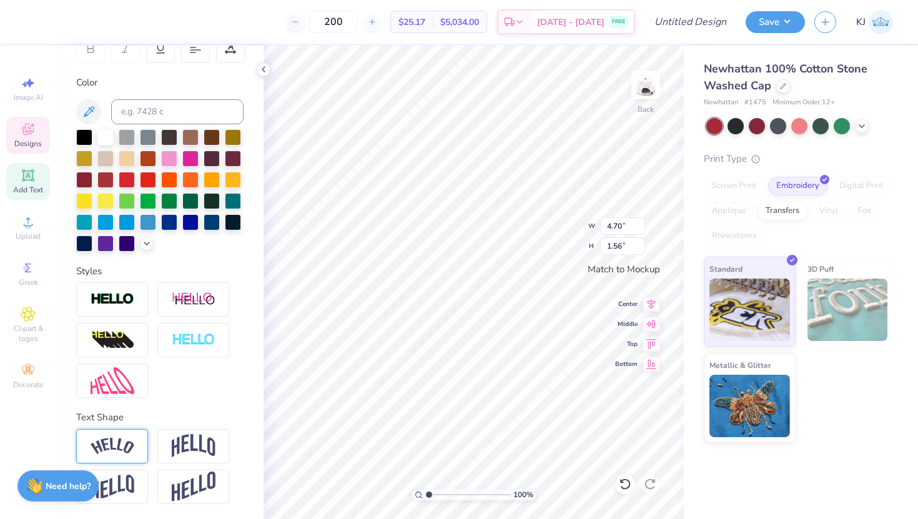
type input "3.57"
type input "1.16"
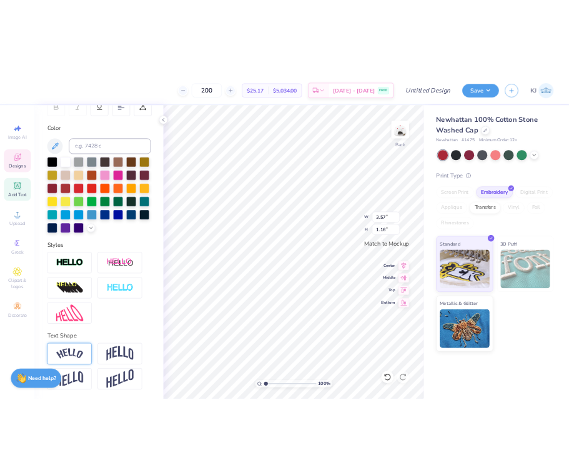
scroll to position [207, 0]
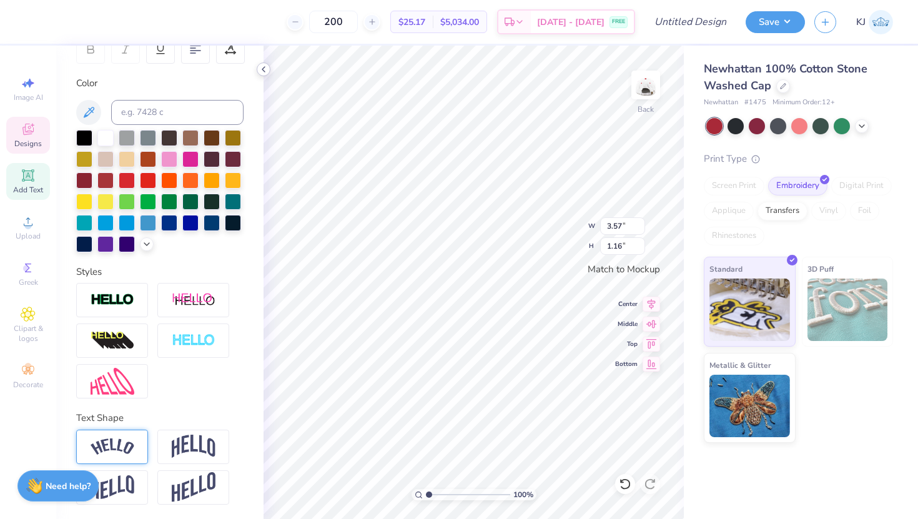
click at [266, 71] on icon at bounding box center [264, 69] width 10 height 10
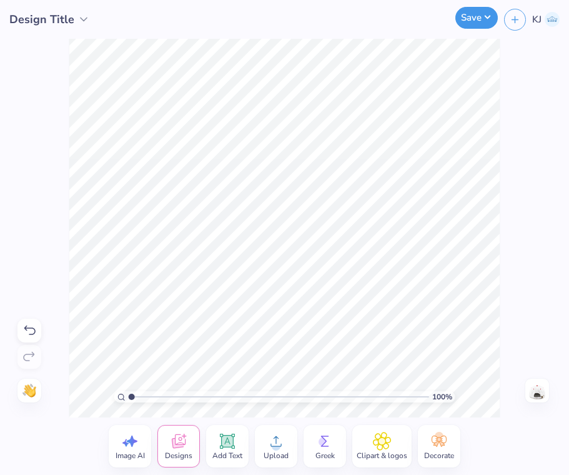
click at [480, 21] on button "Save" at bounding box center [476, 18] width 42 height 22
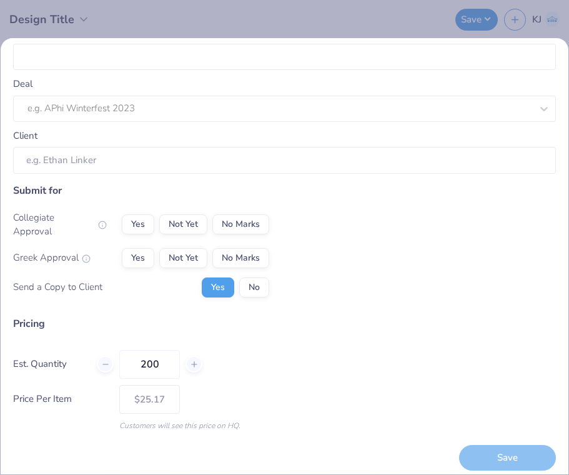
scroll to position [0, 0]
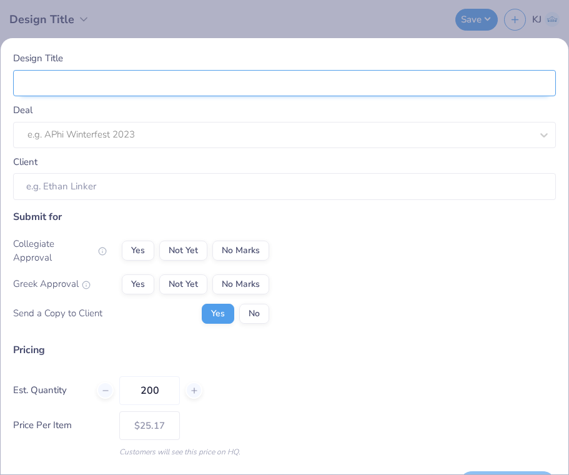
click at [207, 87] on input "Design Title" at bounding box center [284, 83] width 543 height 27
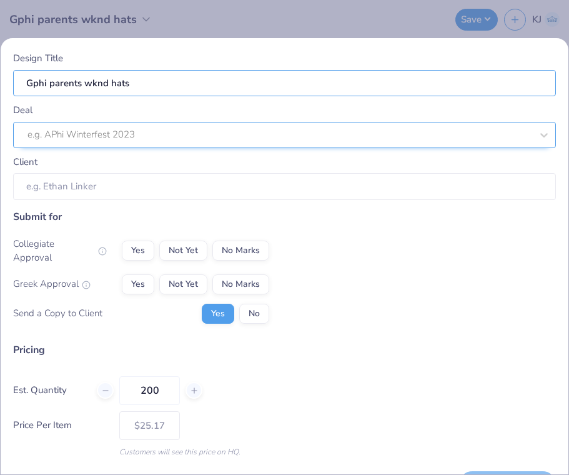
type input "Gphi parents wknd hats"
click at [142, 131] on div at bounding box center [279, 134] width 504 height 17
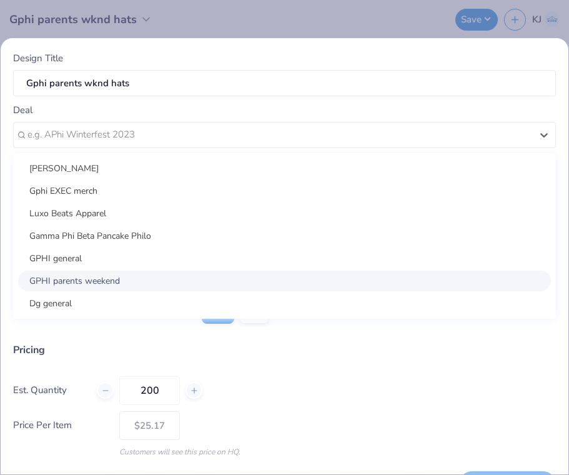
click at [91, 276] on div "GPHI parents weekend" at bounding box center [284, 281] width 533 height 21
type input "Alexis Nelson"
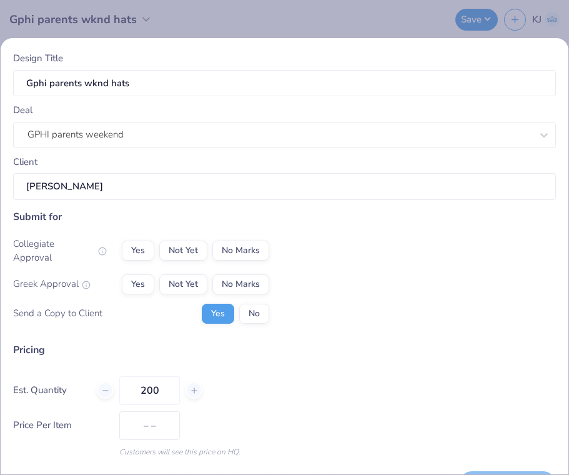
type input "$38.30"
click at [255, 16] on div "Design Title Gphi parents wknd hats Deal GPHI parents weekend Client Alexis Nel…" at bounding box center [284, 237] width 569 height 475
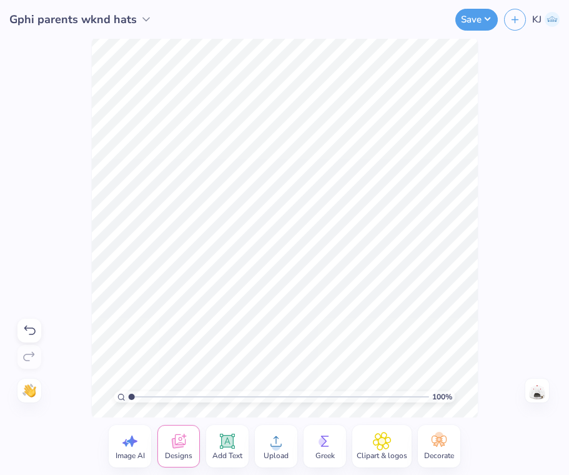
click at [219, 449] on icon at bounding box center [227, 441] width 19 height 19
click at [227, 444] on icon at bounding box center [228, 441] width 12 height 12
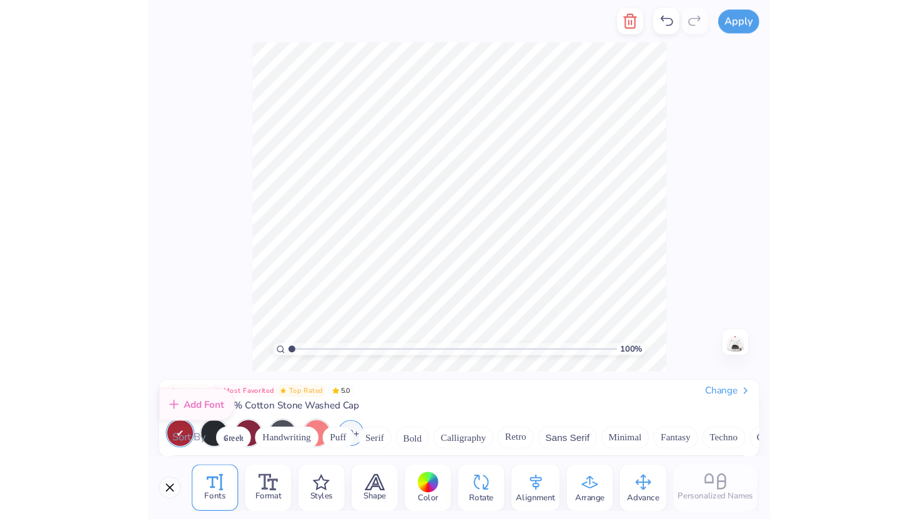
scroll to position [5505, 0]
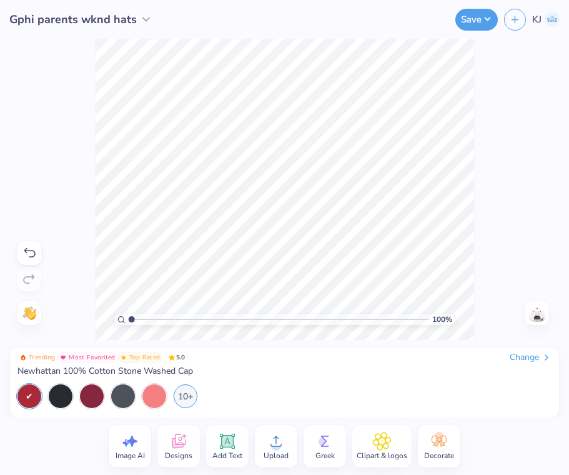
click at [33, 247] on icon at bounding box center [29, 253] width 15 height 15
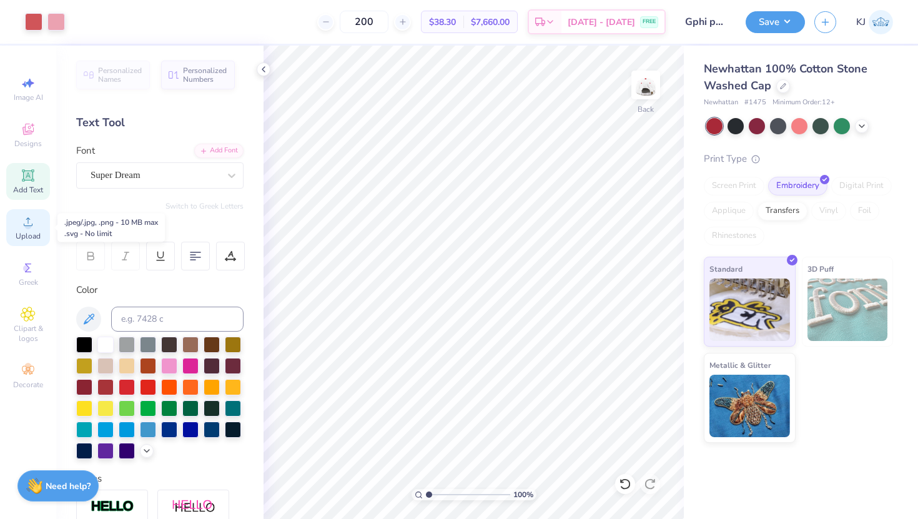
click at [25, 225] on circle at bounding box center [27, 225] width 7 height 7
click at [220, 151] on div "Add Font" at bounding box center [218, 149] width 49 height 14
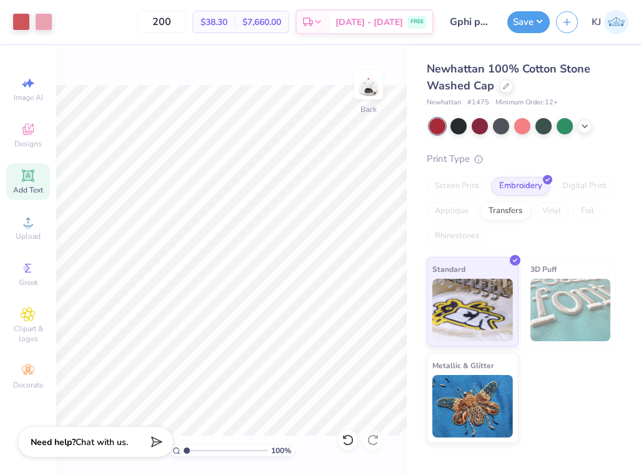
click at [30, 173] on icon at bounding box center [27, 175] width 9 height 9
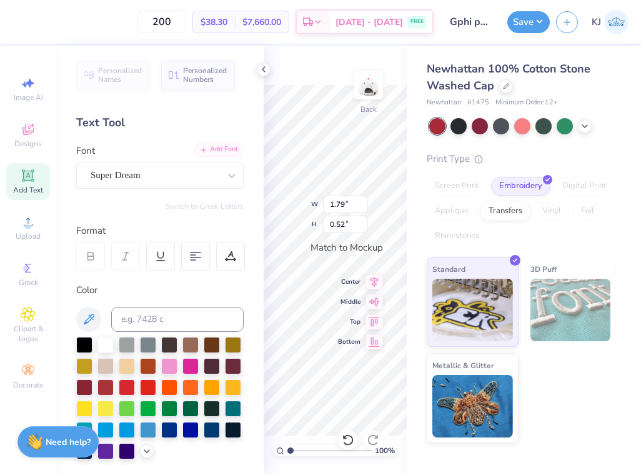
click at [219, 149] on div "Add Font" at bounding box center [218, 149] width 49 height 14
click at [223, 147] on div "Add Font" at bounding box center [218, 149] width 49 height 14
click at [225, 146] on div "Add Font" at bounding box center [218, 149] width 49 height 14
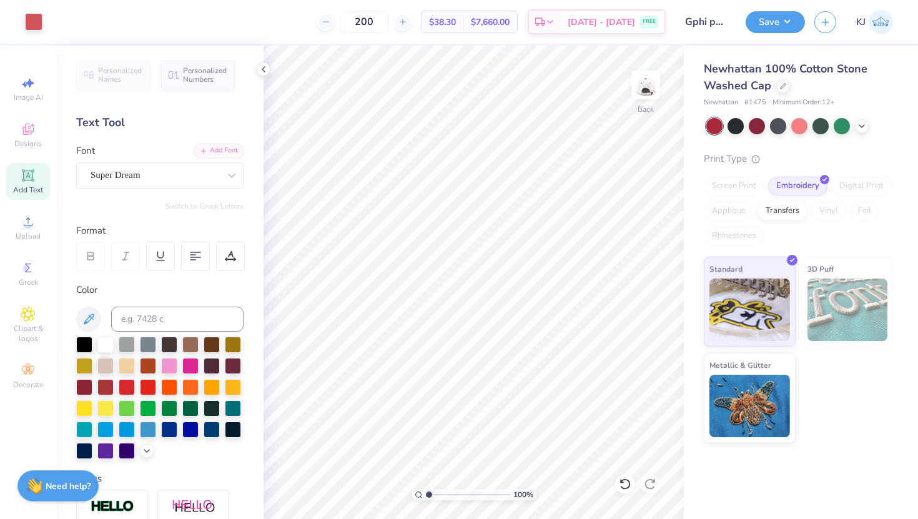
click at [262, 67] on icon at bounding box center [264, 69] width 10 height 10
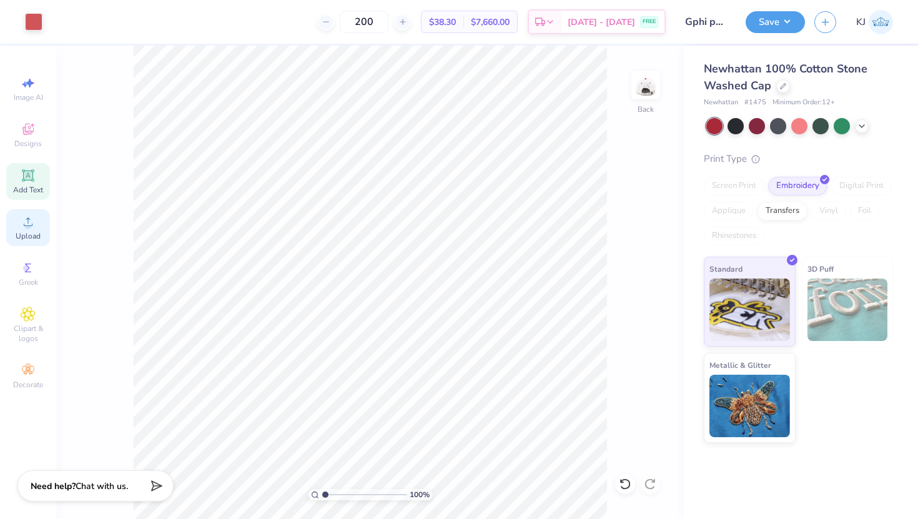
click at [29, 231] on span "Upload" at bounding box center [28, 236] width 25 height 10
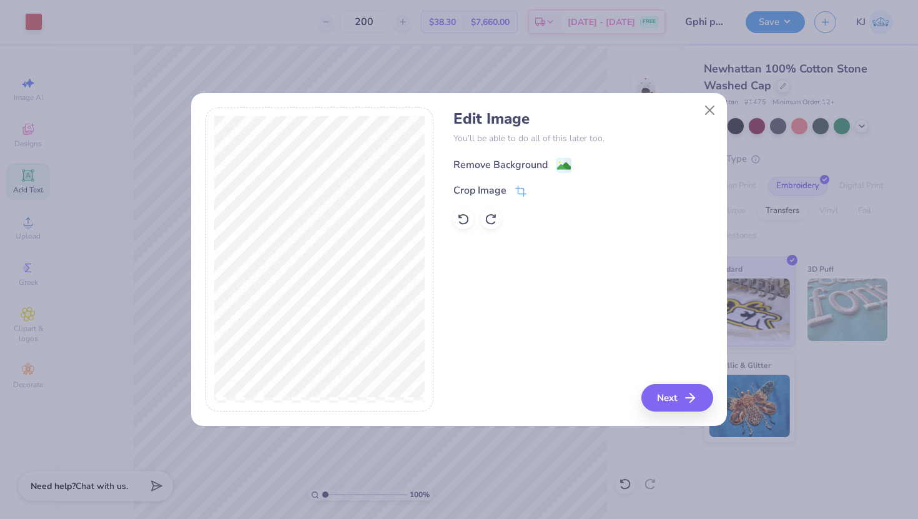
click at [565, 164] on image at bounding box center [564, 166] width 14 height 14
click at [515, 191] on icon at bounding box center [520, 192] width 11 height 11
click at [712, 108] on button "Close" at bounding box center [710, 111] width 24 height 24
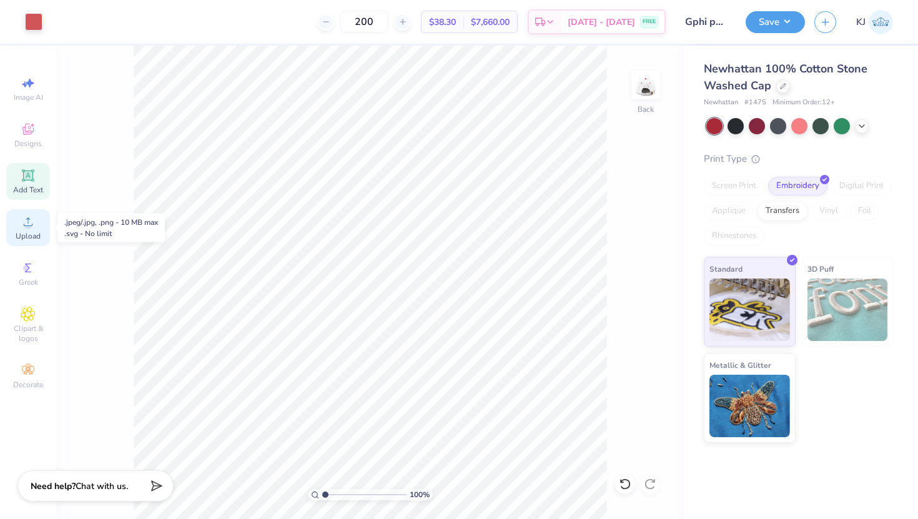
click at [28, 222] on icon at bounding box center [28, 221] width 15 height 15
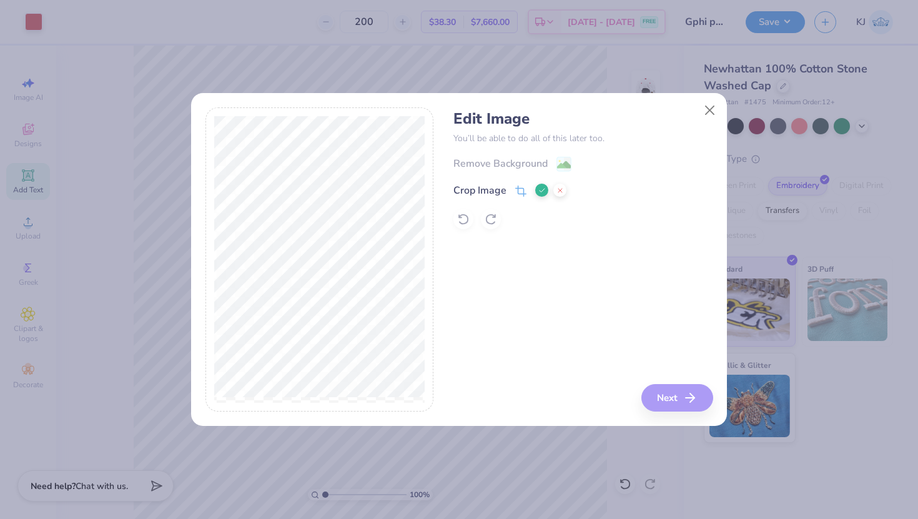
click at [520, 191] on icon at bounding box center [520, 191] width 11 height 11
click at [562, 189] on icon at bounding box center [560, 190] width 7 height 7
click at [522, 187] on icon at bounding box center [520, 192] width 11 height 11
click at [542, 192] on icon at bounding box center [542, 190] width 7 height 7
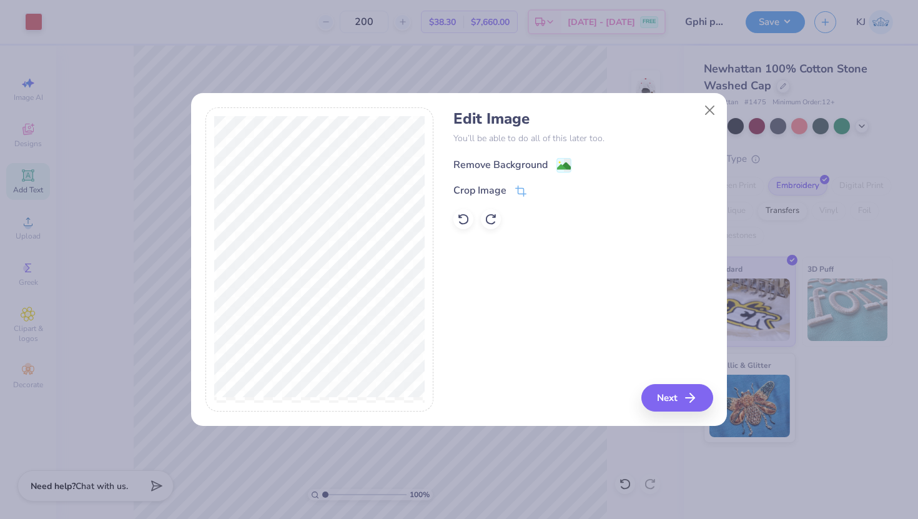
click at [568, 157] on span at bounding box center [564, 165] width 15 height 16
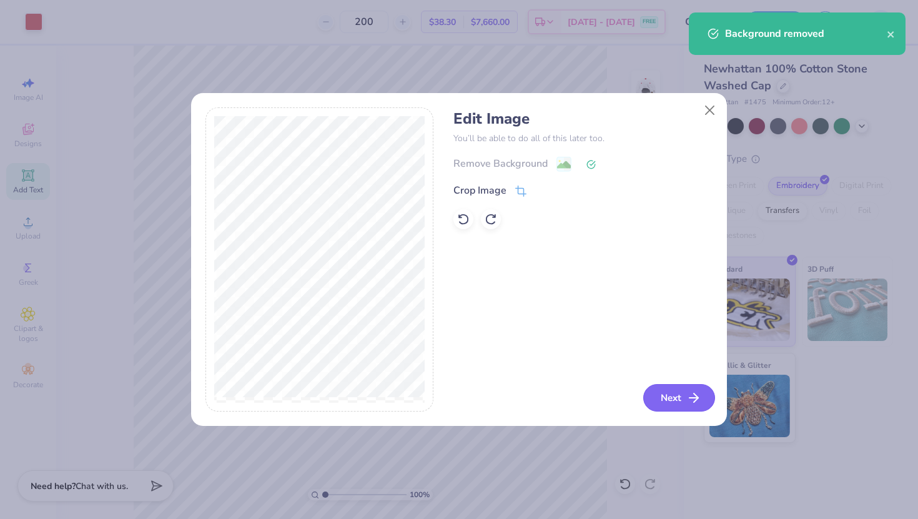
click at [678, 390] on button "Next" at bounding box center [680, 397] width 72 height 27
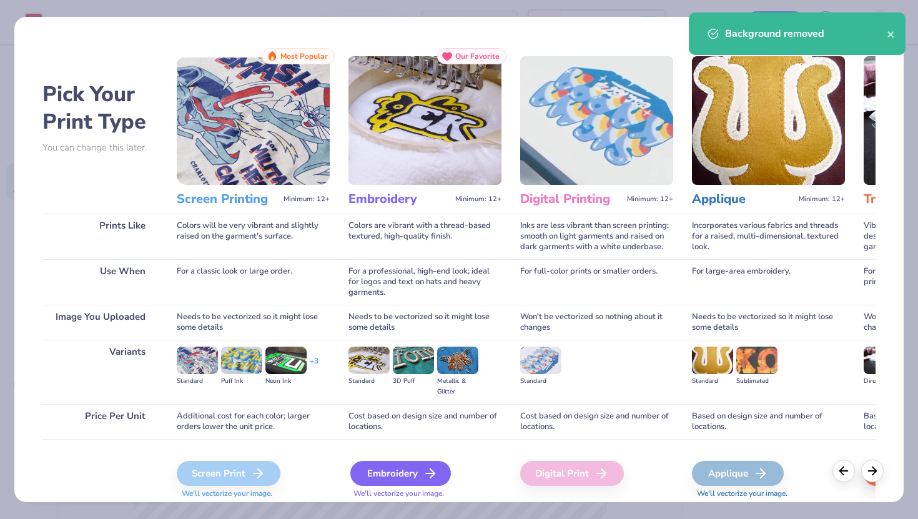
click at [379, 471] on div "Embroidery" at bounding box center [400, 473] width 101 height 25
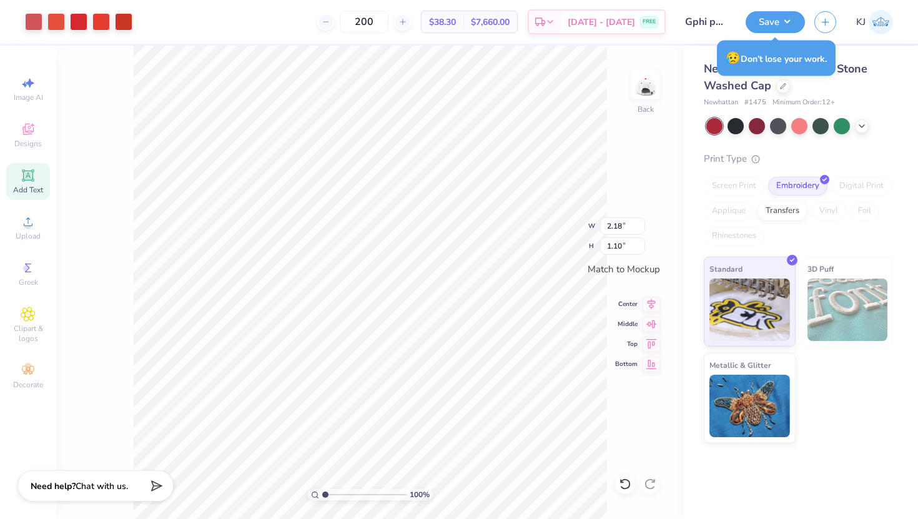
type input "3.72"
type input "1.16"
type input "0.20"
type input "0.48"
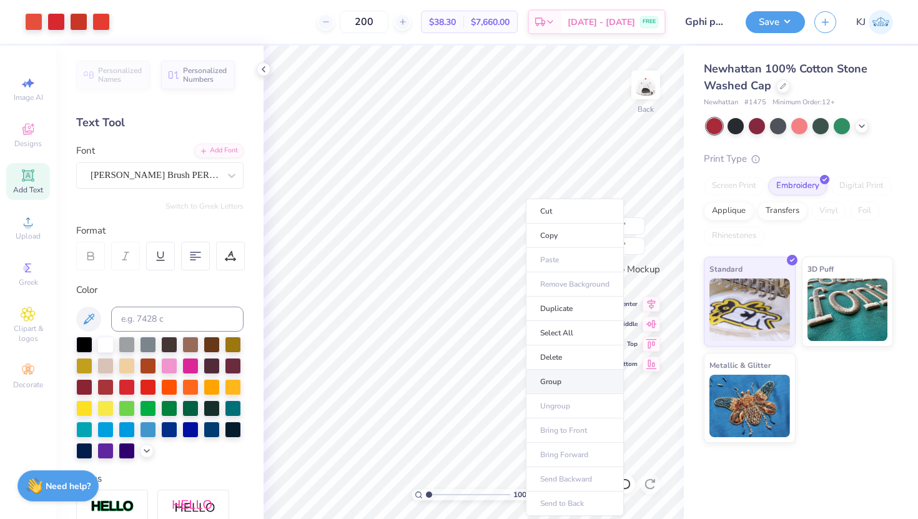
click at [578, 377] on li "Group" at bounding box center [575, 382] width 98 height 24
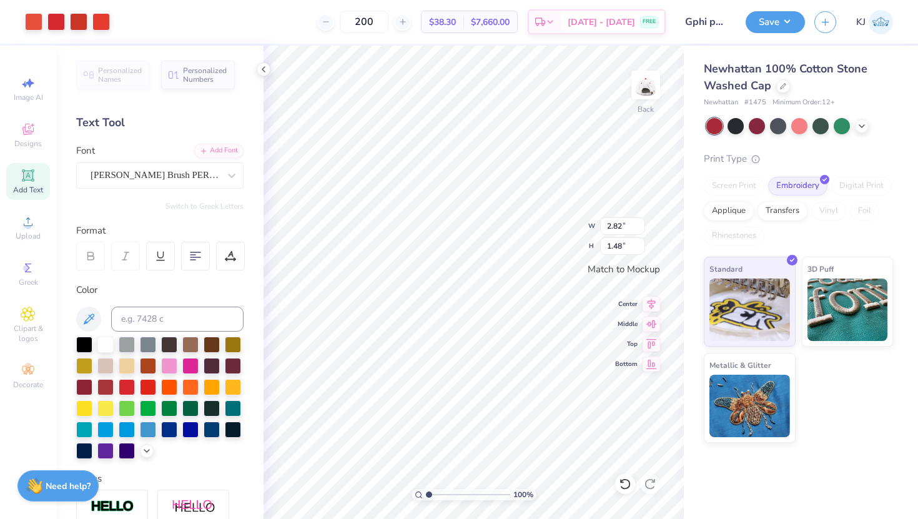
type input "2.82"
type input "1.48"
type input "3.59"
click at [649, 301] on icon at bounding box center [651, 302] width 17 height 15
click at [656, 324] on icon at bounding box center [651, 322] width 17 height 15
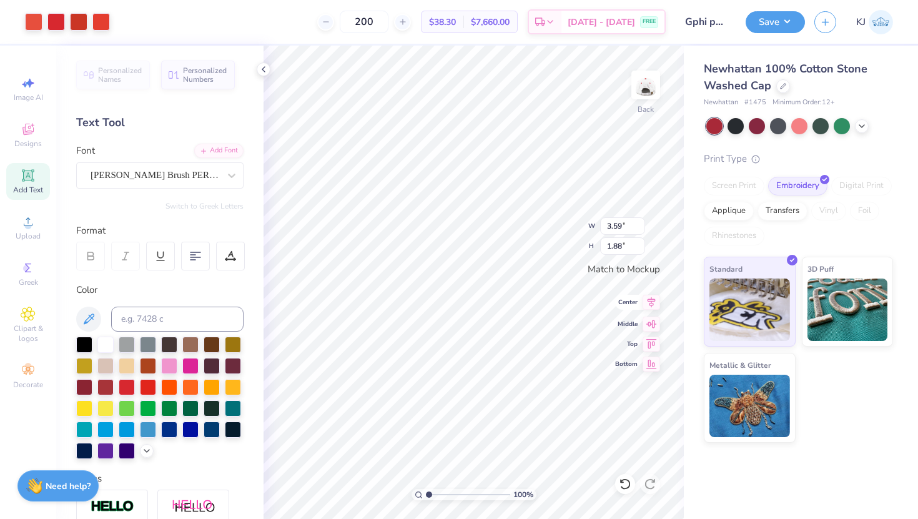
click at [654, 299] on icon at bounding box center [651, 302] width 17 height 15
click at [223, 148] on div "Add Font" at bounding box center [218, 149] width 49 height 14
click at [212, 173] on div "Haydon Brush PERSONAL USE" at bounding box center [154, 175] width 131 height 19
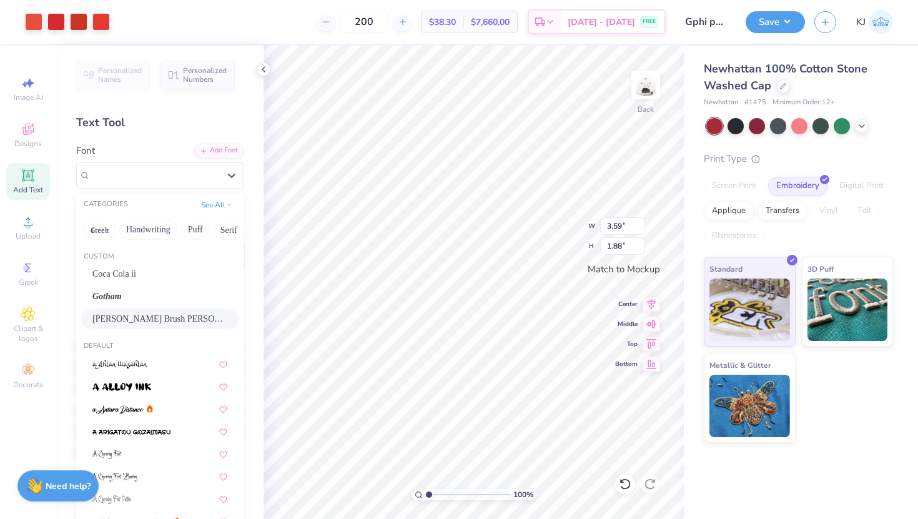
click at [199, 314] on span "Haydon Brush PERSONAL USE" at bounding box center [159, 318] width 135 height 13
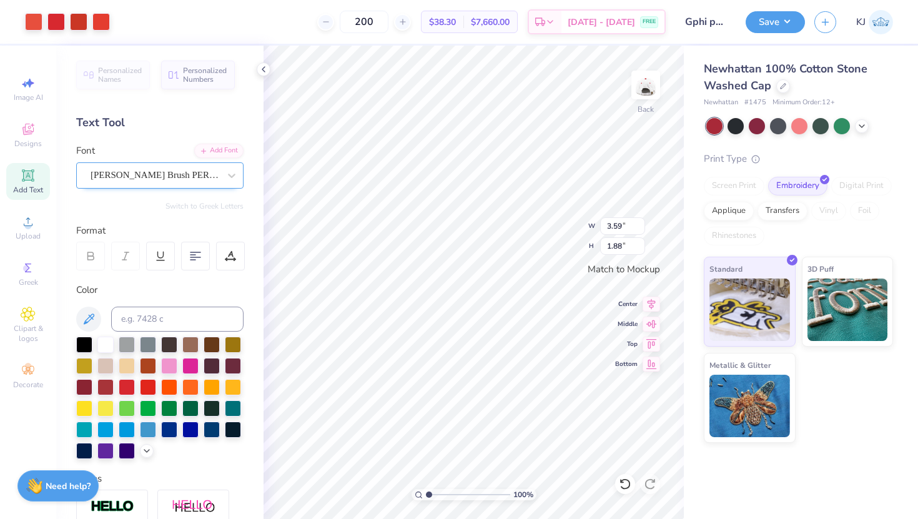
click at [204, 176] on div "Haydon Brush PERSONAL USE" at bounding box center [154, 175] width 131 height 19
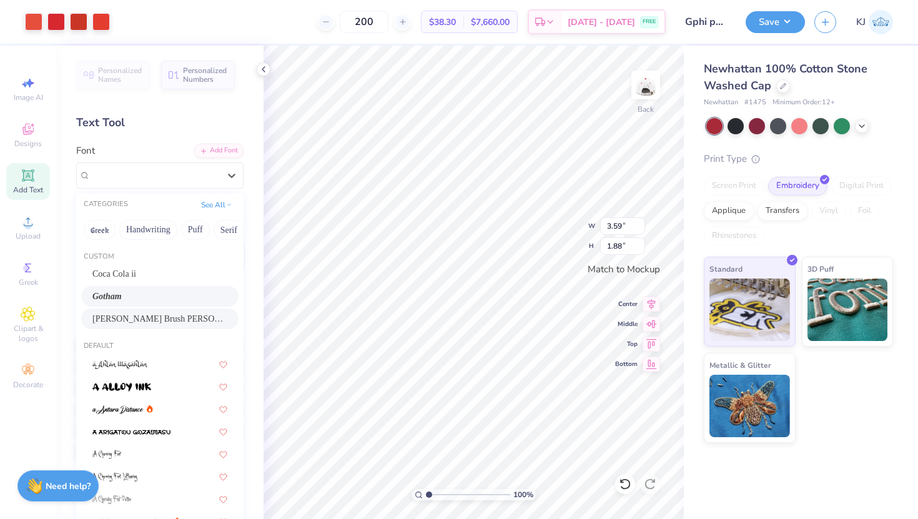
click at [183, 292] on div "Gotham" at bounding box center [159, 296] width 135 height 13
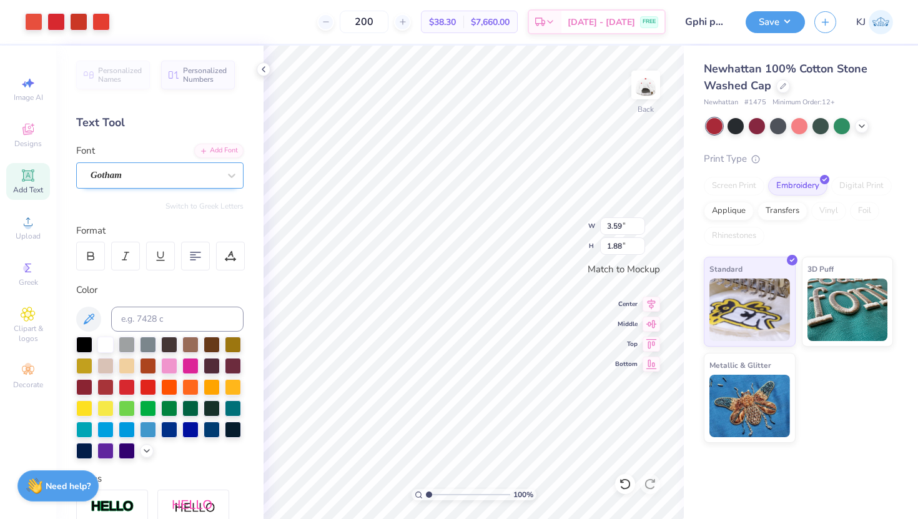
click at [212, 172] on div "Gotham" at bounding box center [154, 175] width 131 height 19
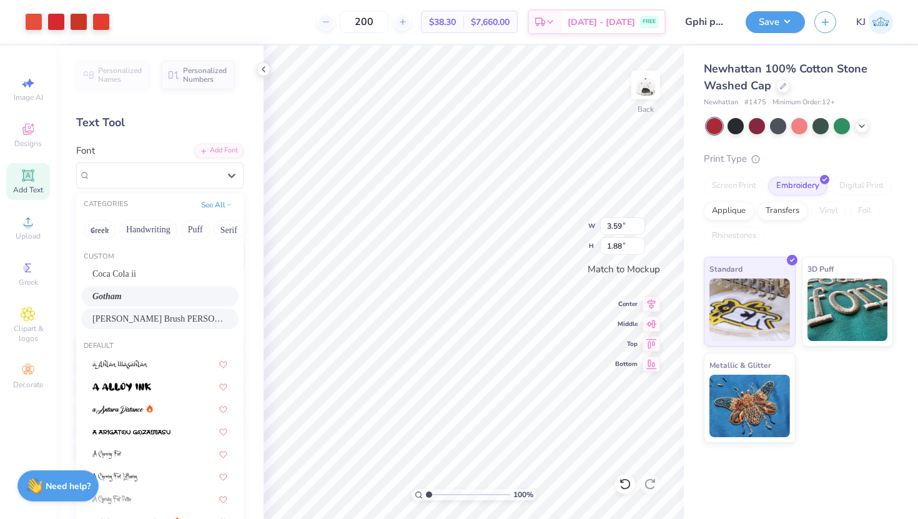
click at [196, 317] on span "Haydon Brush PERSONAL USE" at bounding box center [159, 318] width 135 height 13
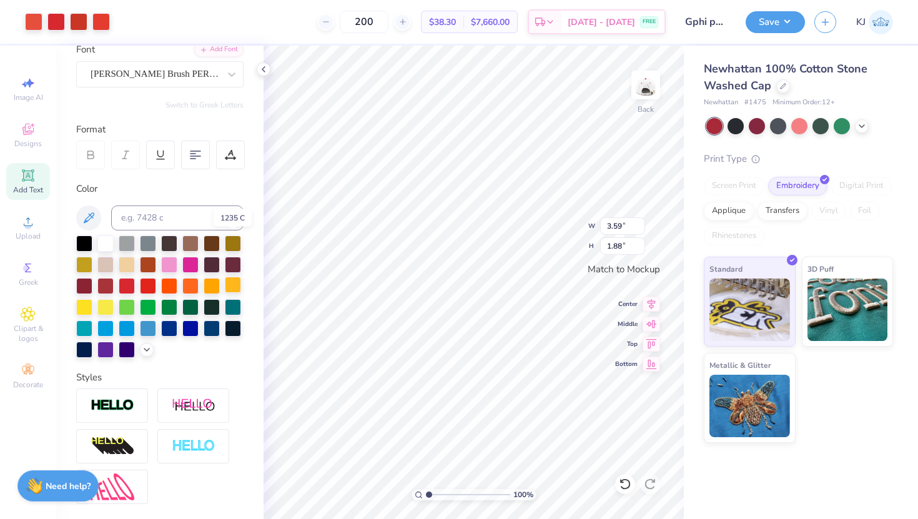
scroll to position [207, 0]
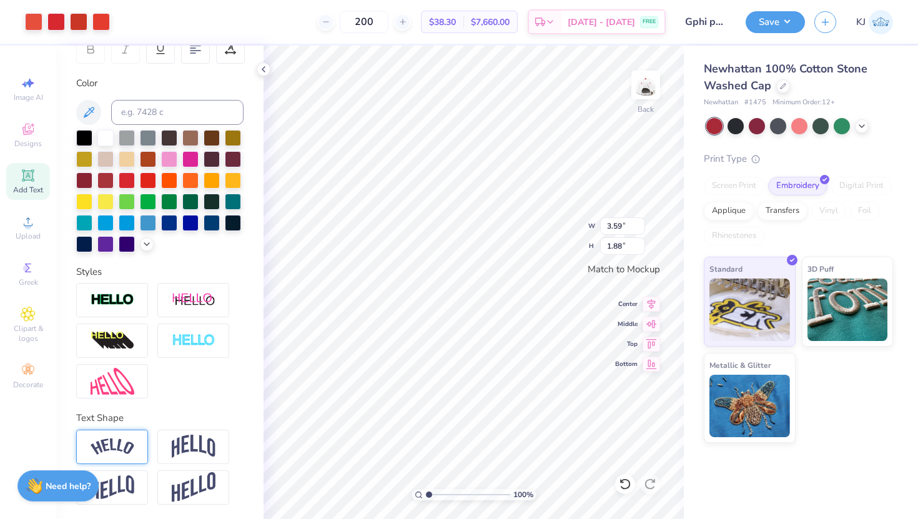
click at [105, 448] on img at bounding box center [113, 447] width 44 height 17
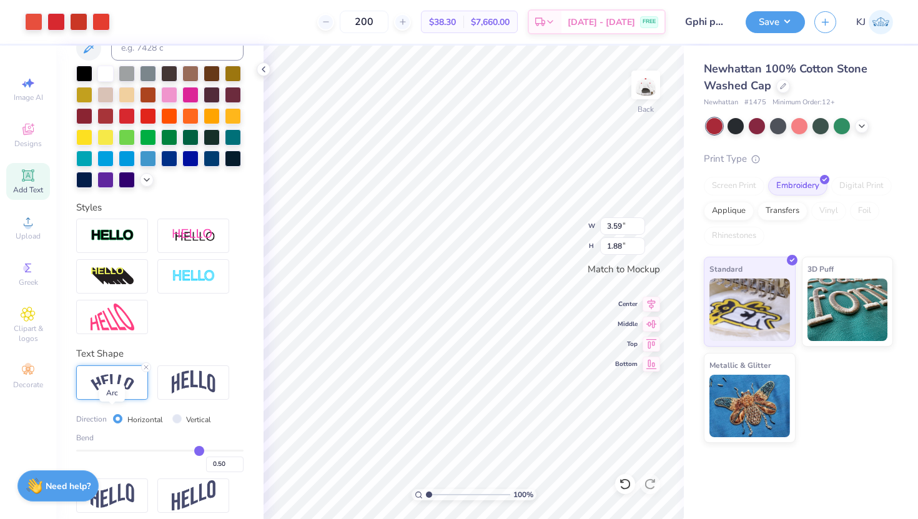
scroll to position [274, 0]
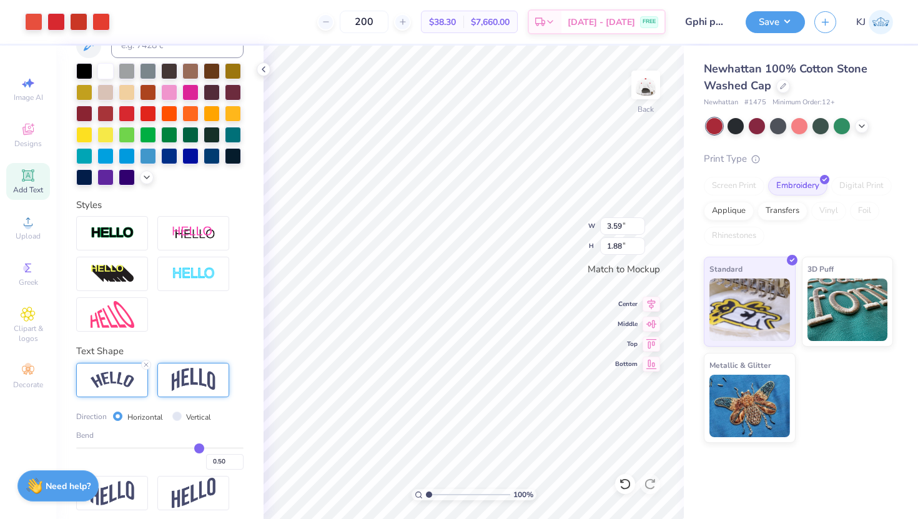
click at [196, 382] on img at bounding box center [194, 380] width 44 height 24
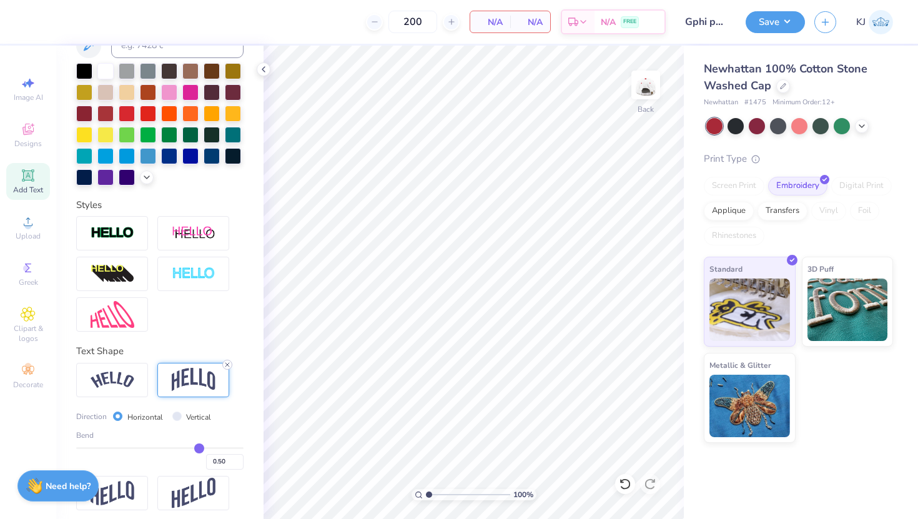
click at [228, 361] on icon at bounding box center [227, 364] width 7 height 7
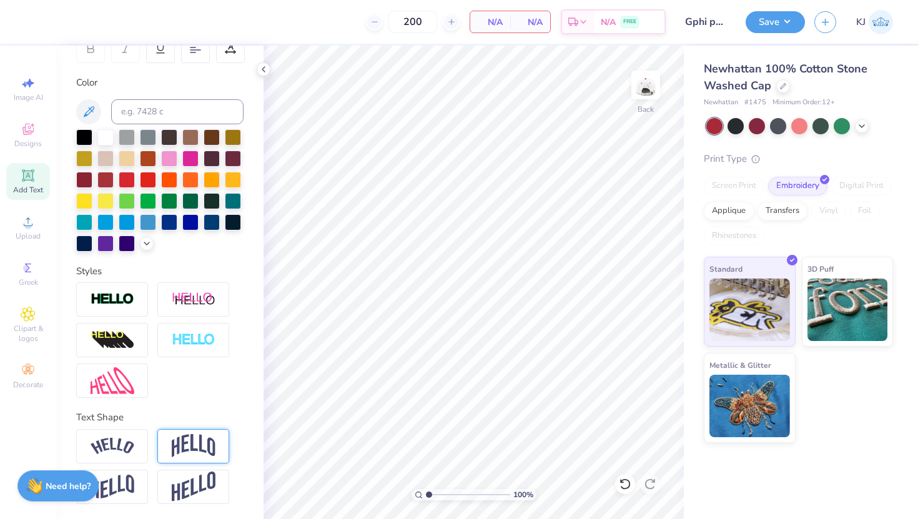
scroll to position [207, 0]
click at [31, 135] on icon at bounding box center [28, 129] width 15 height 15
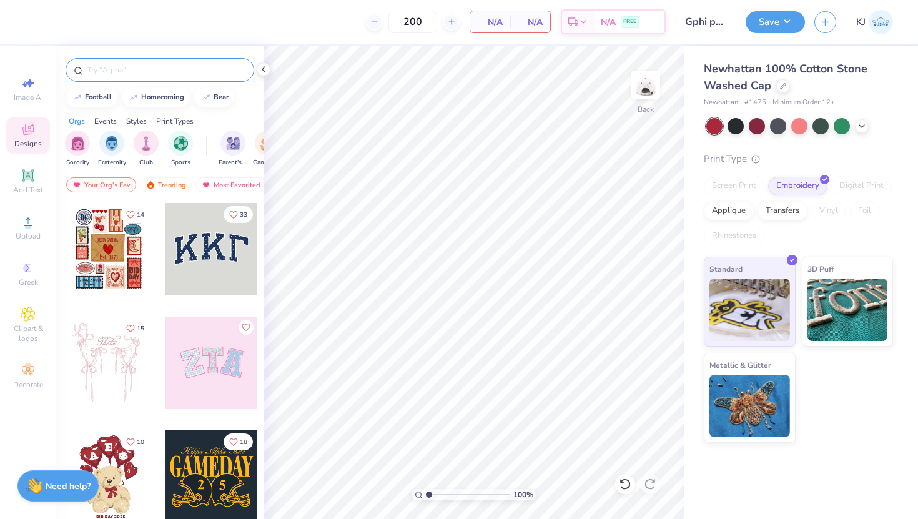
click at [148, 62] on div at bounding box center [160, 70] width 189 height 24
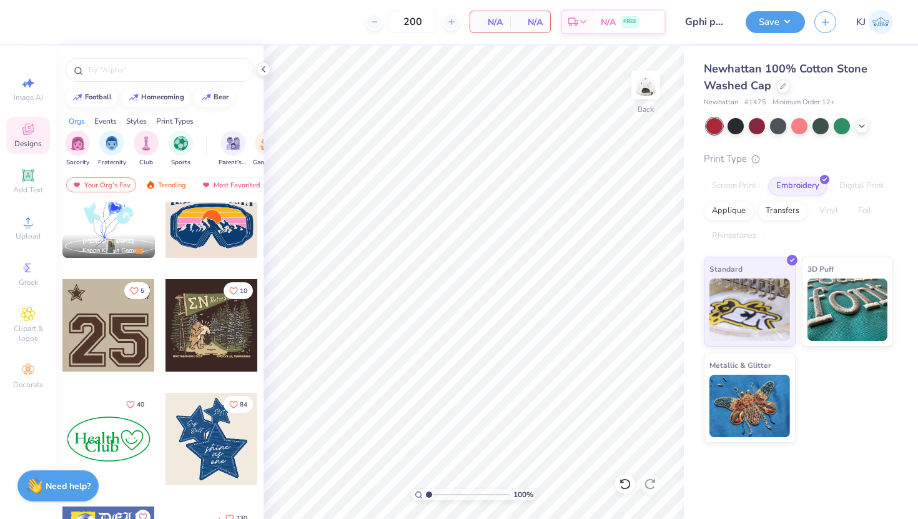
scroll to position [1535, 0]
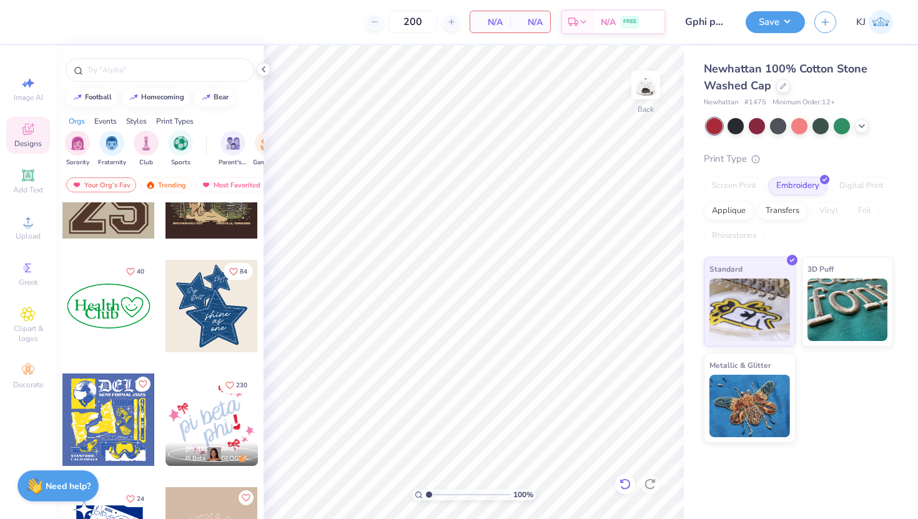
click at [628, 484] on icon at bounding box center [625, 484] width 12 height 12
click at [261, 73] on icon at bounding box center [264, 69] width 10 height 10
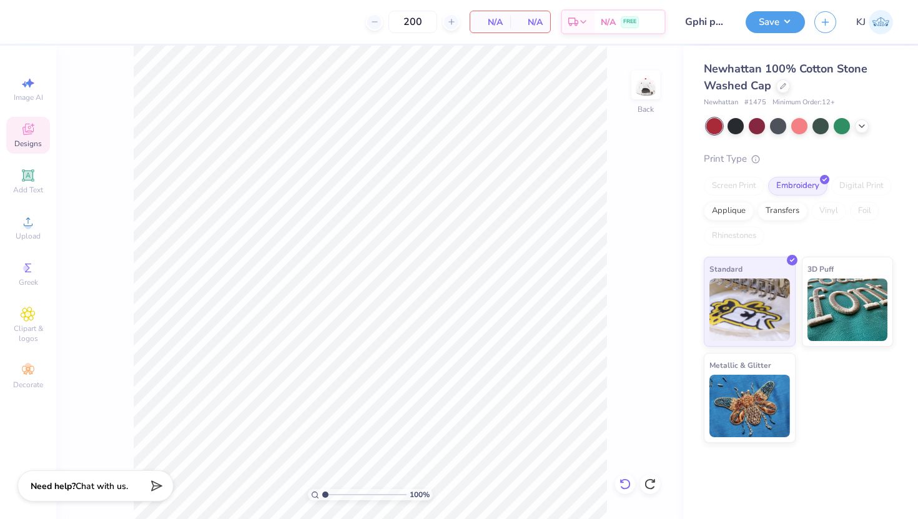
click at [630, 484] on icon at bounding box center [625, 484] width 11 height 11
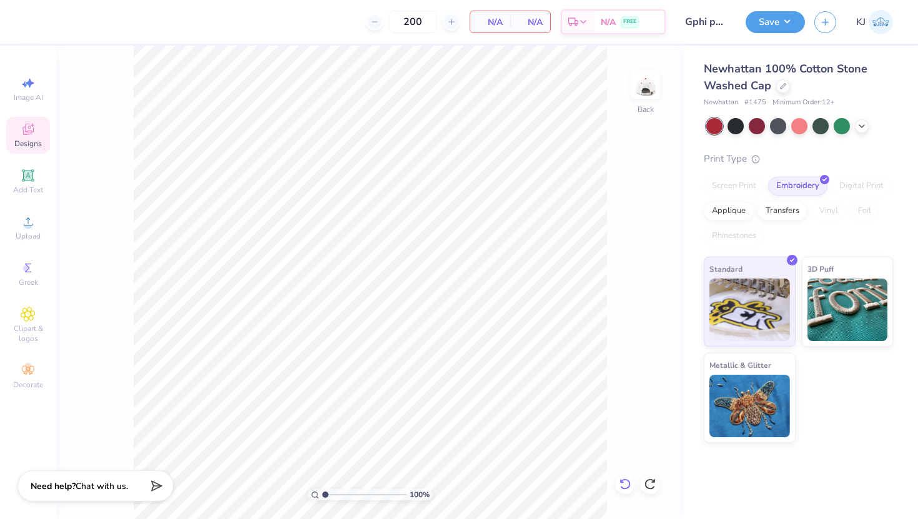
click at [630, 484] on icon at bounding box center [625, 484] width 11 height 11
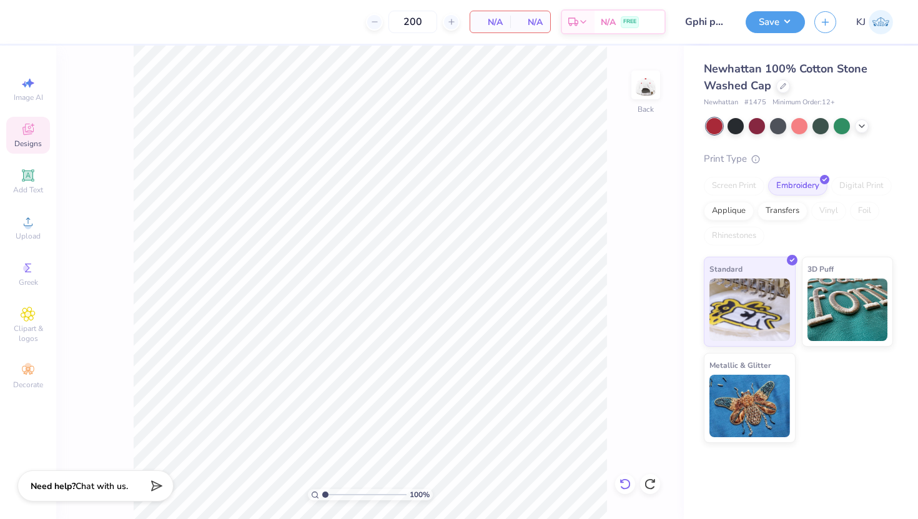
click at [630, 484] on icon at bounding box center [625, 484] width 11 height 11
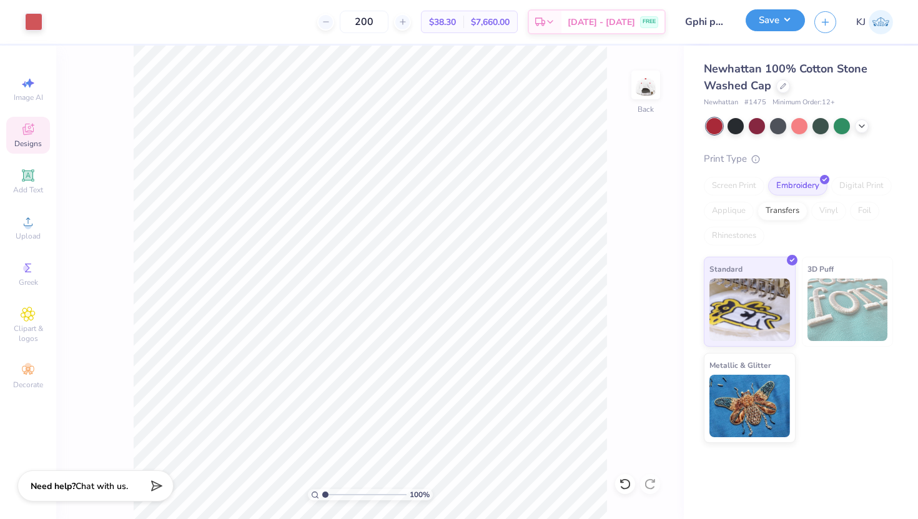
click at [779, 21] on button "Save" at bounding box center [775, 20] width 59 height 22
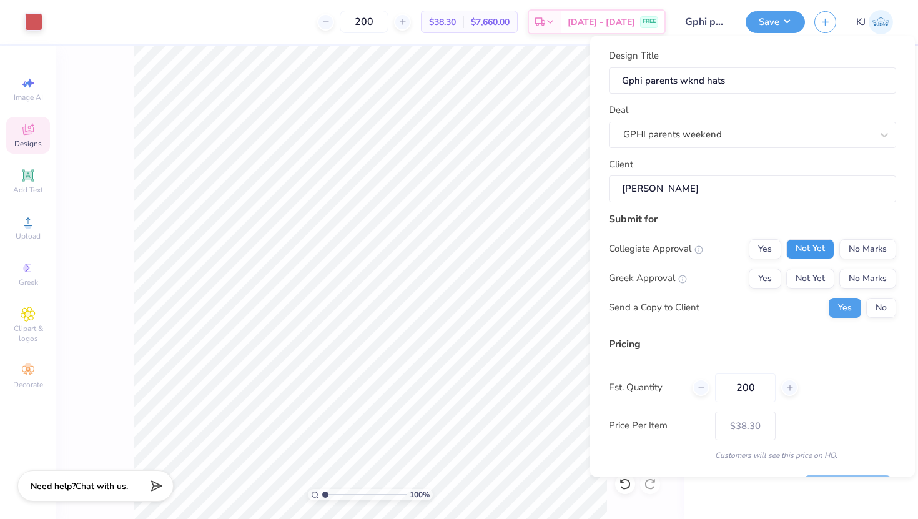
click at [807, 244] on button "Not Yet" at bounding box center [811, 249] width 48 height 20
click at [775, 244] on button "Yes" at bounding box center [765, 249] width 32 height 20
click at [773, 272] on button "Yes" at bounding box center [765, 278] width 32 height 20
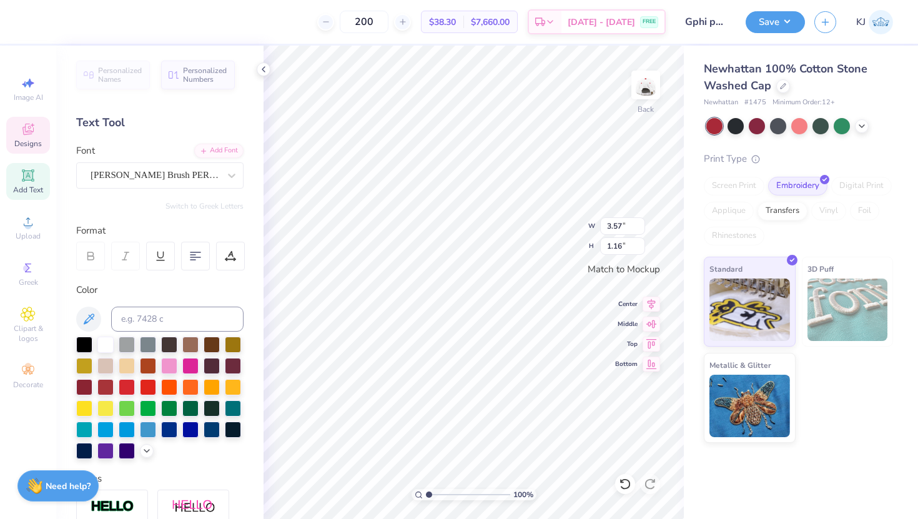
scroll to position [0, 1]
click at [264, 72] on polyline at bounding box center [263, 69] width 2 height 5
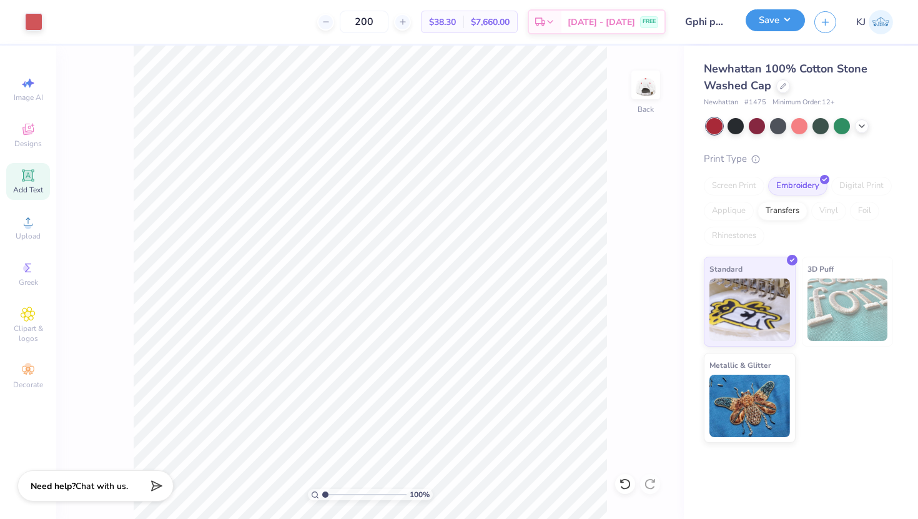
click at [782, 22] on button "Save" at bounding box center [775, 20] width 59 height 22
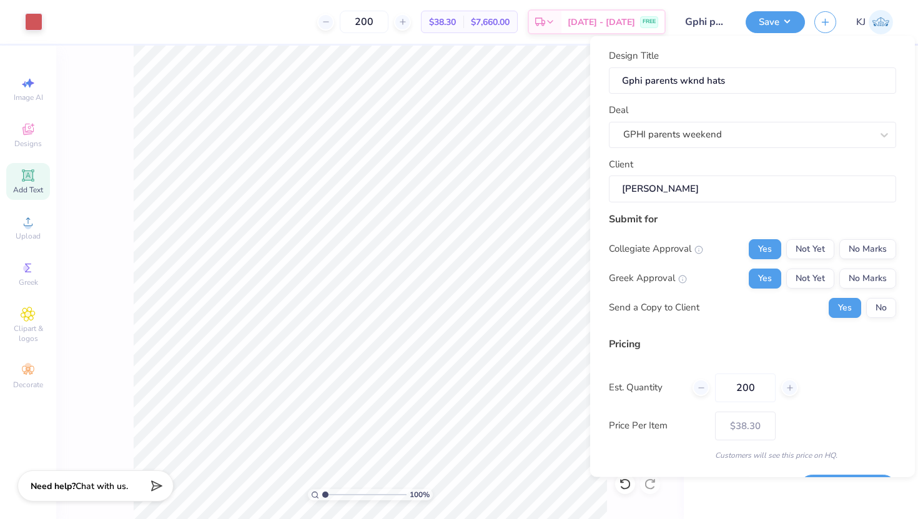
scroll to position [35, 0]
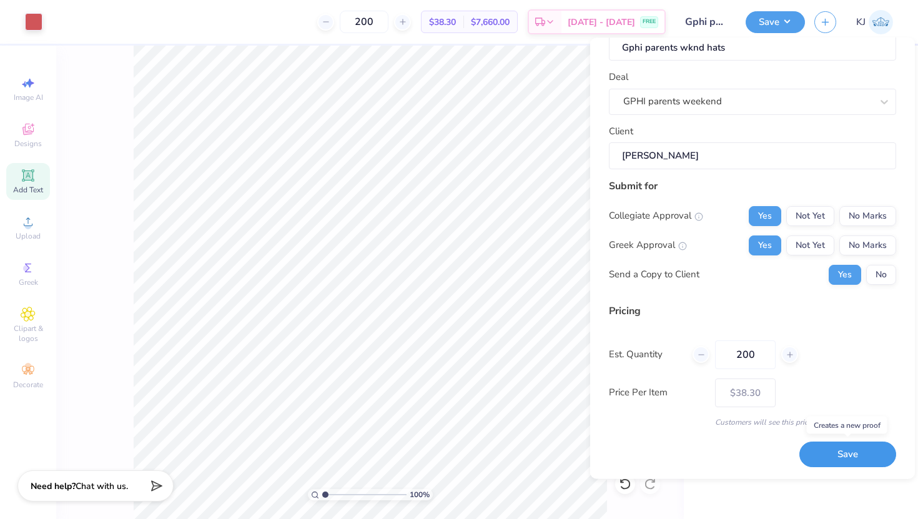
click at [845, 450] on button "Save" at bounding box center [848, 455] width 97 height 26
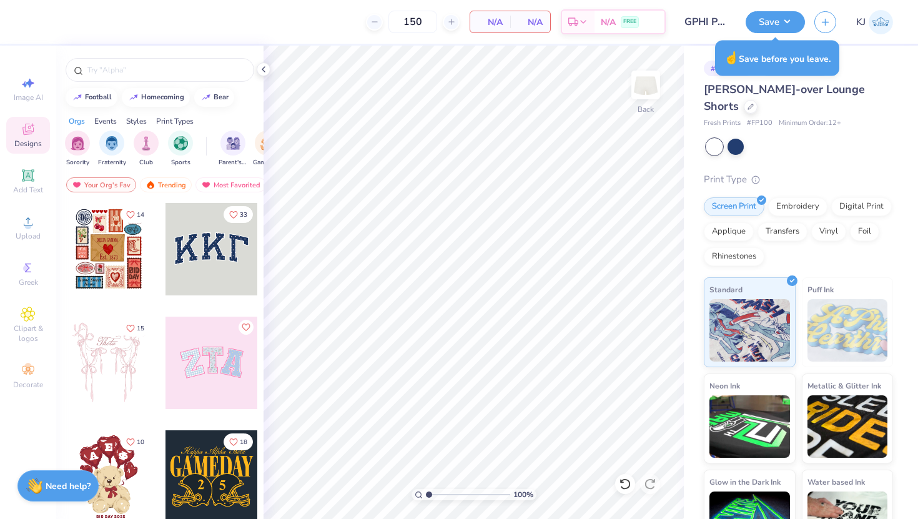
click at [262, 70] on icon at bounding box center [264, 69] width 10 height 10
